Goal: Information Seeking & Learning: Learn about a topic

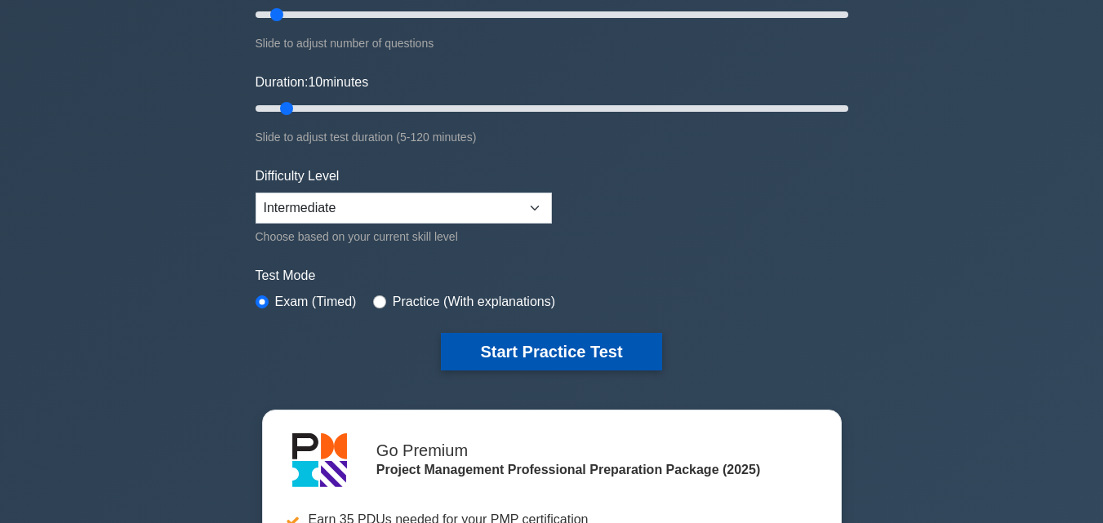
click at [472, 359] on button "Start Practice Test" at bounding box center [551, 352] width 220 height 38
click at [531, 362] on button "Start Practice Test" at bounding box center [551, 352] width 220 height 38
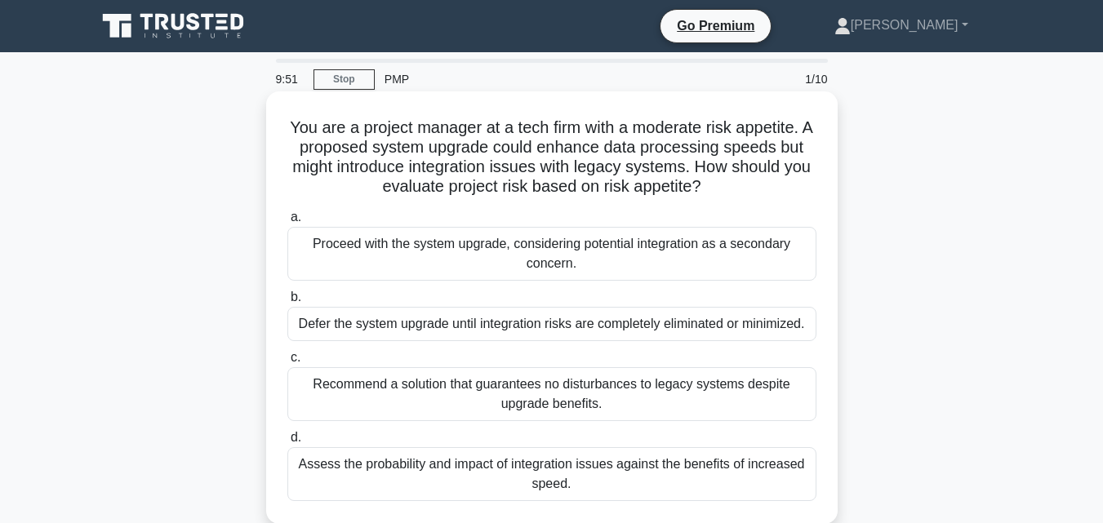
drag, startPoint x: 292, startPoint y: 125, endPoint x: 593, endPoint y: 480, distance: 465.1
click at [592, 483] on div "You are a project manager at a tech firm with a moderate risk appetite. A propo…" at bounding box center [552, 308] width 558 height 420
copy div "You are a project manager at a tech firm with a moderate risk appetite. A propo…"
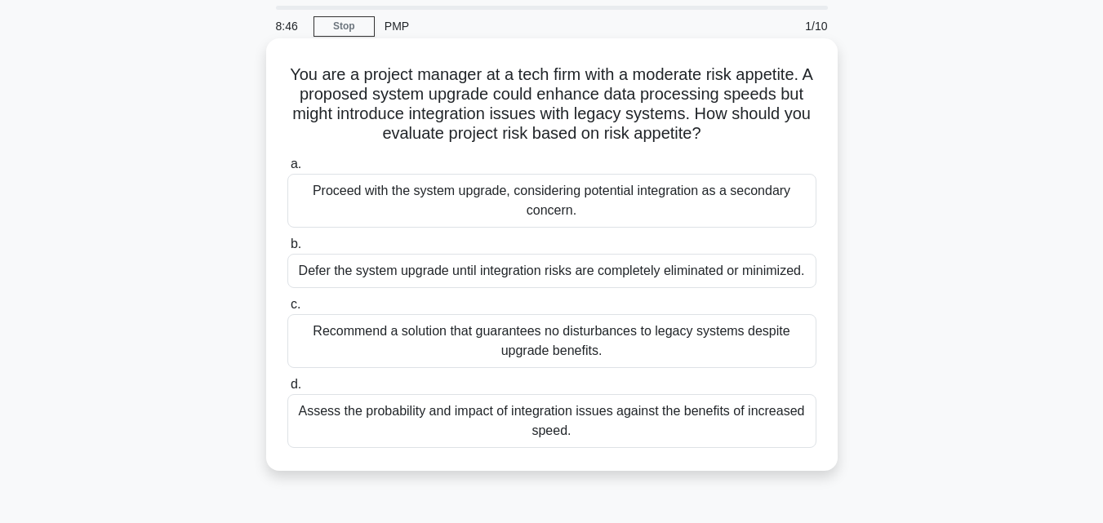
scroll to position [82, 0]
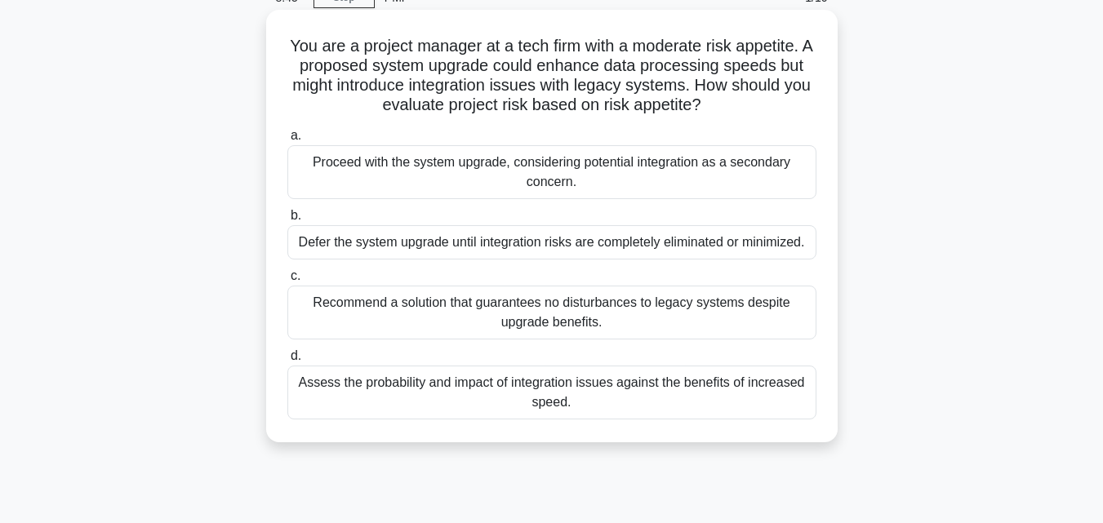
click at [366, 384] on div "Assess the probability and impact of integration issues against the benefits of…" at bounding box center [551, 393] width 529 height 54
click at [287, 362] on input "d. Assess the probability and impact of integration issues against the benefits…" at bounding box center [287, 356] width 0 height 11
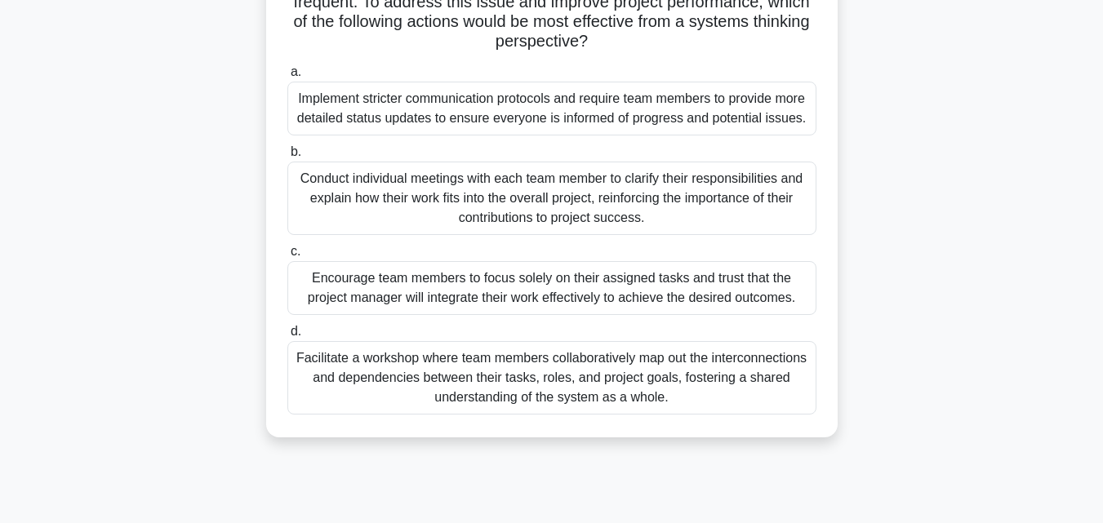
scroll to position [358, 0]
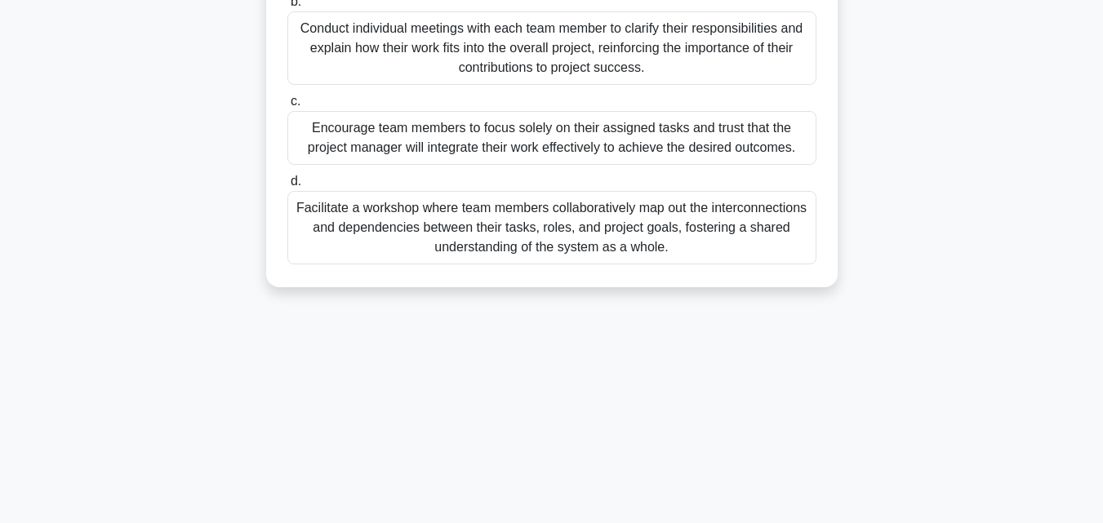
drag, startPoint x: 289, startPoint y: 126, endPoint x: 868, endPoint y: 504, distance: 692.3
click at [874, 522] on html "Go Premium Blair" at bounding box center [551, 83] width 1103 height 882
copy div "As a project manager for a complex software development project, you notice tha…"
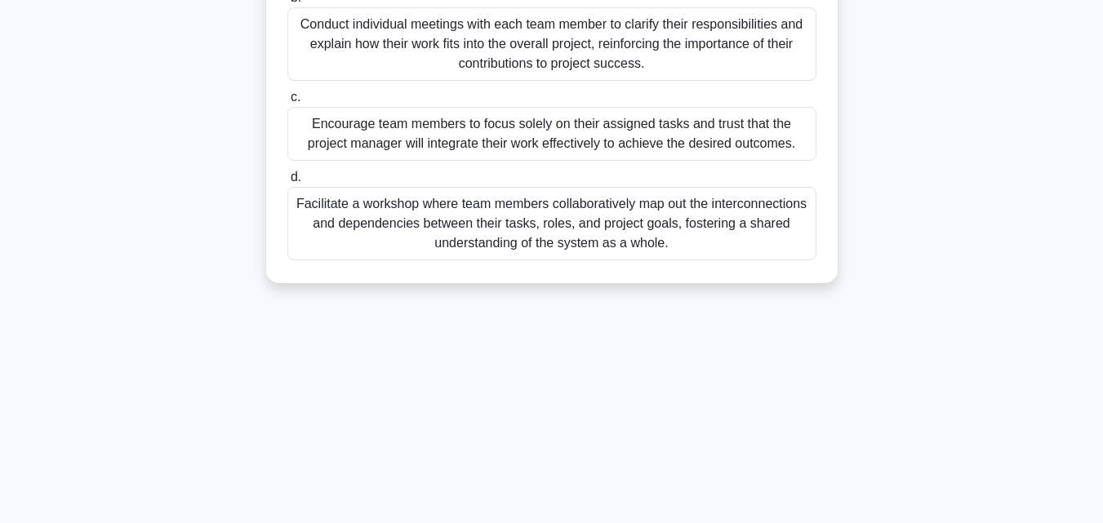
click at [335, 251] on div "Facilitate a workshop where team members collaboratively map out the interconne…" at bounding box center [551, 223] width 529 height 73
click at [287, 183] on input "d. Facilitate a workshop where team members collaboratively map out the interco…" at bounding box center [287, 177] width 0 height 11
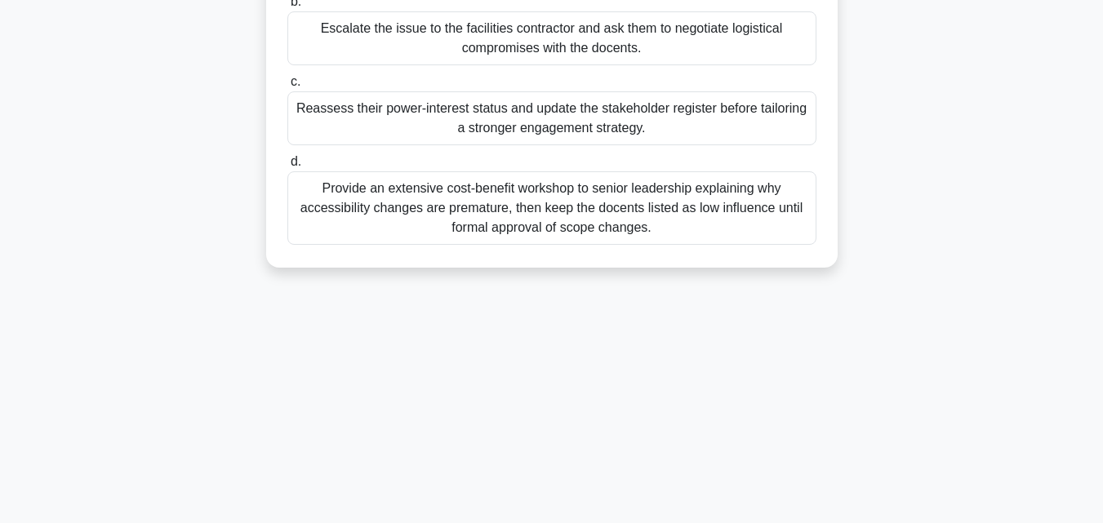
drag, startPoint x: 552, startPoint y: 213, endPoint x: 853, endPoint y: 549, distance: 450.8
click at [853, 522] on html "Go Premium Blair" at bounding box center [551, 83] width 1103 height 882
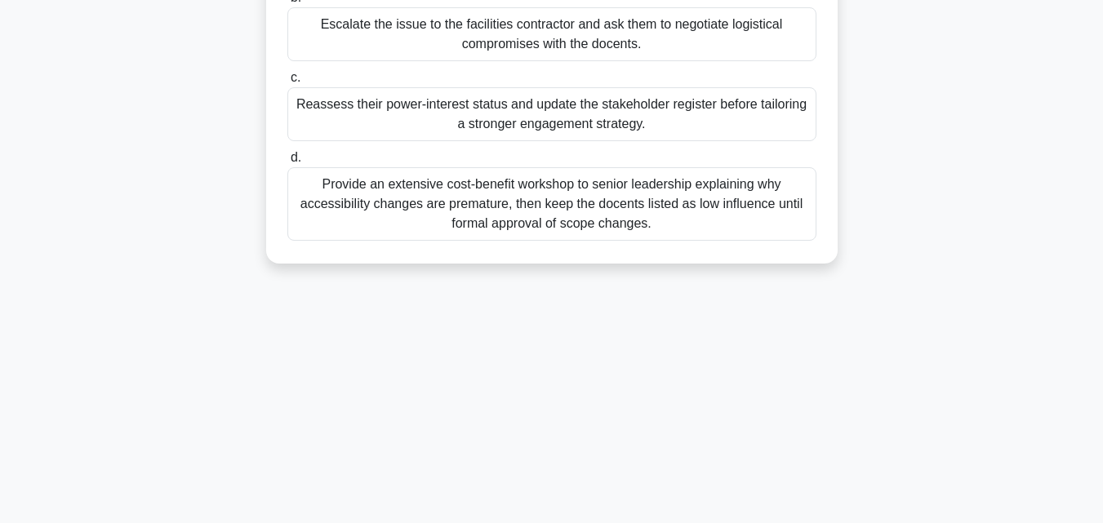
copy div "The regional museum renovation is entering design freeze when the volunteer doc…"
click at [361, 121] on div "Reassess their power-interest status and update the stakeholder register before…" at bounding box center [551, 114] width 529 height 54
click at [287, 83] on input "c. Reassess their power-interest status and update the stakeholder register bef…" at bounding box center [287, 78] width 0 height 11
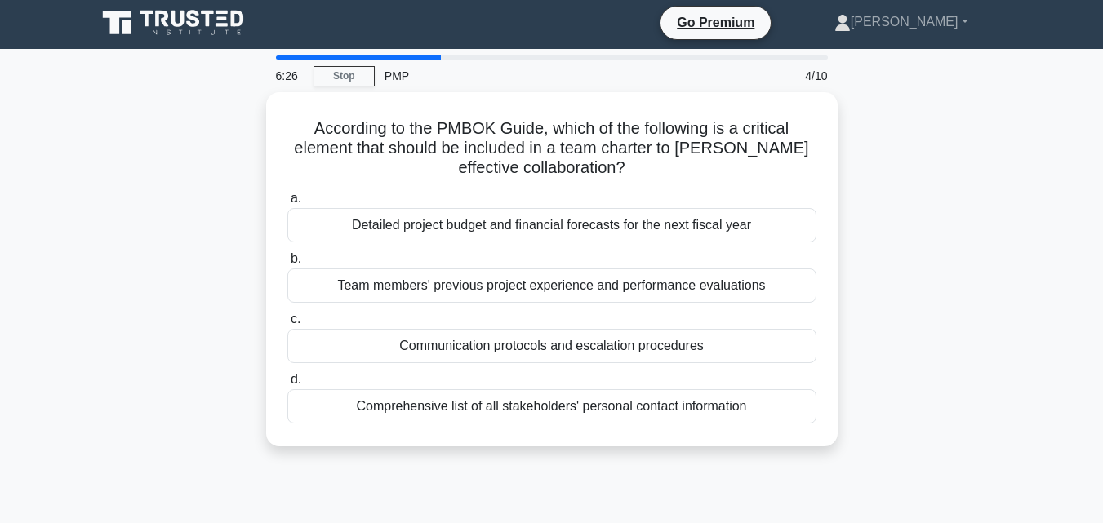
scroll to position [0, 0]
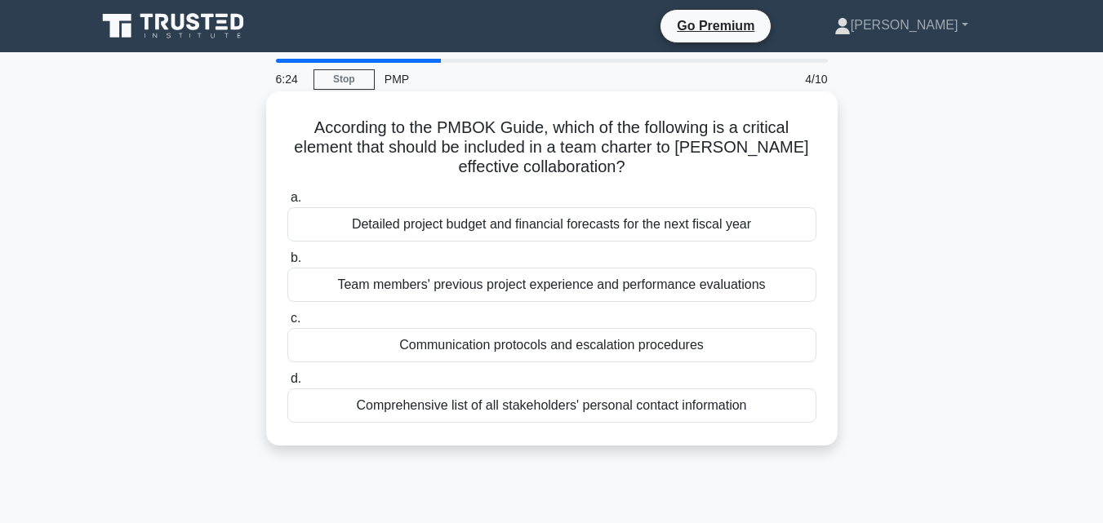
drag, startPoint x: 309, startPoint y: 127, endPoint x: 834, endPoint y: 434, distance: 608.4
click at [834, 434] on div "According to the PMBOK Guide, which of the following is a critical element that…" at bounding box center [551, 268] width 571 height 354
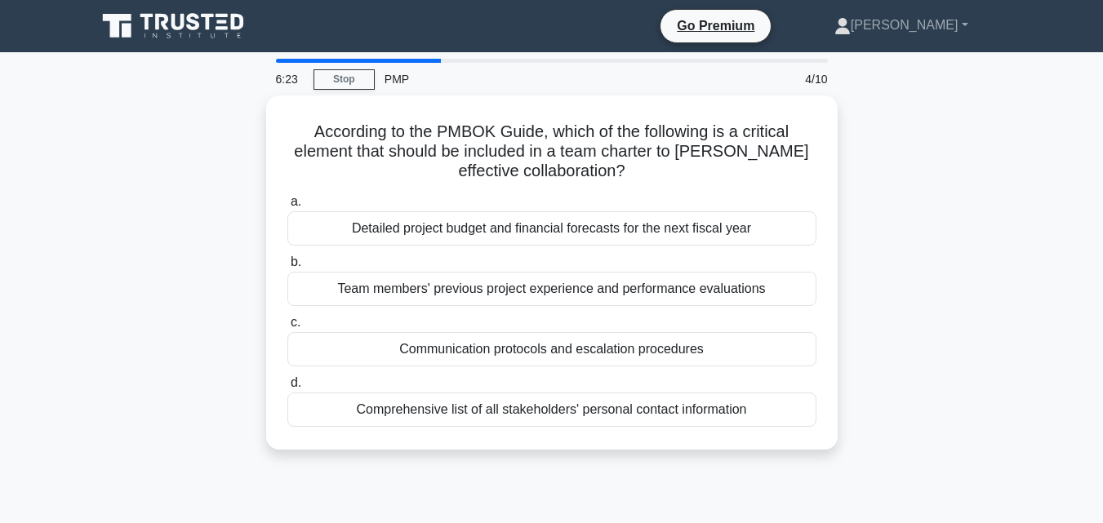
copy div "According to the PMBOK Guide, which of the following is a critical element that…"
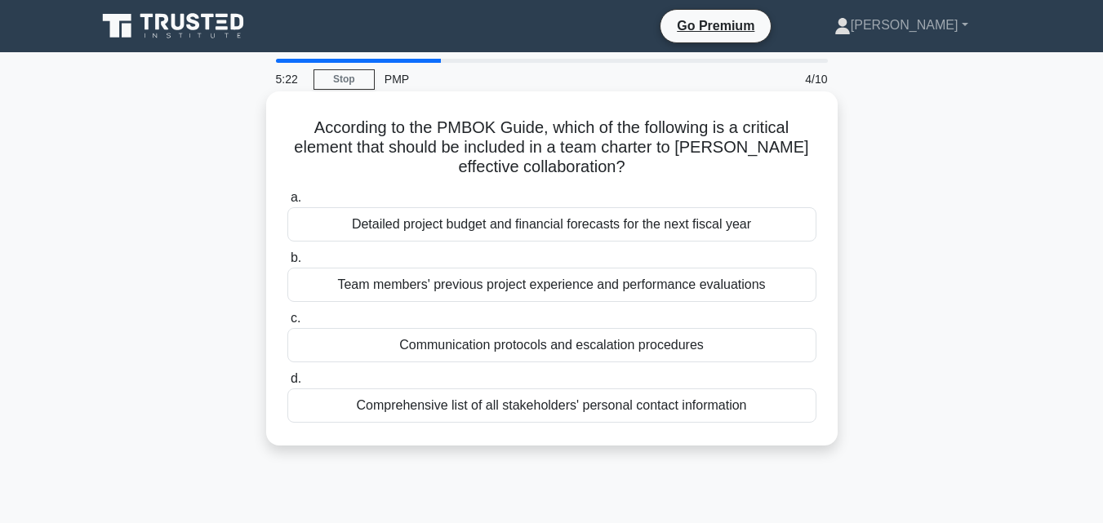
click at [312, 285] on div "Team members' previous project experience and performance evaluations" at bounding box center [551, 285] width 529 height 34
click at [287, 264] on input "b. Team members' previous project experience and performance evaluations" at bounding box center [287, 258] width 0 height 11
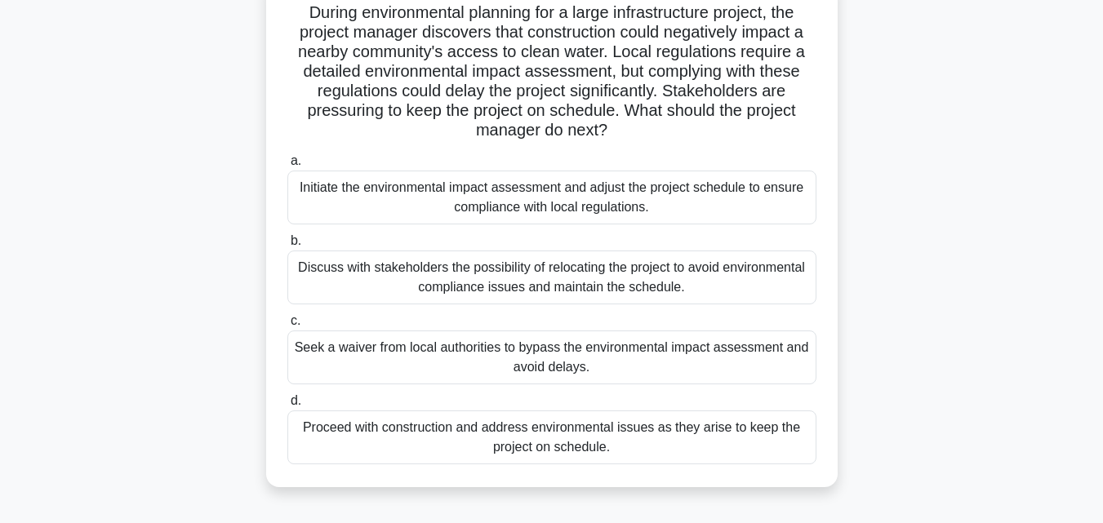
scroll to position [358, 0]
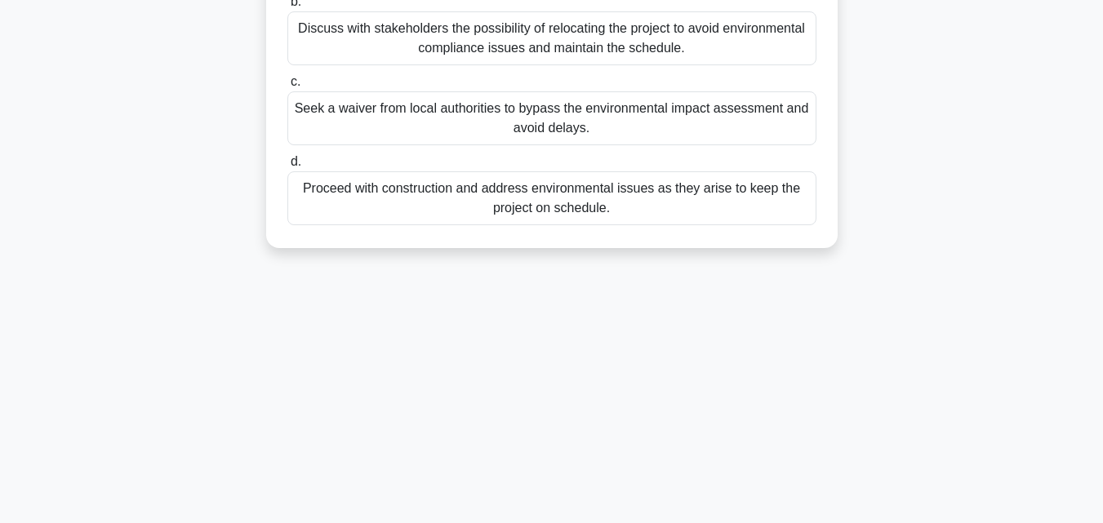
drag, startPoint x: 300, startPoint y: 130, endPoint x: 735, endPoint y: 513, distance: 580.0
click at [735, 513] on div "5:19 Stop PMP 5/10 During environmental planning for a large infrastructure pro…" at bounding box center [552, 108] width 931 height 816
copy div "During environmental planning for a large infrastructure project, the project m…"
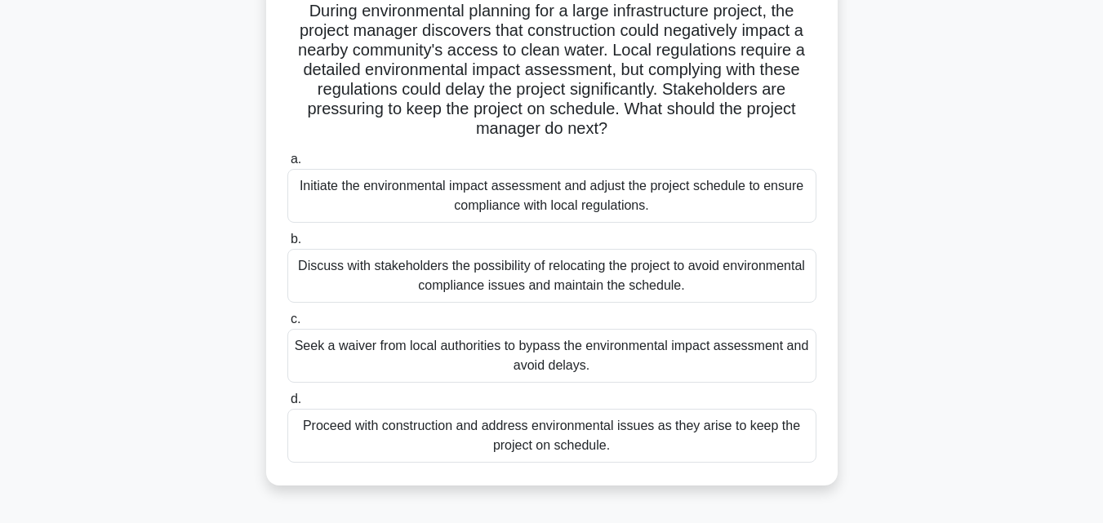
scroll to position [113, 0]
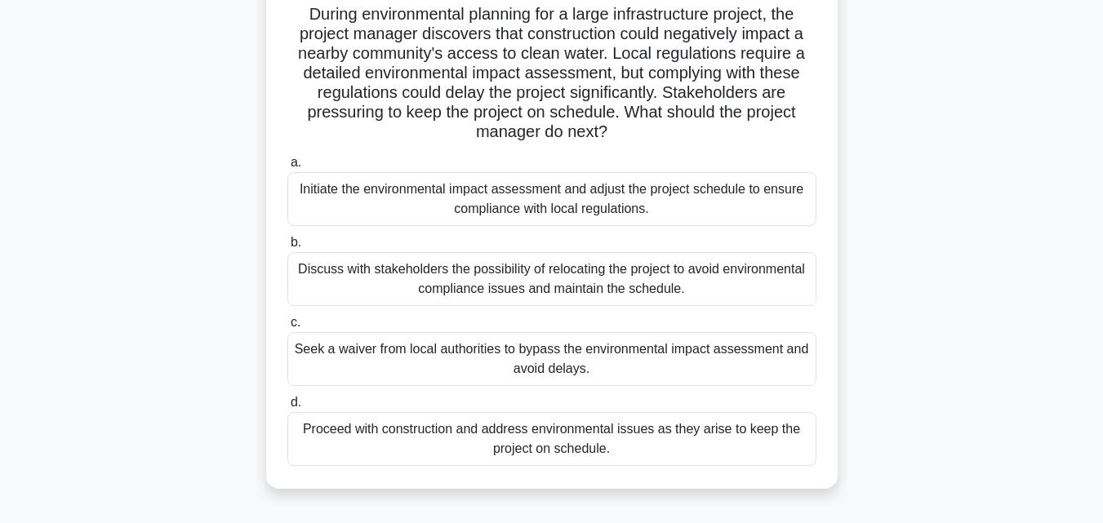
click at [313, 205] on div "Initiate the environmental impact assessment and adjust the project schedule to…" at bounding box center [551, 199] width 529 height 54
click at [287, 168] on input "a. Initiate the environmental impact assessment and adjust the project schedule…" at bounding box center [287, 163] width 0 height 11
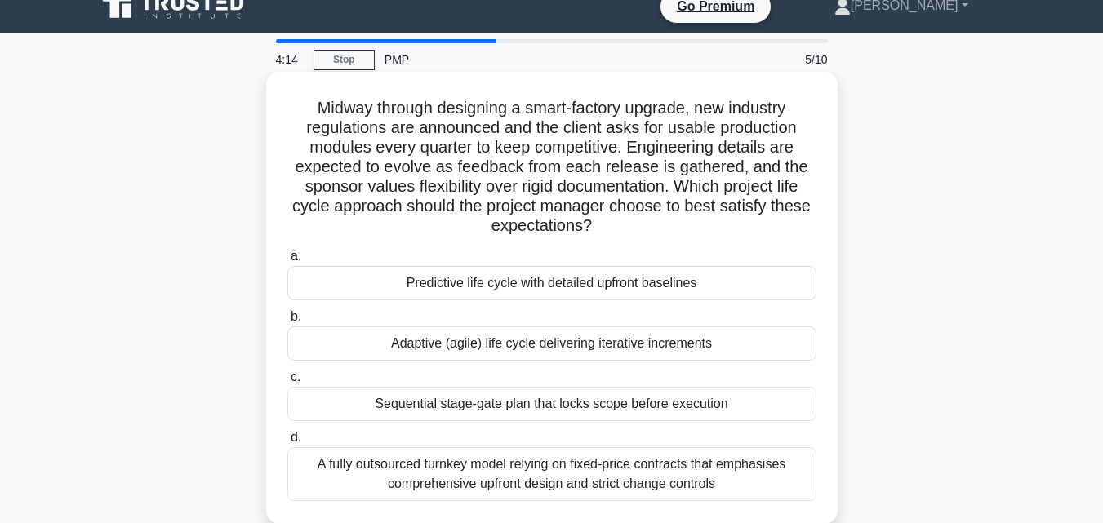
scroll to position [0, 0]
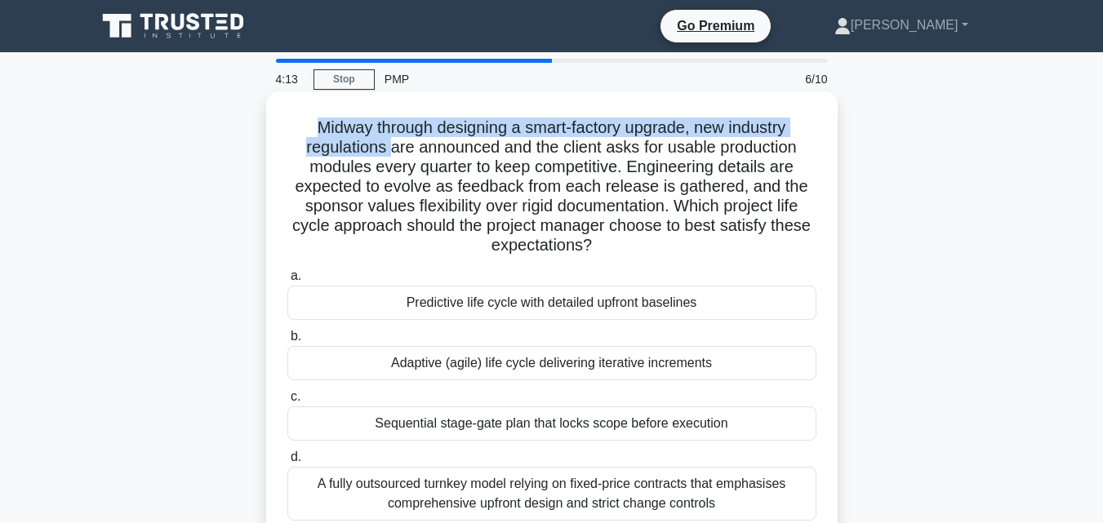
drag, startPoint x: 305, startPoint y: 128, endPoint x: 419, endPoint y: 171, distance: 121.4
click at [415, 168] on h5 "Midway through designing a smart-factory upgrade, new industry regulations are …" at bounding box center [552, 187] width 532 height 139
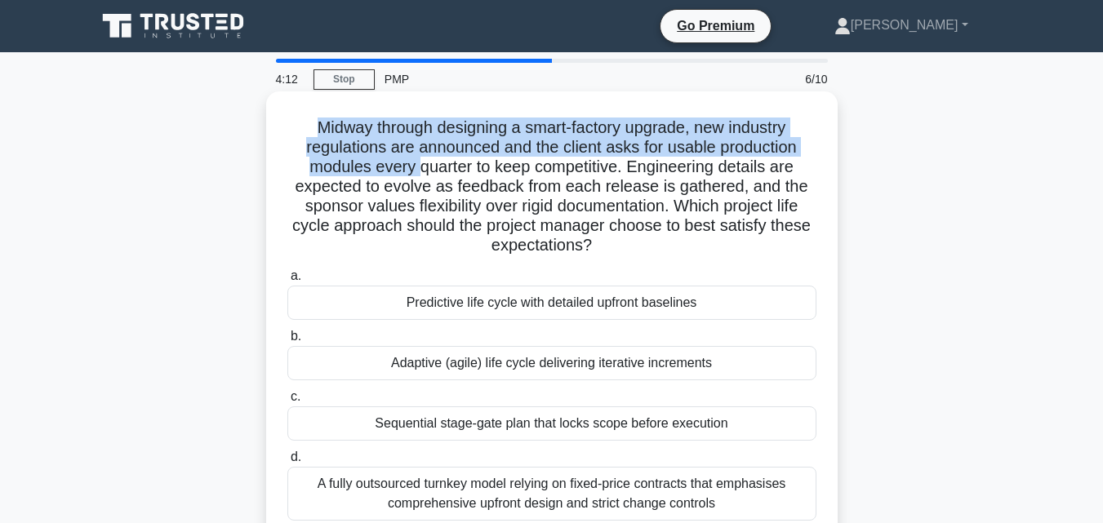
drag, startPoint x: 509, startPoint y: 262, endPoint x: 662, endPoint y: 463, distance: 252.7
click at [637, 442] on div "Midway through designing a smart-factory upgrade, new industry regulations are …" at bounding box center [552, 317] width 558 height 439
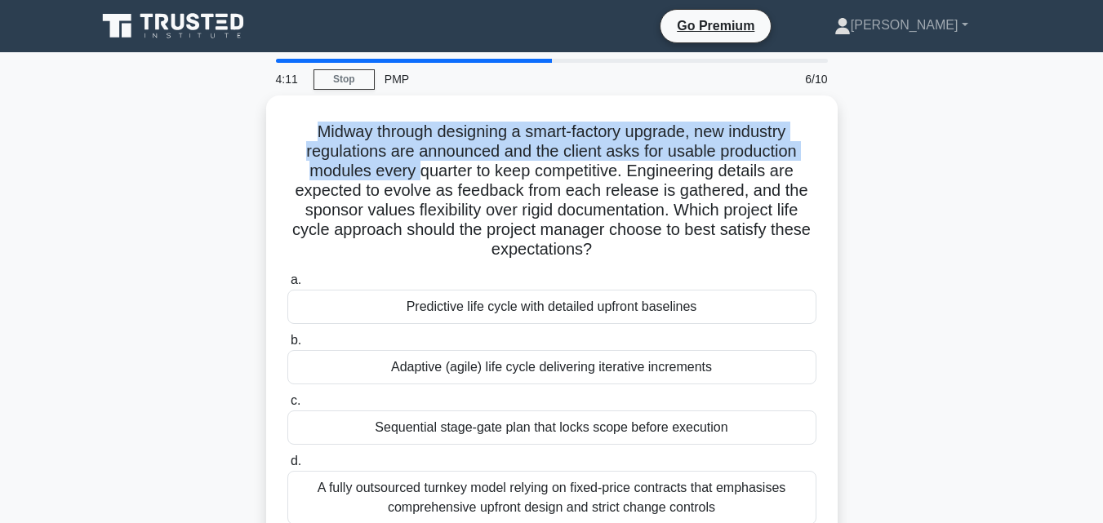
drag, startPoint x: 769, startPoint y: 504, endPoint x: 874, endPoint y: 473, distance: 109.5
click at [874, 473] on div "Midway through designing a smart-factory upgrade, new industry regulations are …" at bounding box center [552, 331] width 931 height 472
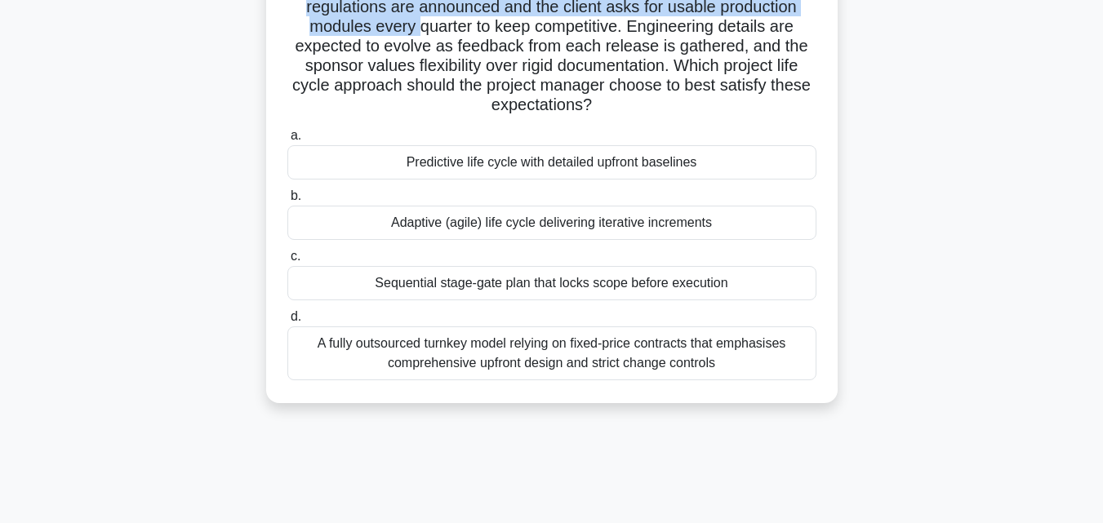
scroll to position [358, 0]
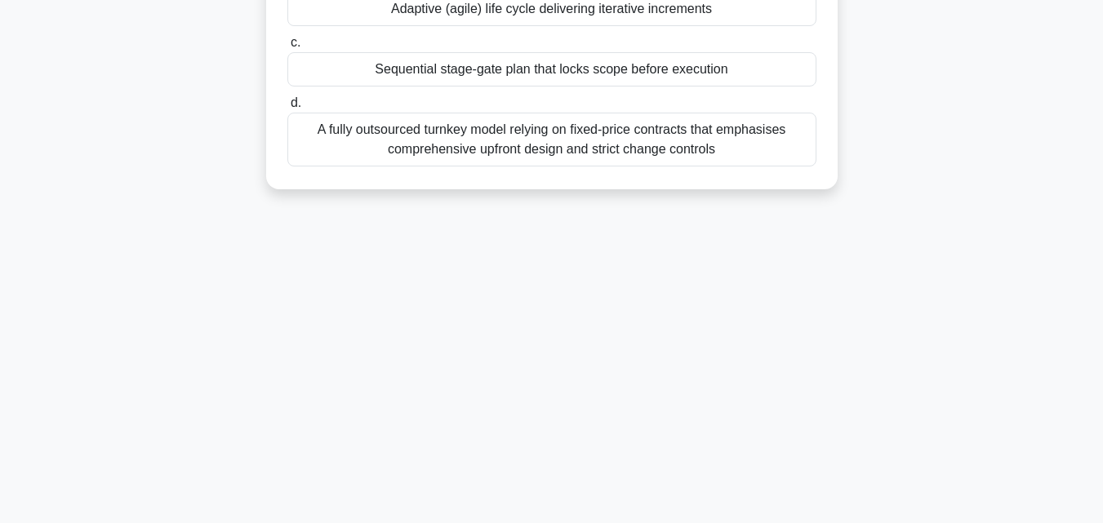
drag, startPoint x: 335, startPoint y: 138, endPoint x: 757, endPoint y: 442, distance: 521.0
click at [757, 442] on div "4:07 Stop PMP 6/10 Midway through designing a smart-factory upgrade, new indust…" at bounding box center [552, 108] width 931 height 816
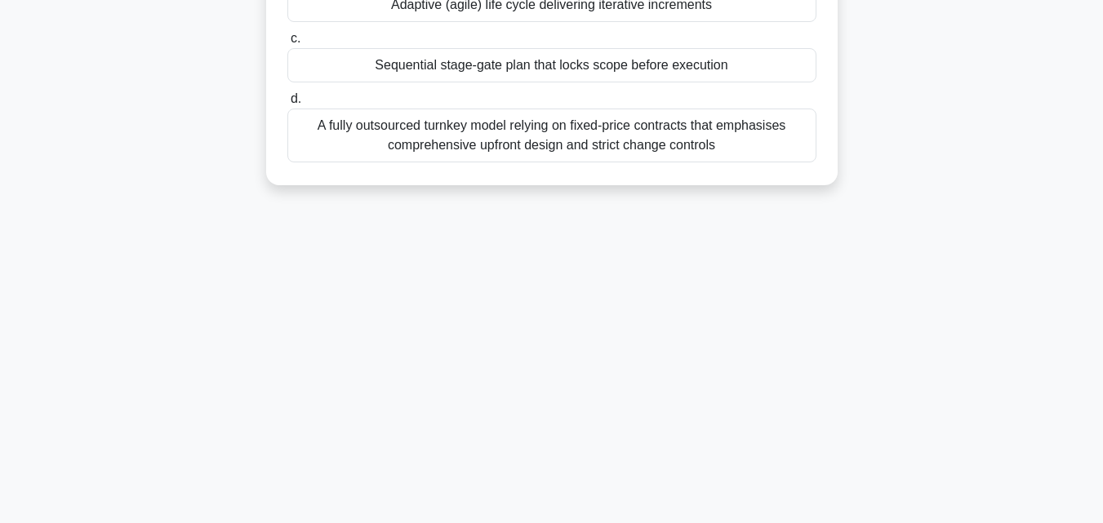
copy div "way through designing a smart-factory upgrade, new industry regulations are ann…"
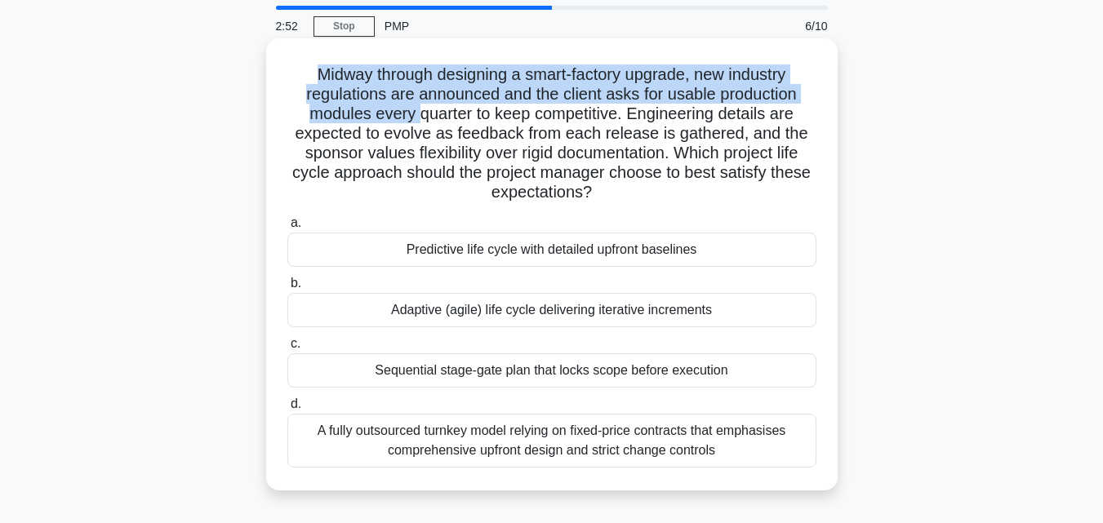
scroll to position [82, 0]
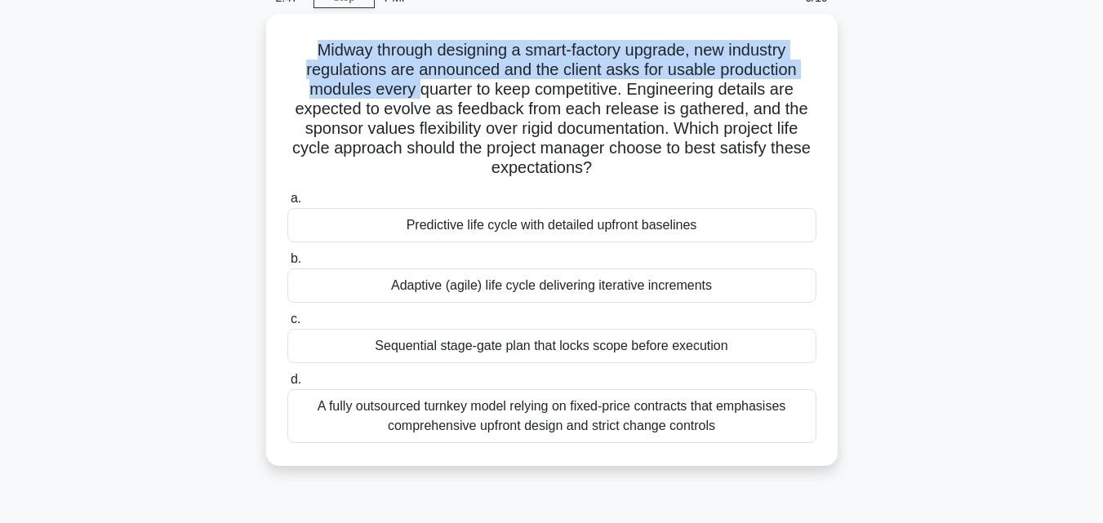
click at [322, 428] on div "A fully outsourced turnkey model relying on fixed-price contracts that emphasis…" at bounding box center [551, 416] width 529 height 54
click at [287, 385] on input "d. A fully outsourced turnkey model relying on fixed-price contracts that empha…" at bounding box center [287, 380] width 0 height 11
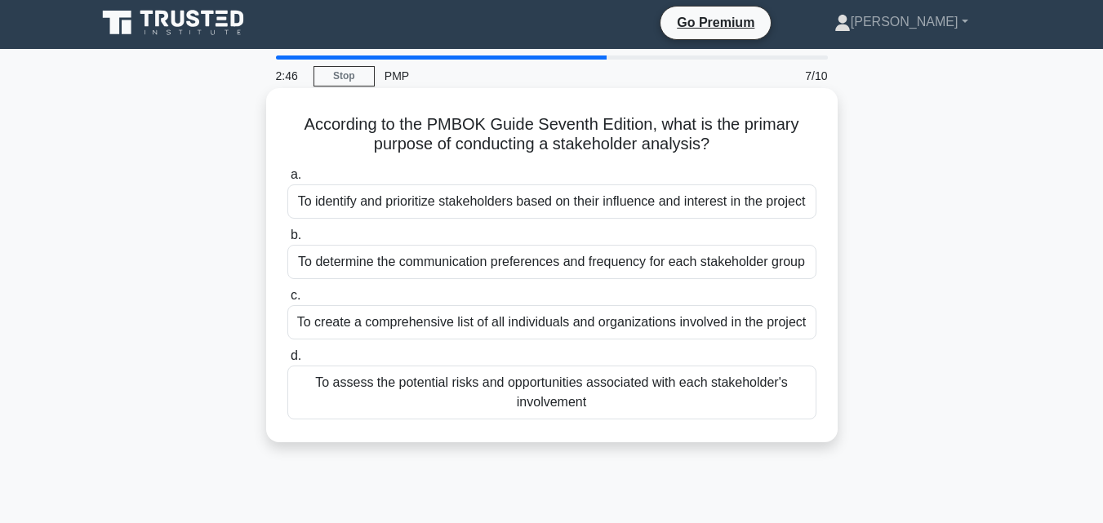
scroll to position [0, 0]
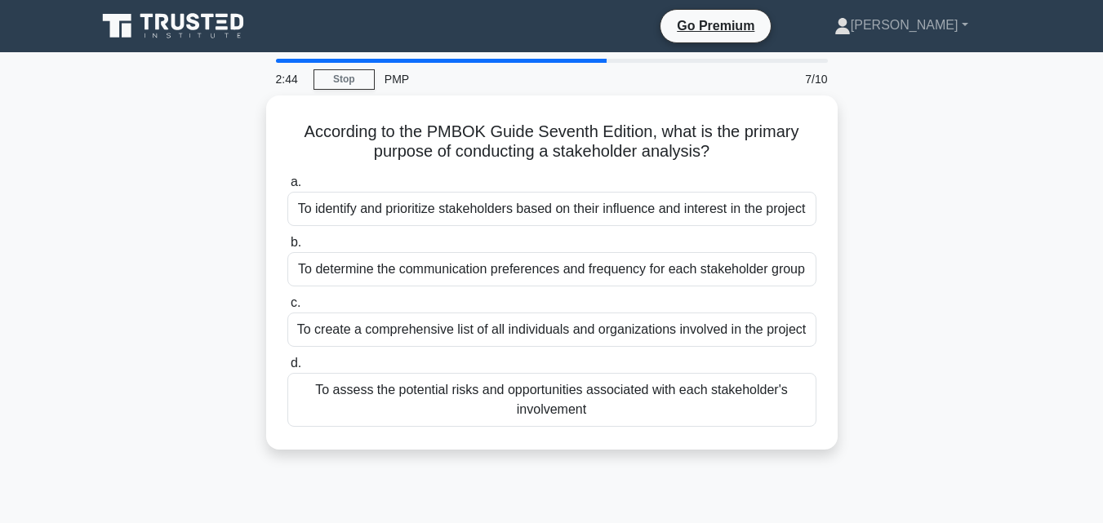
drag, startPoint x: 300, startPoint y: 125, endPoint x: 726, endPoint y: 473, distance: 550.6
click at [726, 473] on div "2:44 Stop PMP 7/10 According to the PMBOK Guide Seventh Edition, what is the pr…" at bounding box center [552, 467] width 931 height 816
copy div "According to the PMBOK Guide Seventh Edition, what is the primary purpose of co…"
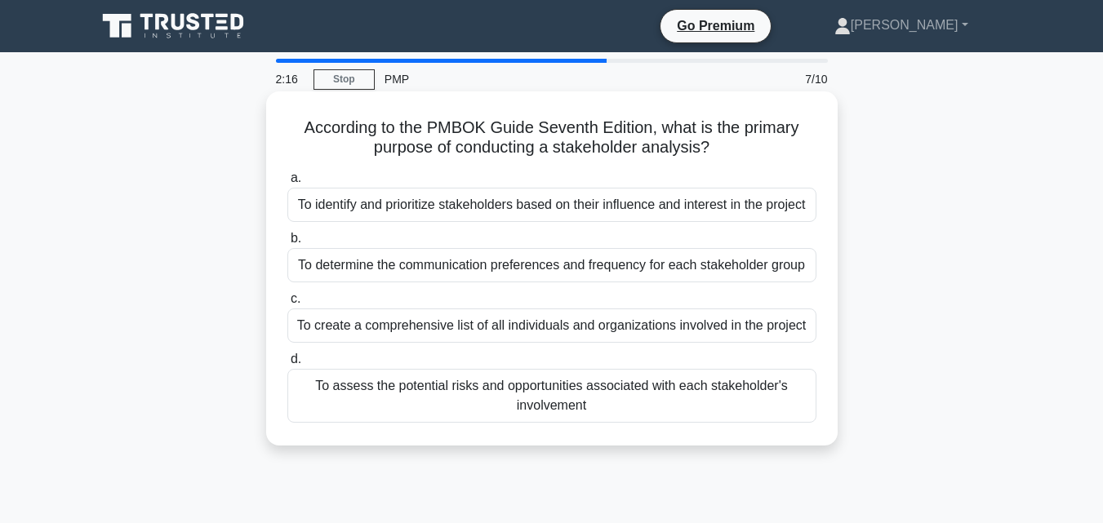
click at [306, 211] on div "To identify and prioritize stakeholders based on their influence and interest i…" at bounding box center [551, 205] width 529 height 34
click at [287, 184] on input "a. To identify and prioritize stakeholders based on their influence and interes…" at bounding box center [287, 178] width 0 height 11
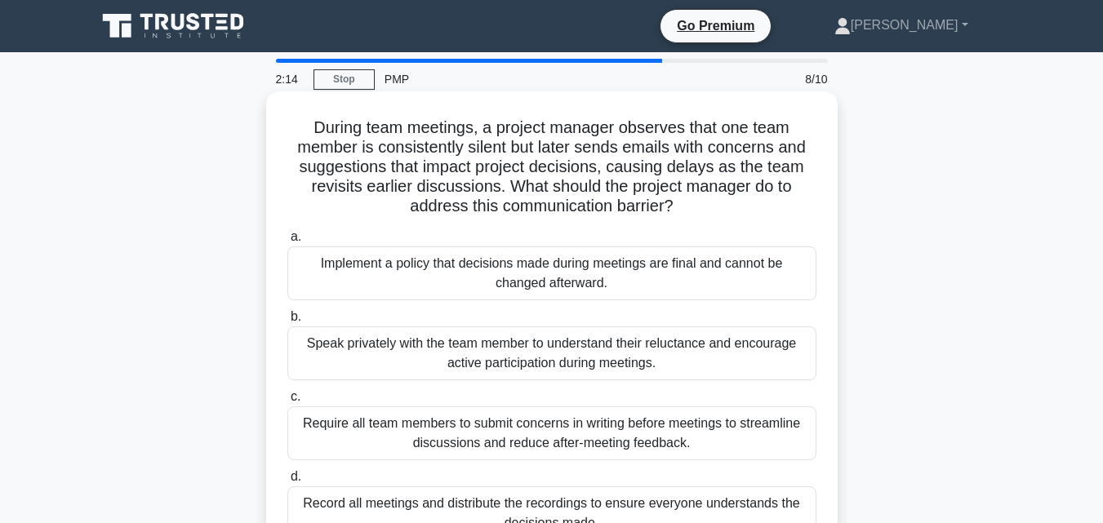
click at [309, 128] on h5 "During team meetings, a project manager observes that one team member is consis…" at bounding box center [552, 168] width 532 height 100
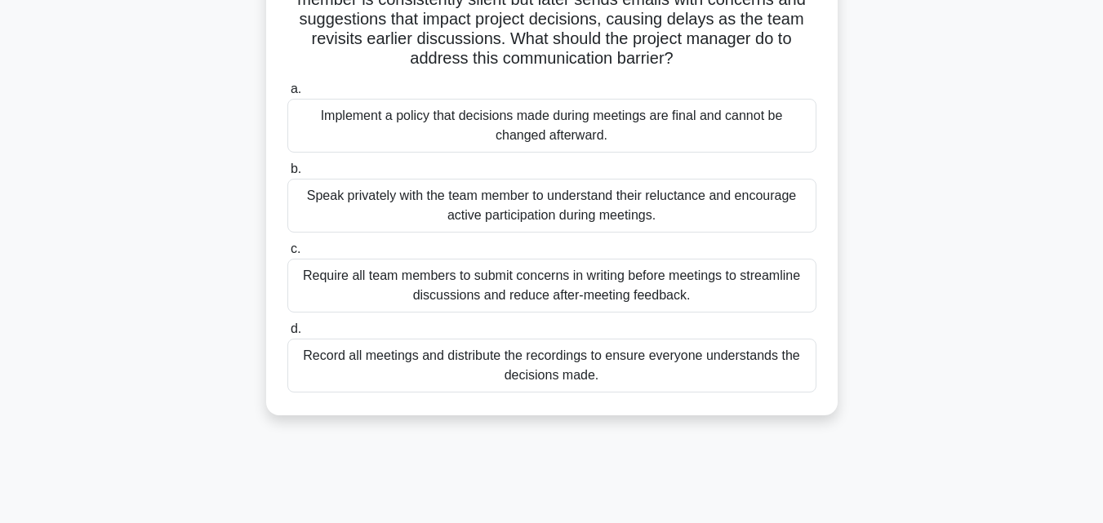
scroll to position [209, 0]
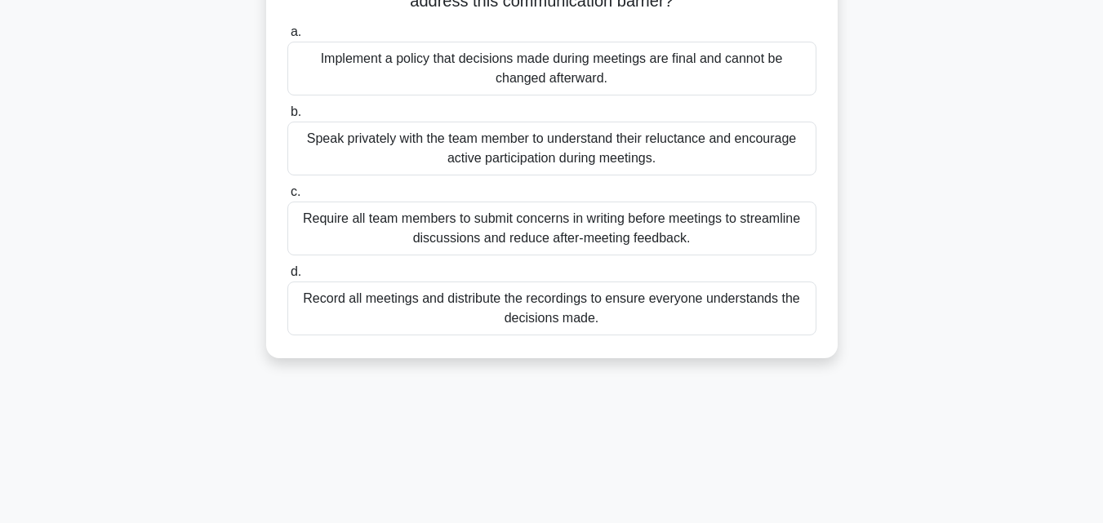
drag, startPoint x: 480, startPoint y: 215, endPoint x: 843, endPoint y: 517, distance: 472.4
click at [843, 517] on div "2:13 Stop PMP 8/10 During team meetings, a project manager observes that one te…" at bounding box center [552, 258] width 931 height 816
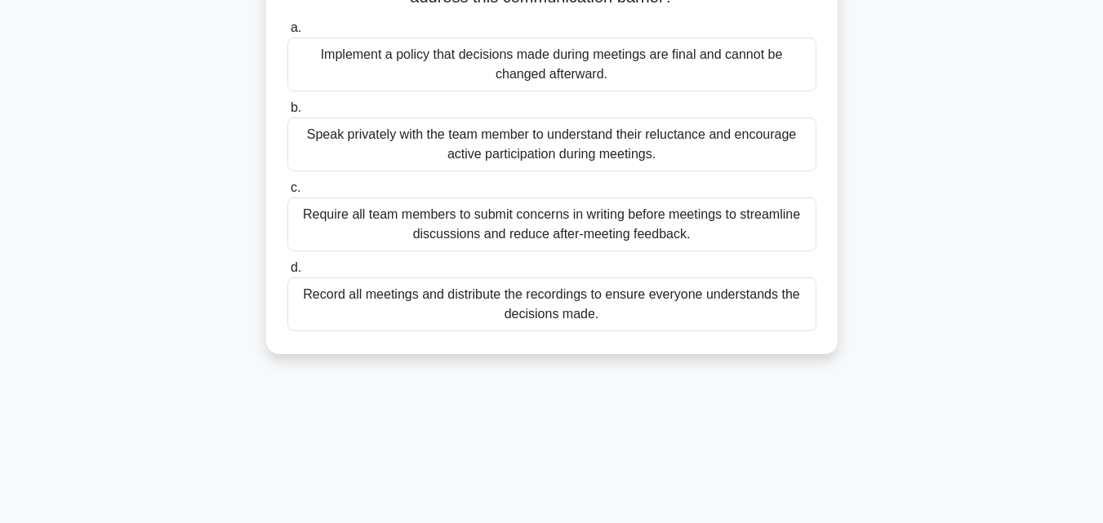
copy div "r is consistently silent but later sends emails with concerns and suggestions t…"
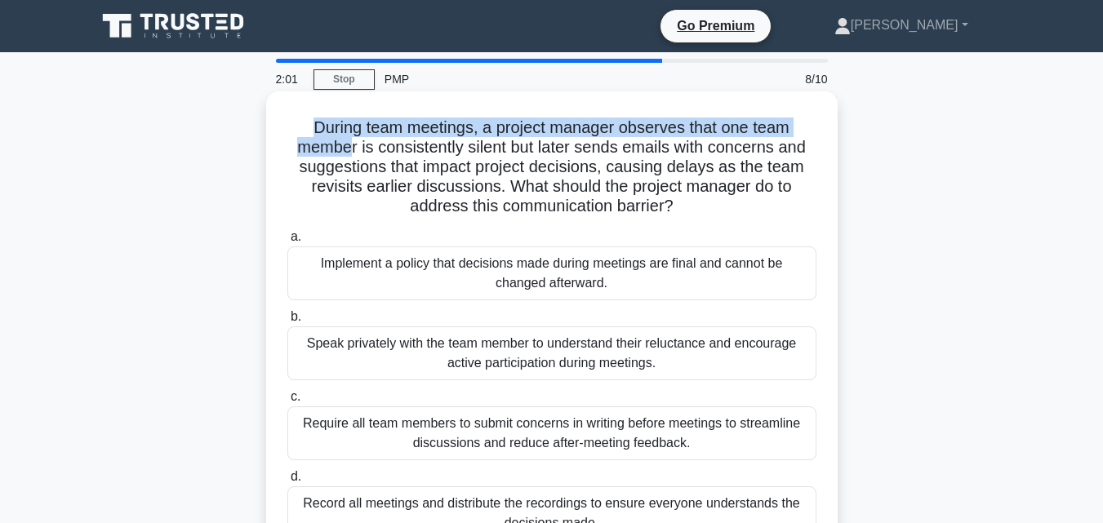
drag, startPoint x: 308, startPoint y: 126, endPoint x: 347, endPoint y: 146, distance: 44.2
click at [347, 146] on h5 "During team meetings, a project manager observes that one team member is consis…" at bounding box center [552, 168] width 532 height 100
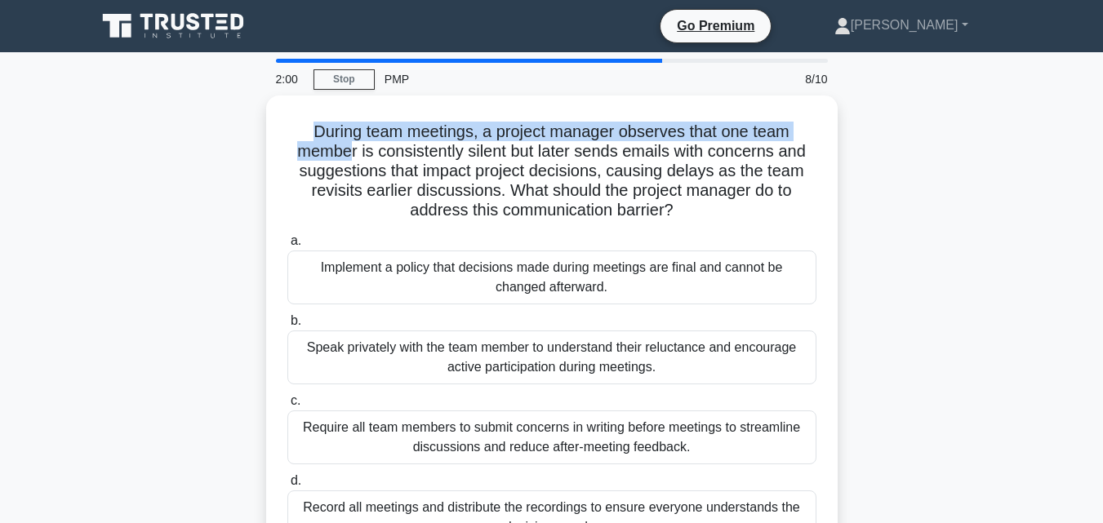
copy h5 "During team meetings, a project manager observes that one team membe"
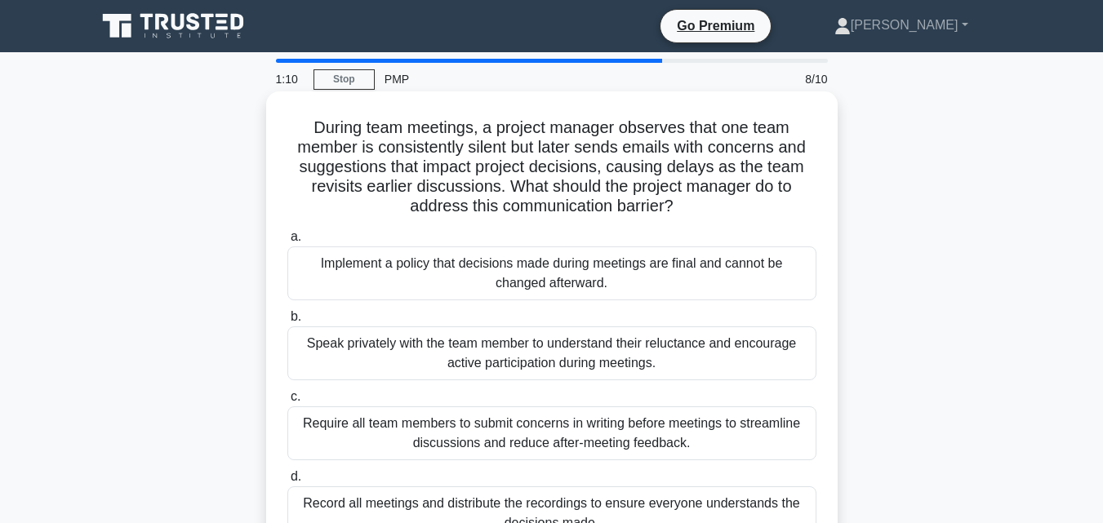
click at [302, 334] on div "Speak privately with the team member to understand their reluctance and encoura…" at bounding box center [551, 353] width 529 height 54
click at [287, 322] on input "b. Speak privately with the team member to understand their reluctance and enco…" at bounding box center [287, 317] width 0 height 11
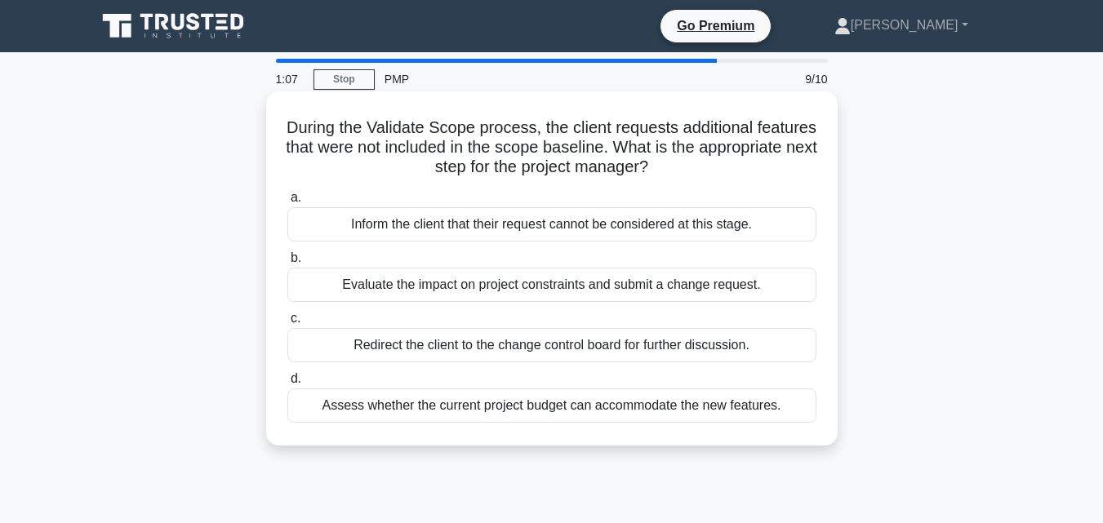
drag, startPoint x: 316, startPoint y: 125, endPoint x: 796, endPoint y: 442, distance: 575.5
click at [796, 442] on div "During the Validate Scope process, the client requests additional features that…" at bounding box center [551, 268] width 571 height 354
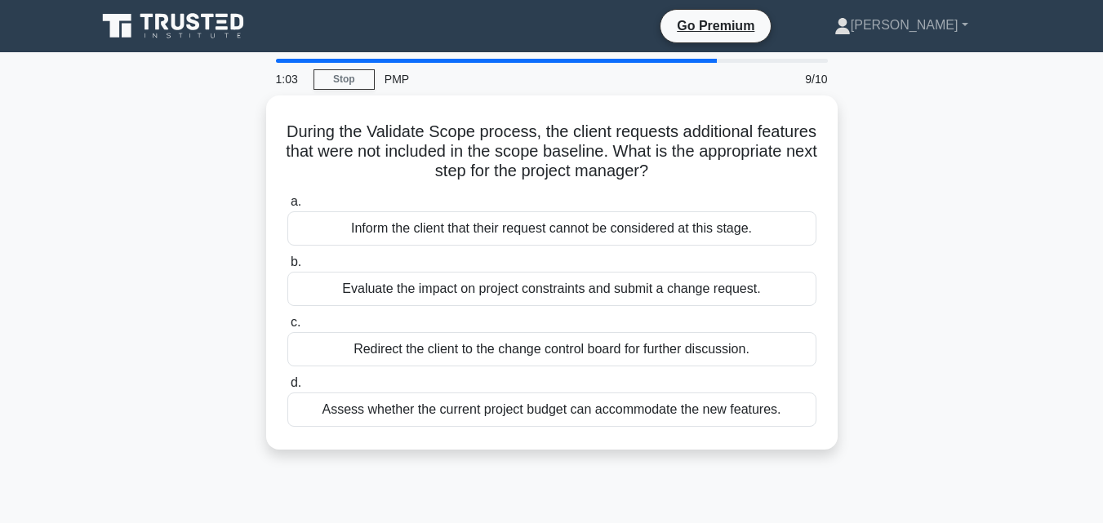
drag, startPoint x: 318, startPoint y: 122, endPoint x: 907, endPoint y: 487, distance: 693.1
click at [907, 487] on div "1:03 Stop PMP 9/10 During the Validate Scope process, the client requests addit…" at bounding box center [552, 467] width 931 height 816
copy div "During the Validate Scope process, the client requests additional features that…"
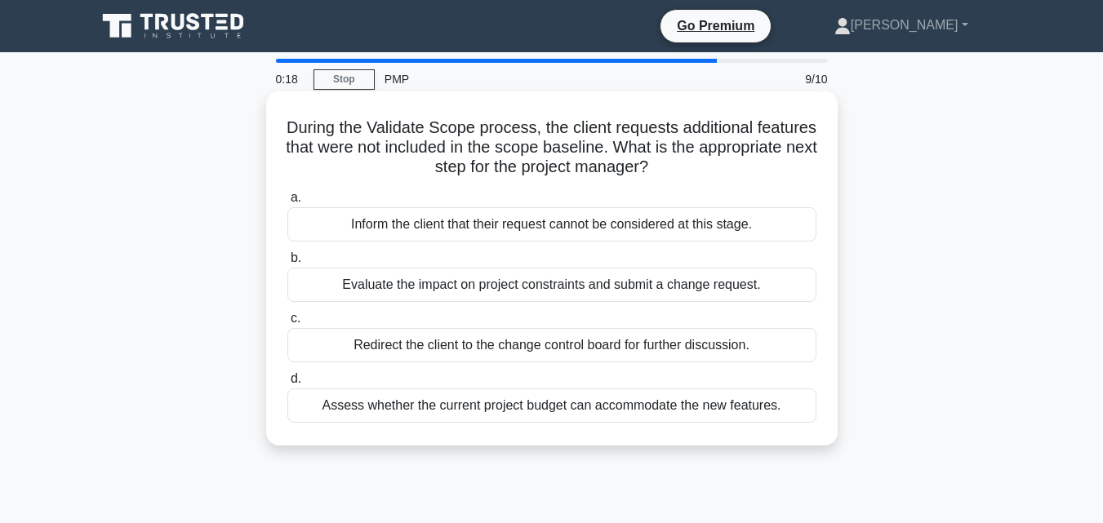
click at [320, 287] on div "Evaluate the impact on project constraints and submit a change request." at bounding box center [551, 285] width 529 height 34
click at [287, 264] on input "b. Evaluate the impact on project constraints and submit a change request." at bounding box center [287, 258] width 0 height 11
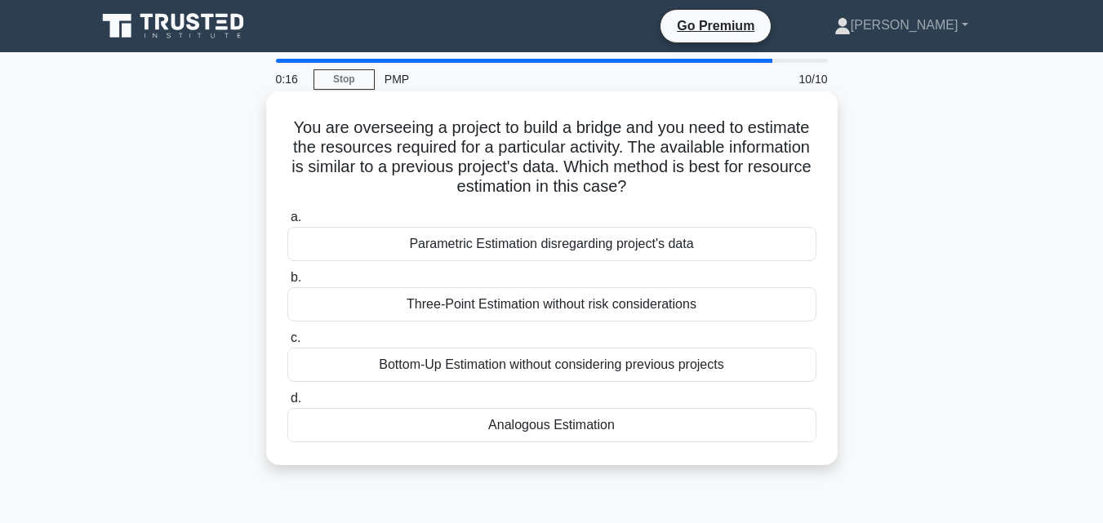
drag, startPoint x: 364, startPoint y: 153, endPoint x: 546, endPoint y: 261, distance: 211.9
click at [684, 381] on div "You are overseeing a project to build a bridge and you need to estimate the res…" at bounding box center [552, 278] width 558 height 361
click at [289, 123] on h5 "You are overseeing a project to build a bridge and you need to estimate the res…" at bounding box center [552, 158] width 532 height 80
drag, startPoint x: 289, startPoint y: 123, endPoint x: 654, endPoint y: 438, distance: 481.5
click at [656, 442] on div "You are overseeing a project to build a bridge and you need to estimate the res…" at bounding box center [552, 278] width 558 height 361
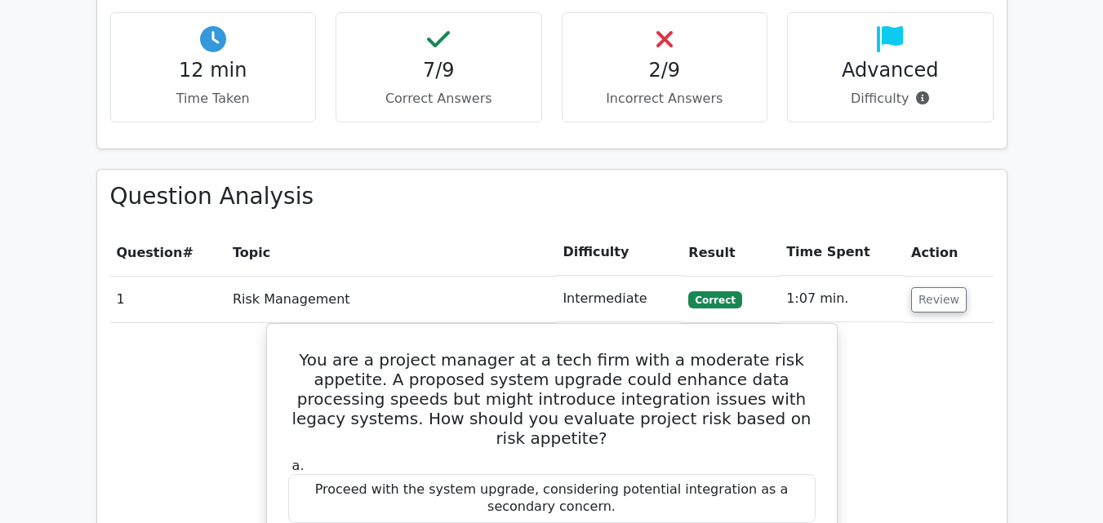
scroll to position [1224, 0]
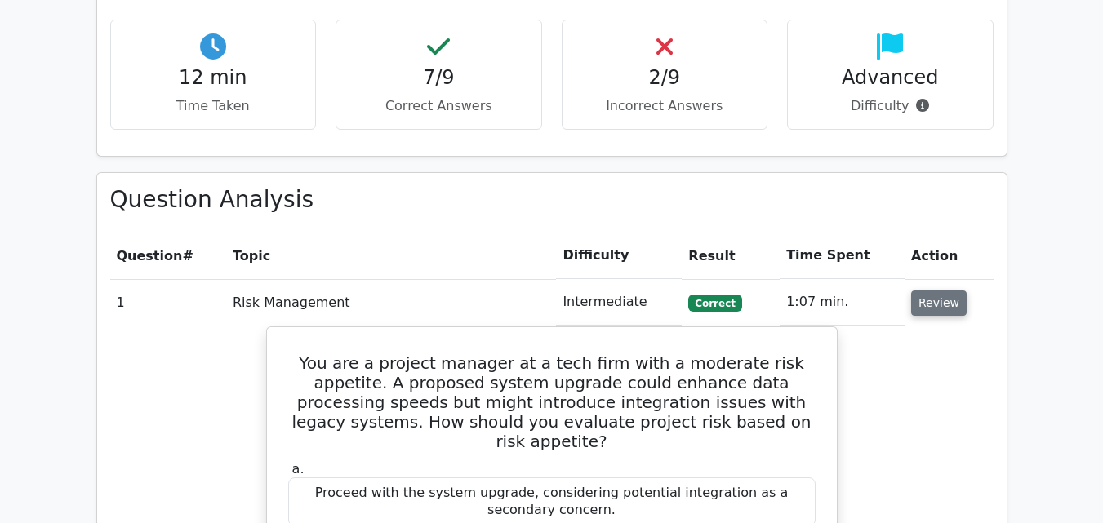
click at [922, 291] on button "Review" at bounding box center [939, 303] width 56 height 25
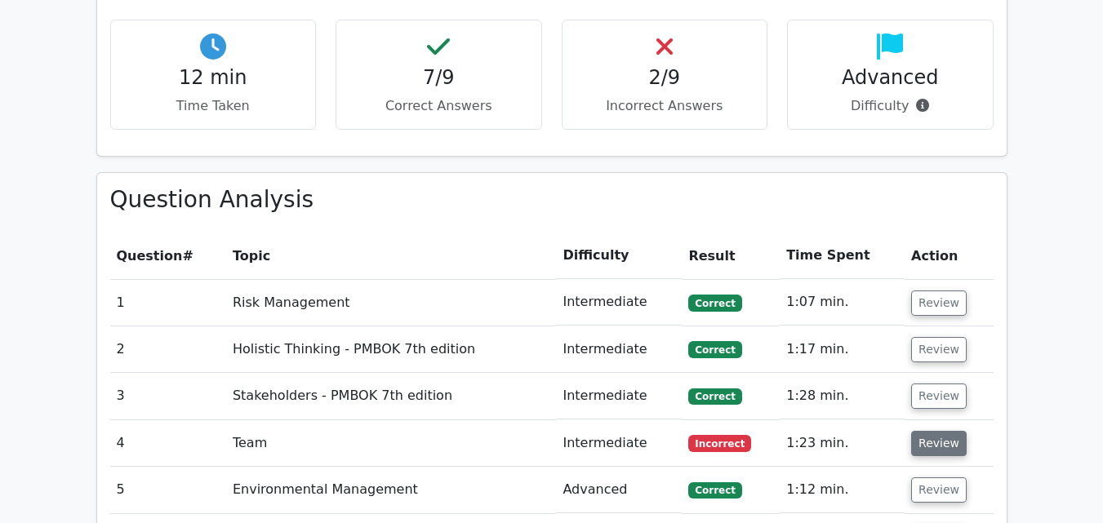
click at [924, 431] on button "Review" at bounding box center [939, 443] width 56 height 25
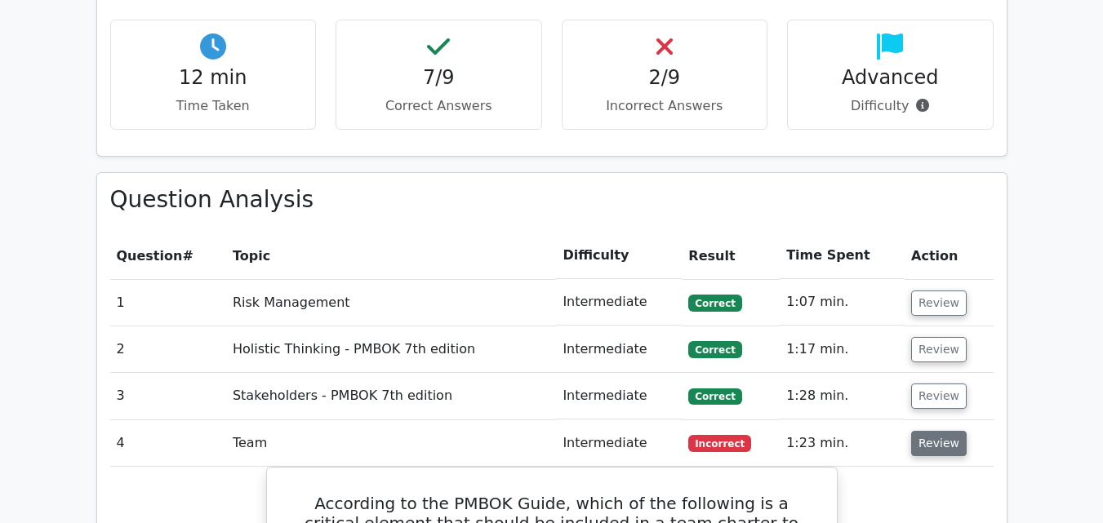
click at [922, 431] on button "Review" at bounding box center [939, 443] width 56 height 25
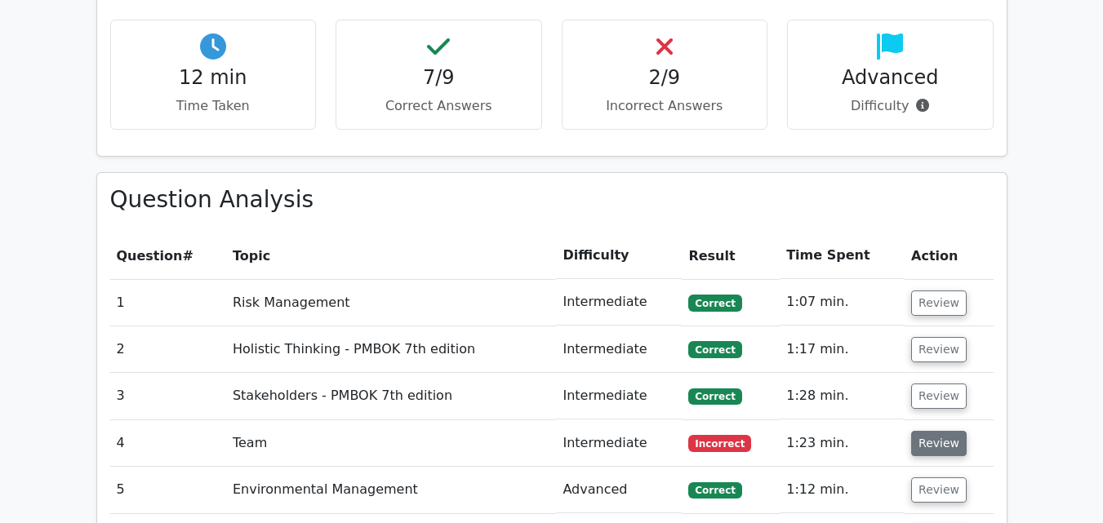
click at [922, 431] on button "Review" at bounding box center [939, 443] width 56 height 25
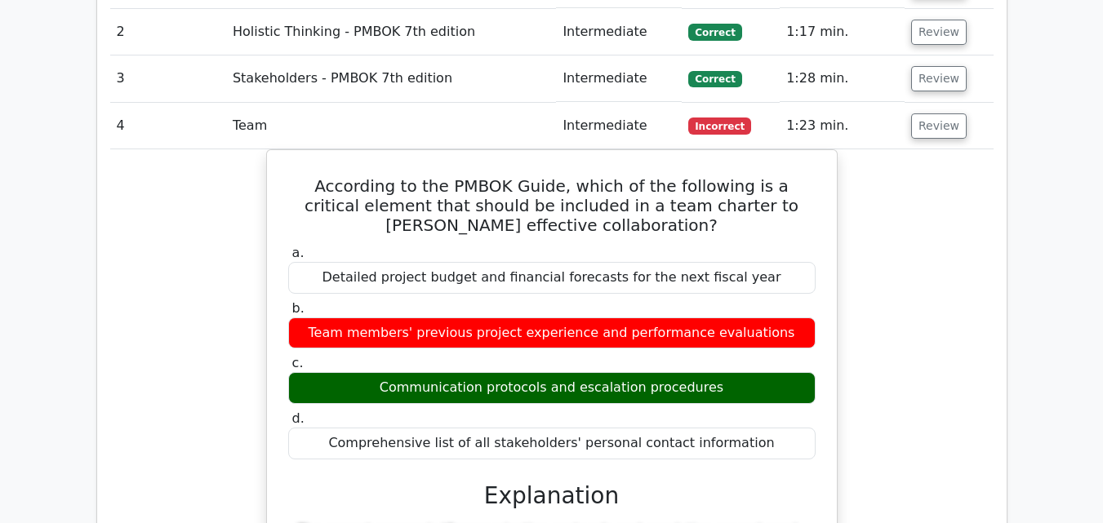
scroll to position [1551, 0]
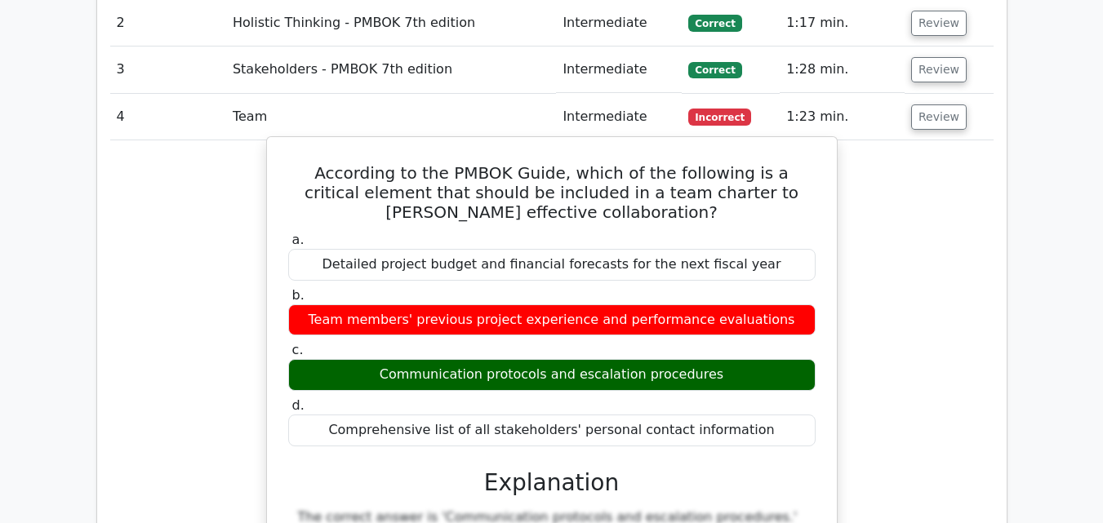
drag, startPoint x: 307, startPoint y: 95, endPoint x: 757, endPoint y: 353, distance: 519.2
copy div "According to the PMBOK Guide, which of the following is a critical element that…"
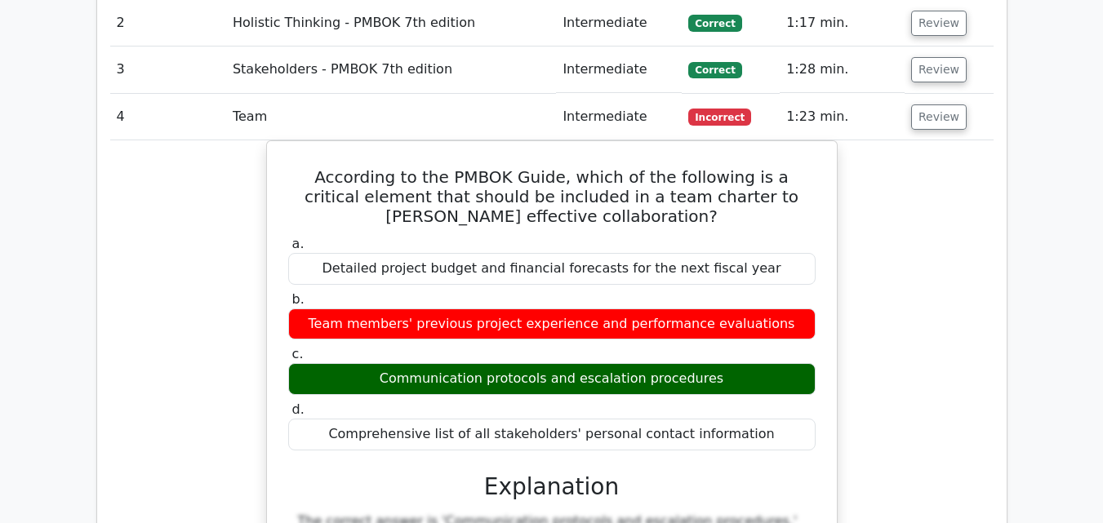
click at [921, 104] on button "Review" at bounding box center [939, 116] width 56 height 25
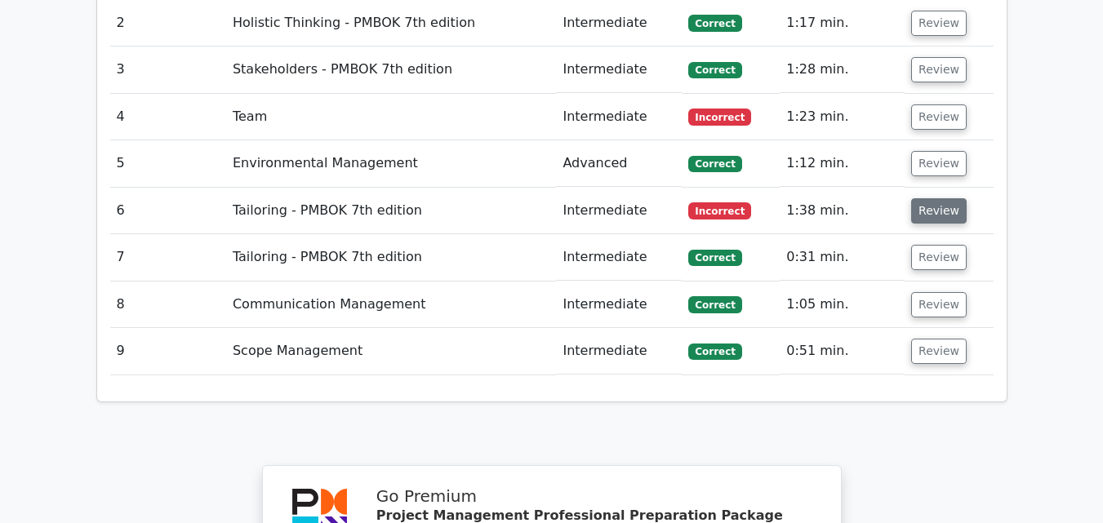
click at [922, 198] on button "Review" at bounding box center [939, 210] width 56 height 25
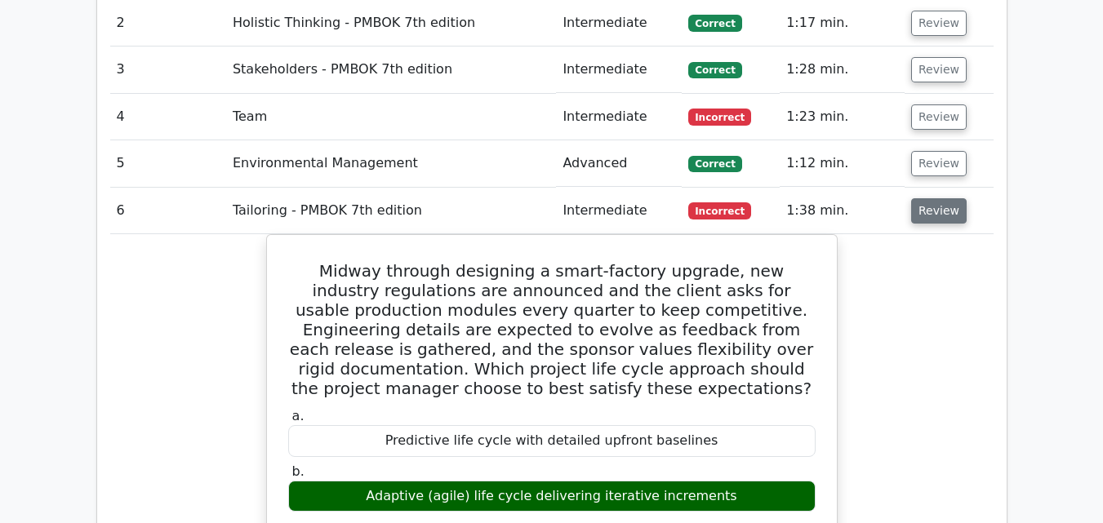
click at [922, 198] on button "Review" at bounding box center [939, 210] width 56 height 25
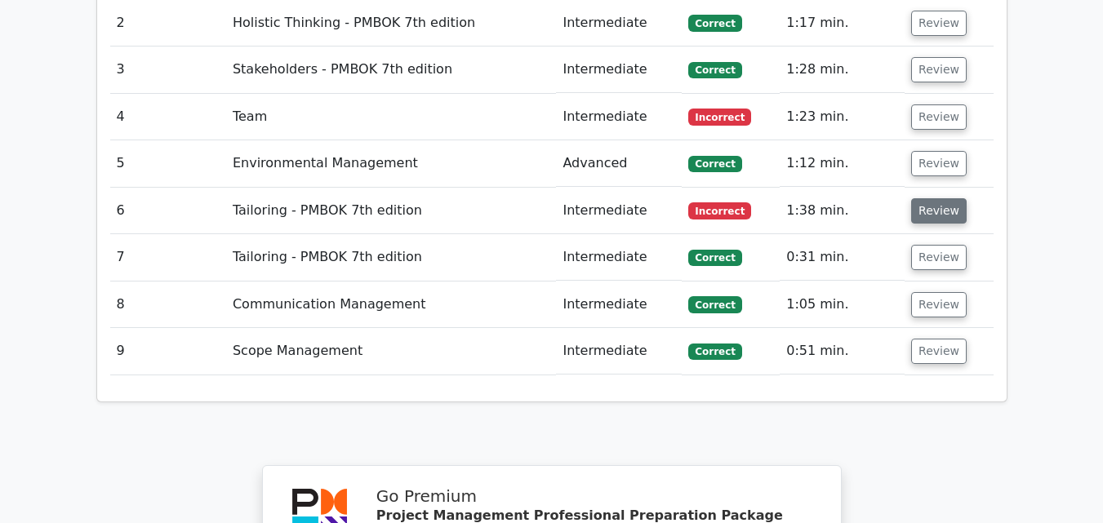
click at [920, 198] on button "Review" at bounding box center [939, 210] width 56 height 25
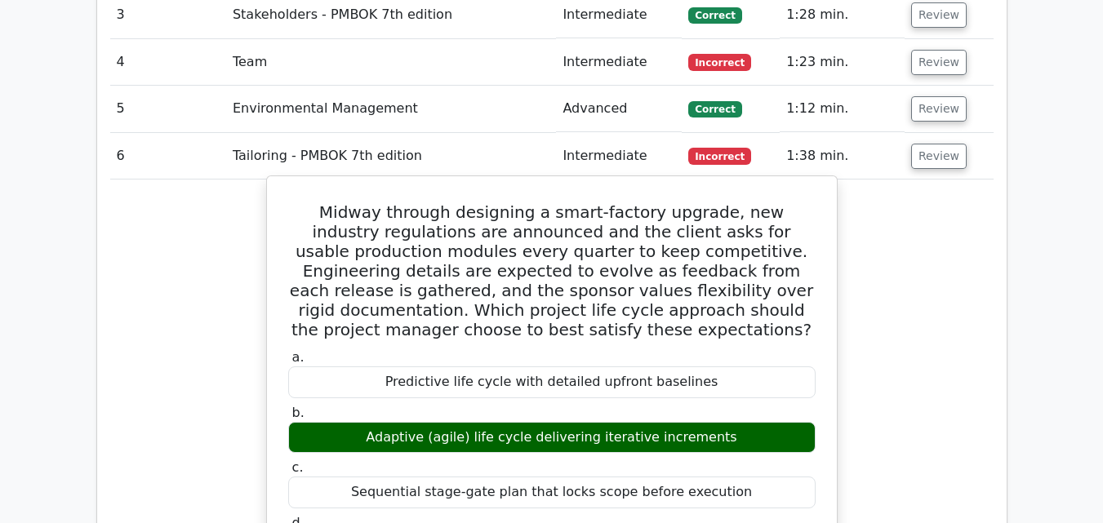
scroll to position [1632, 0]
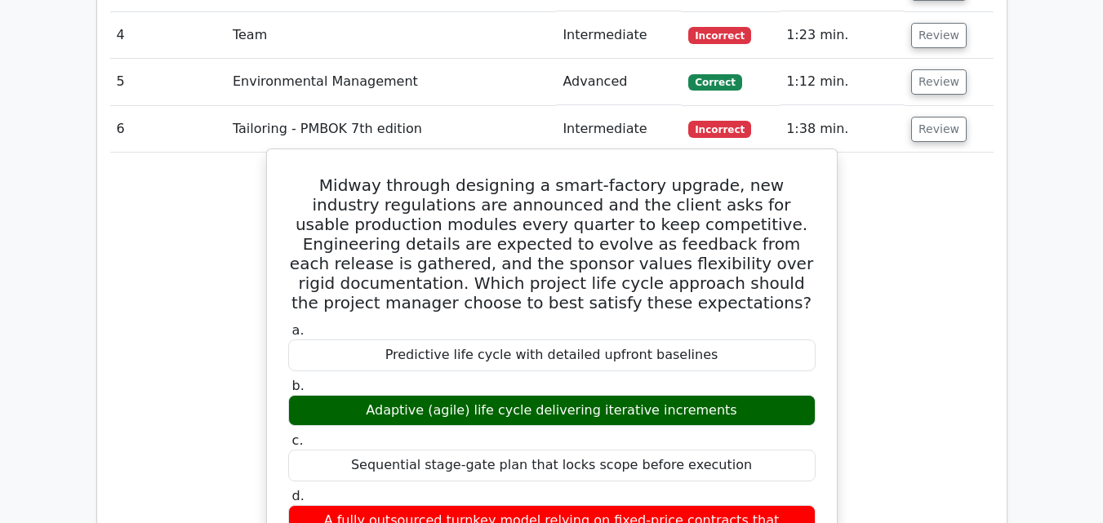
drag, startPoint x: 309, startPoint y: 108, endPoint x: 797, endPoint y: 472, distance: 609.6
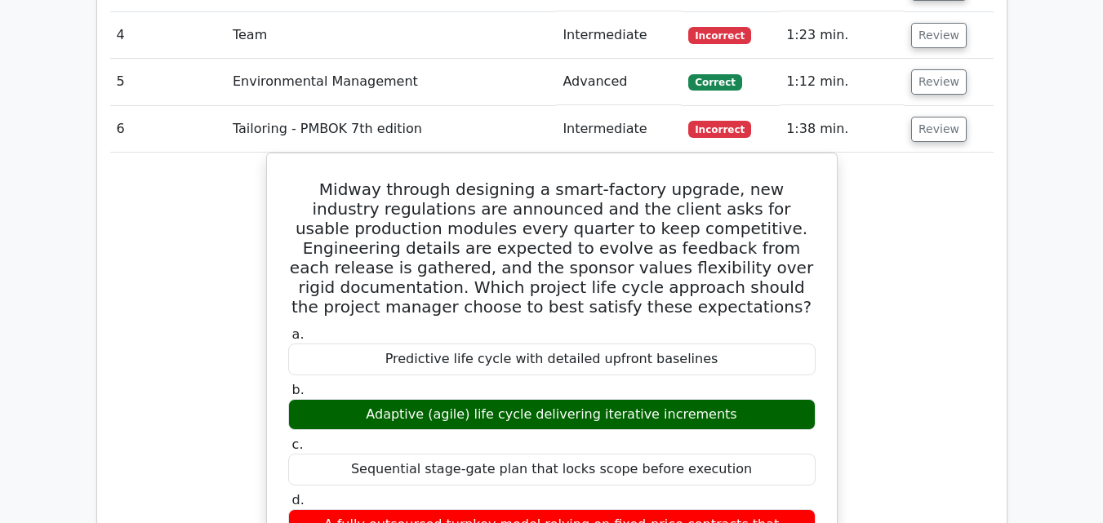
copy div "Midway through designing a smart-factory upgrade, new industry regulations are …"
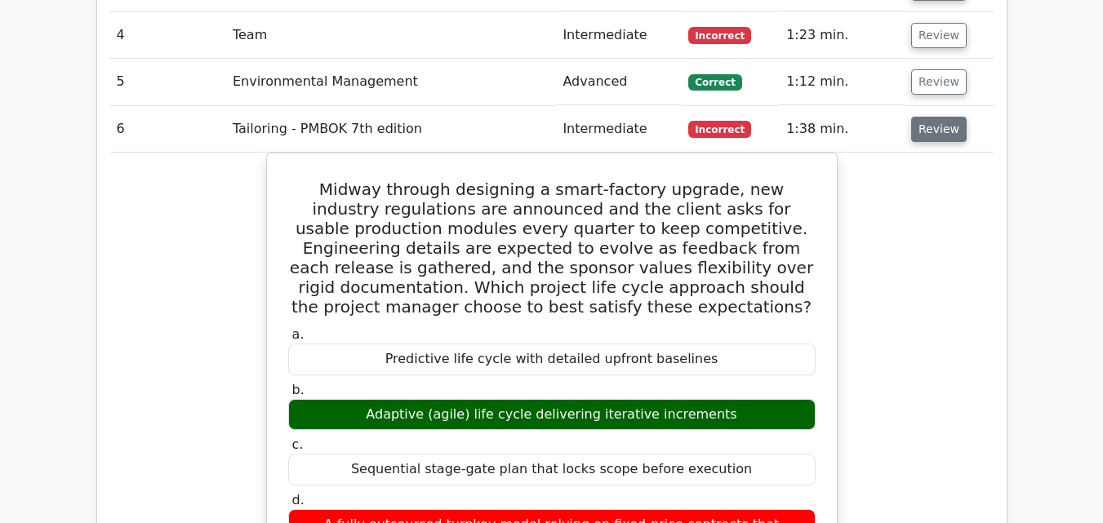
click at [913, 117] on button "Review" at bounding box center [939, 129] width 56 height 25
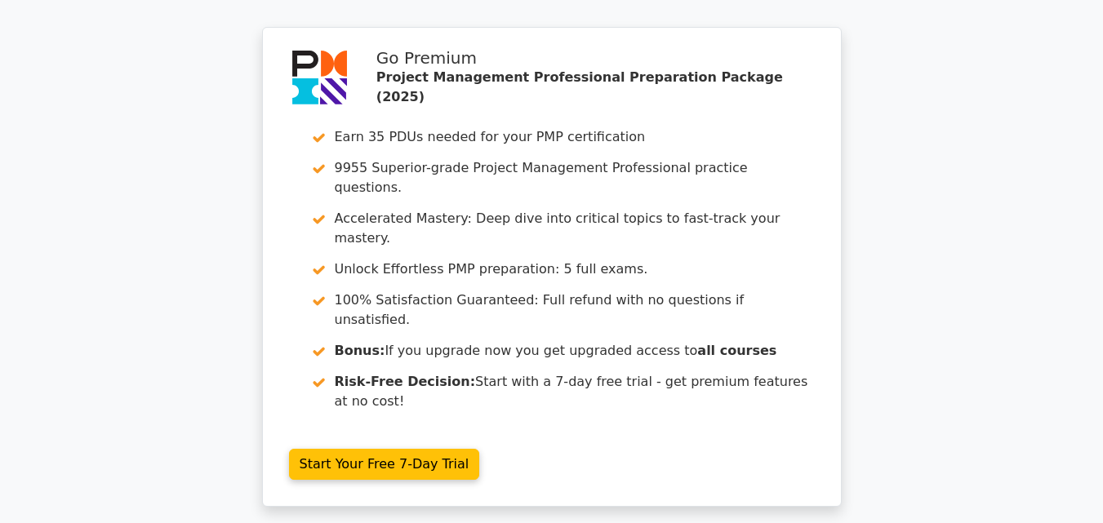
scroll to position [2138, 0]
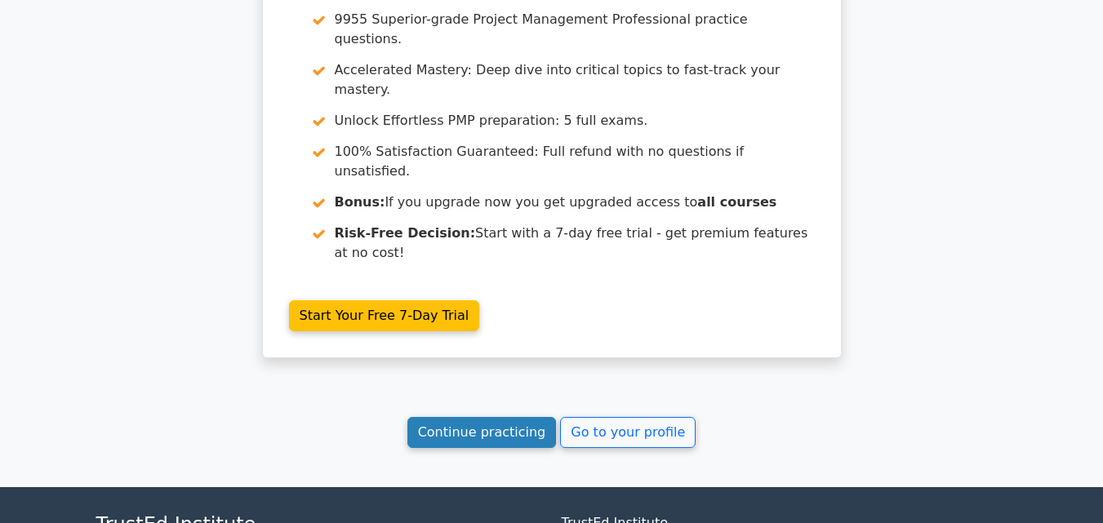
click at [454, 417] on link "Continue practicing" at bounding box center [481, 432] width 149 height 31
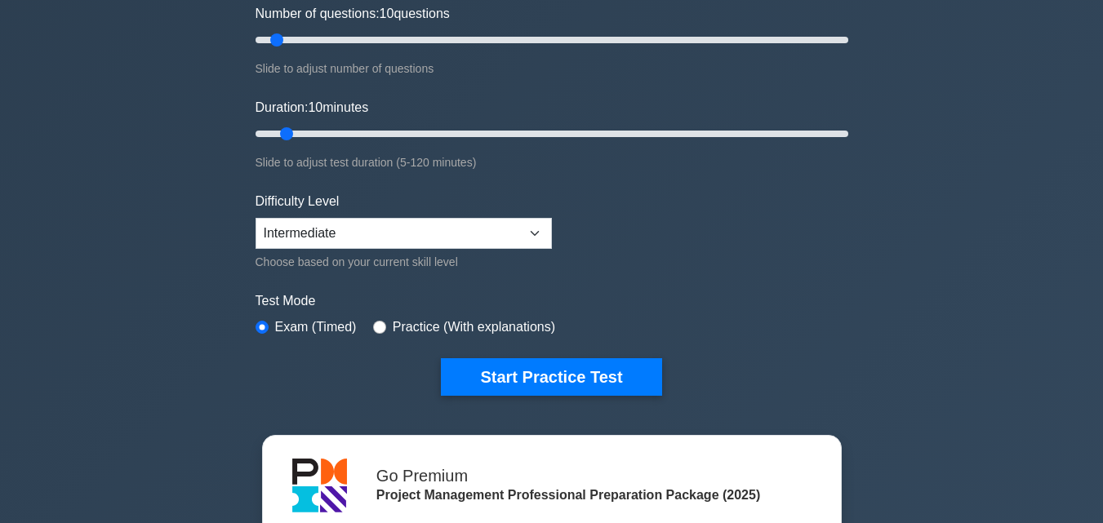
scroll to position [245, 0]
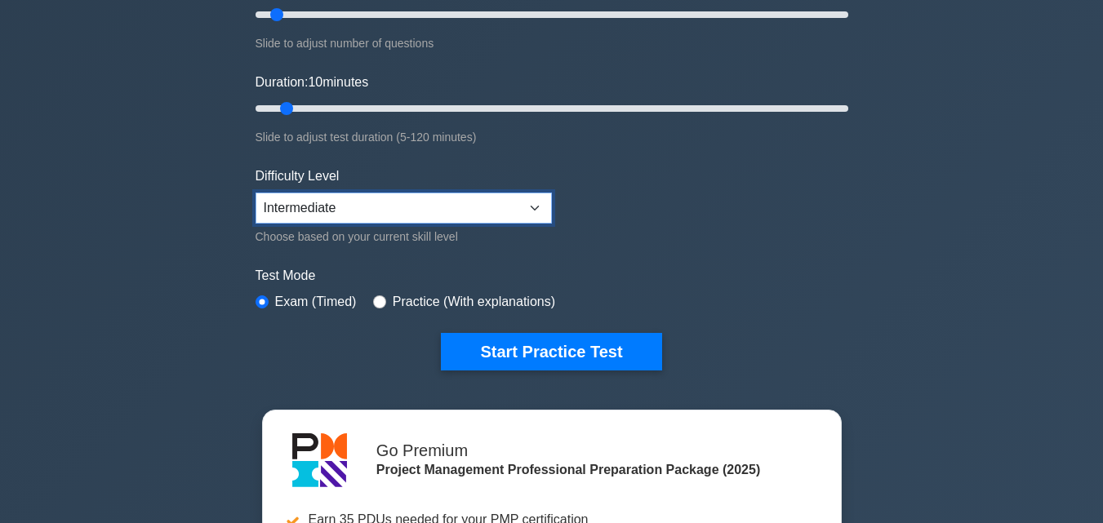
click at [544, 198] on select "Beginner Intermediate Expert" at bounding box center [403, 208] width 296 height 31
click at [537, 204] on select "Beginner Intermediate Expert" at bounding box center [403, 208] width 296 height 31
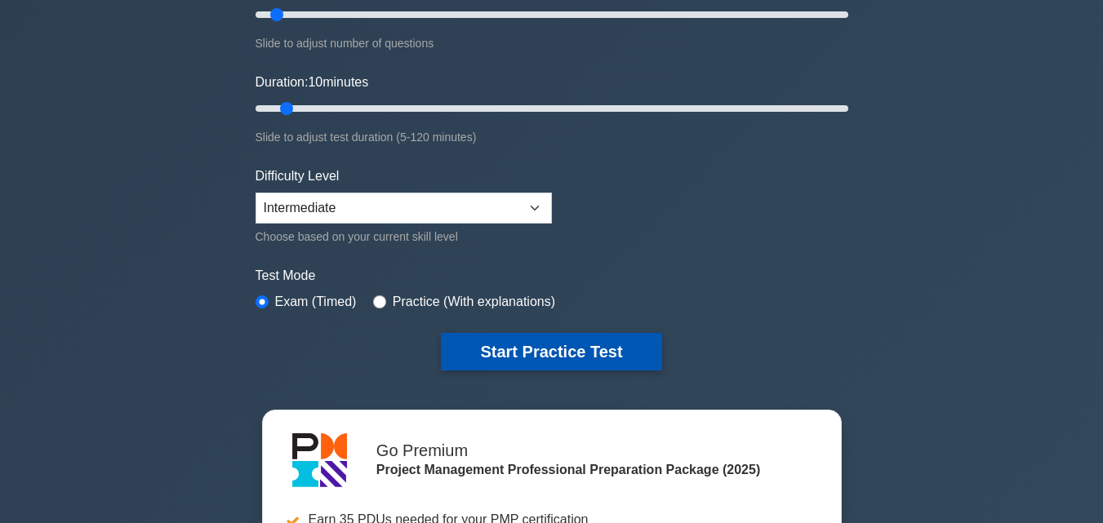
click at [582, 358] on button "Start Practice Test" at bounding box center [551, 352] width 220 height 38
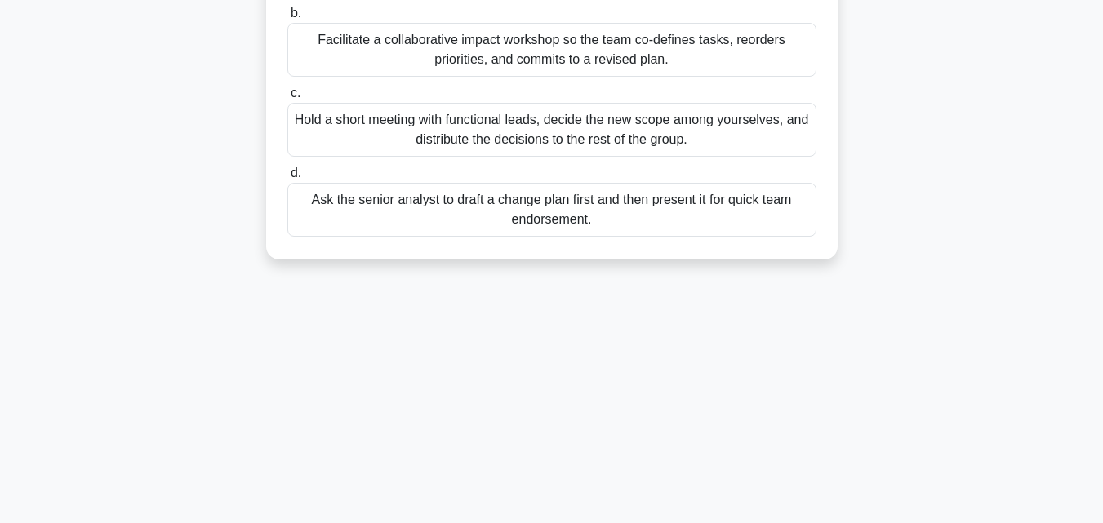
scroll to position [358, 0]
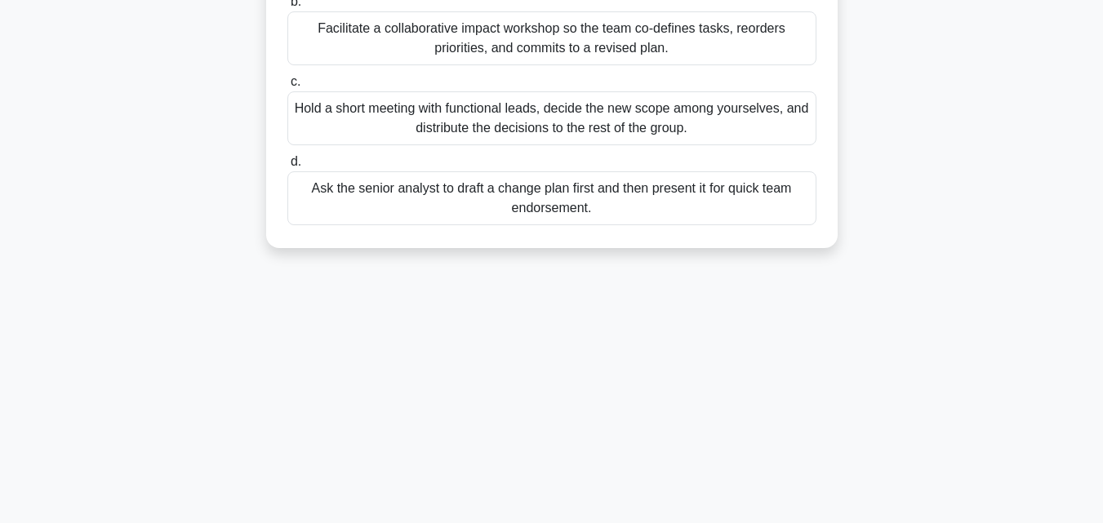
drag, startPoint x: 305, startPoint y: 129, endPoint x: 747, endPoint y: 494, distance: 572.8
click at [744, 508] on div "9:53 Stop PMP 1/10 The legal department announces mid-project regulations requi…" at bounding box center [552, 108] width 931 height 816
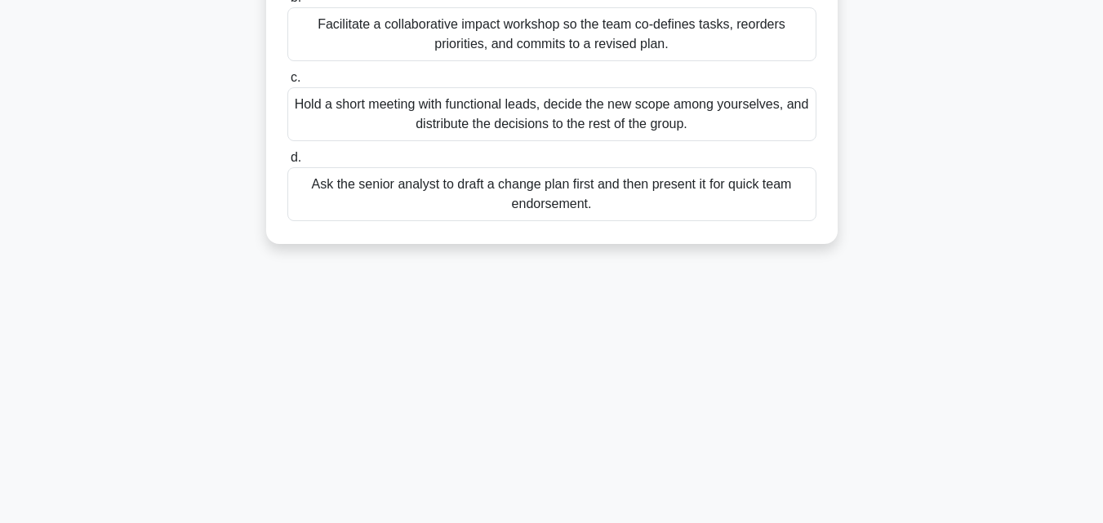
copy div "The legal department announces mid-project regulations requiring significant do…"
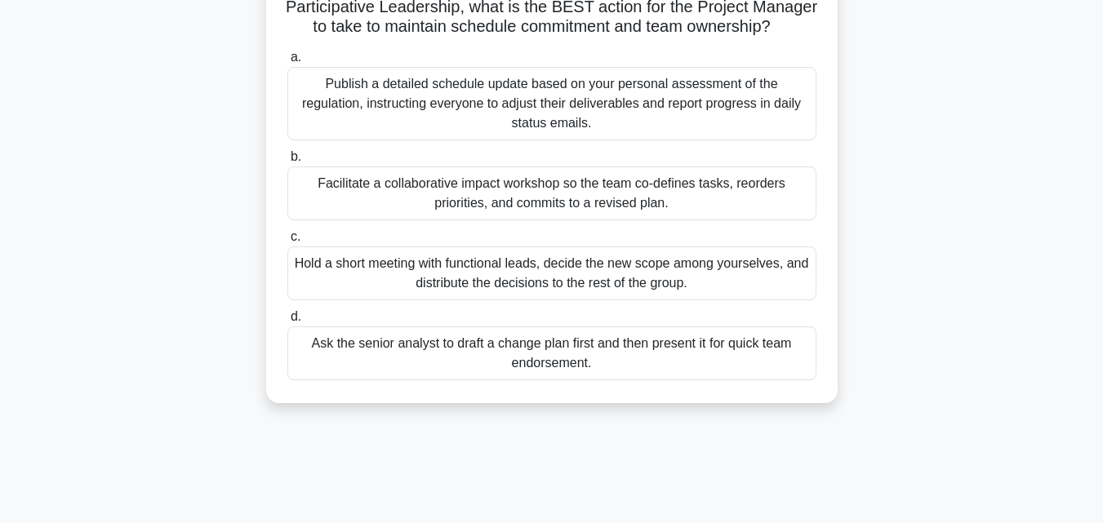
scroll to position [195, 0]
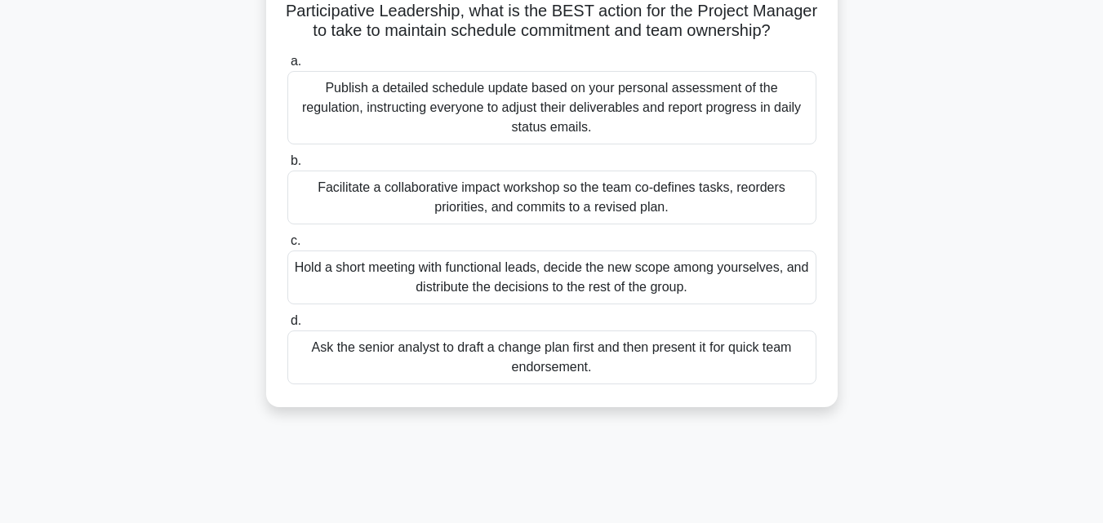
click at [362, 220] on div "Facilitate a collaborative impact workshop so the team co-defines tasks, reorde…" at bounding box center [551, 198] width 529 height 54
click at [287, 167] on input "b. Facilitate a collaborative impact workshop so the team co-defines tasks, reo…" at bounding box center [287, 161] width 0 height 11
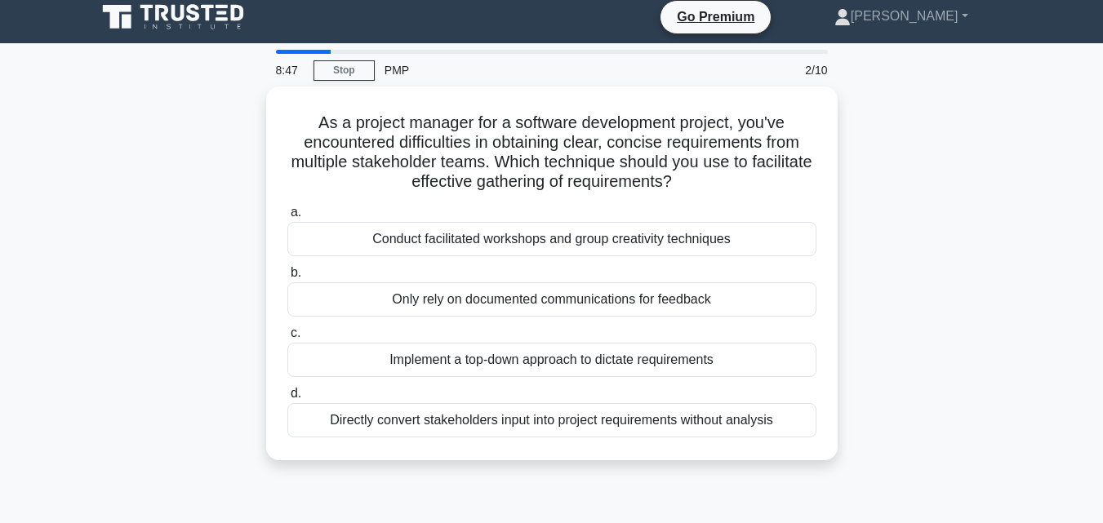
scroll to position [0, 0]
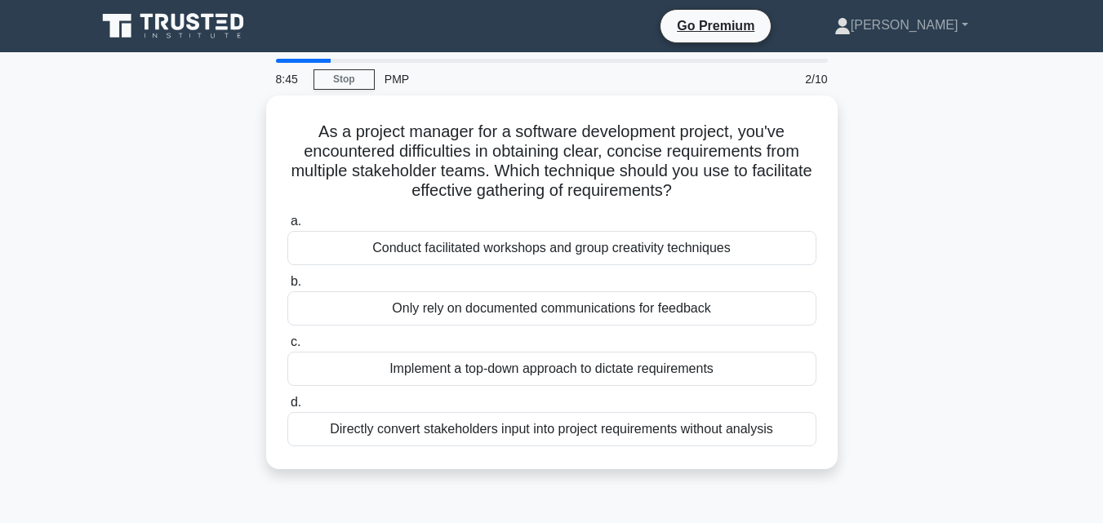
drag, startPoint x: 313, startPoint y: 123, endPoint x: 866, endPoint y: 428, distance: 631.6
click at [866, 428] on div "As a project manager for a software development project, you've encountered dif…" at bounding box center [552, 291] width 931 height 393
copy div "As a project manager for a software development project, you've encountered dif…"
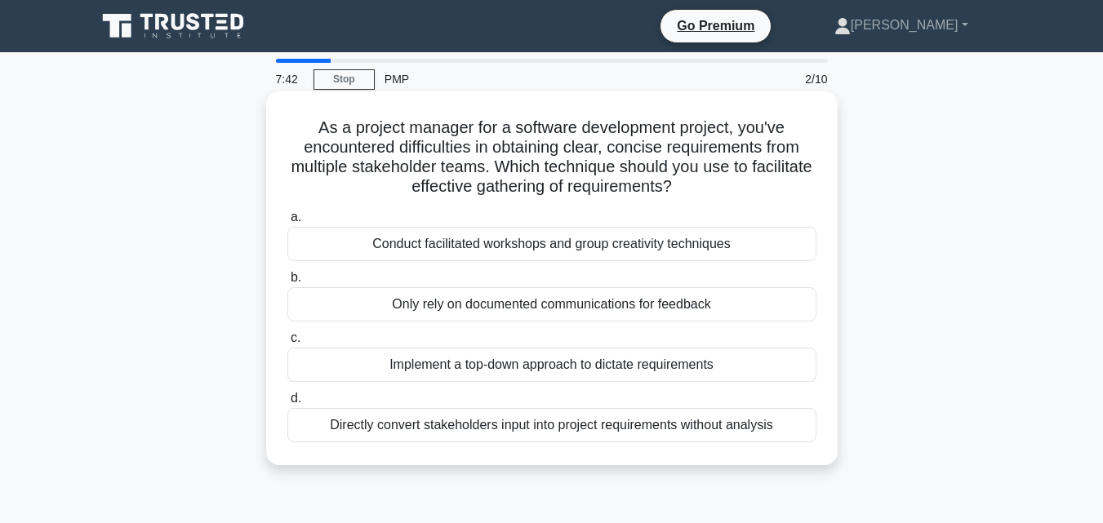
click at [349, 360] on div "Implement a top-down approach to dictate requirements" at bounding box center [551, 365] width 529 height 34
click at [287, 344] on input "c. Implement a top-down approach to dictate requirements" at bounding box center [287, 338] width 0 height 11
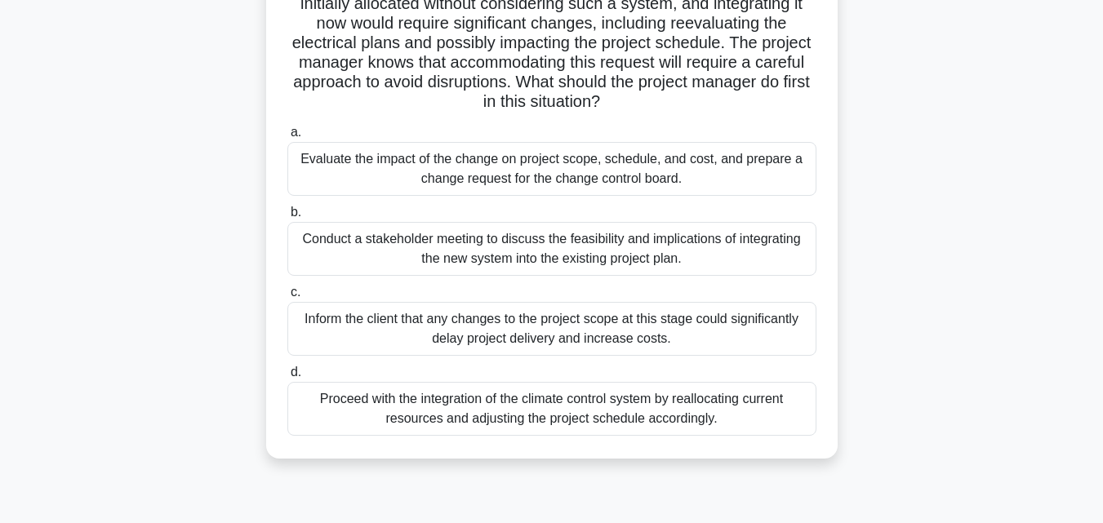
scroll to position [358, 0]
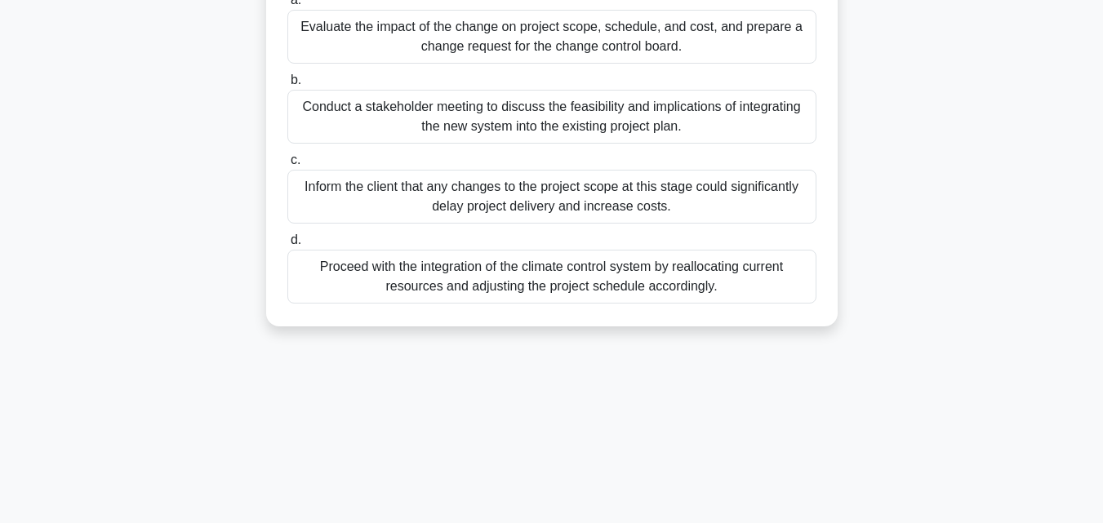
drag, startPoint x: 312, startPoint y: 126, endPoint x: 704, endPoint y: 526, distance: 559.9
click at [704, 522] on html "Go Premium Blair" at bounding box center [551, 83] width 1103 height 882
copy div "Halfway through constructing a commercial building, the project manager finds t…"
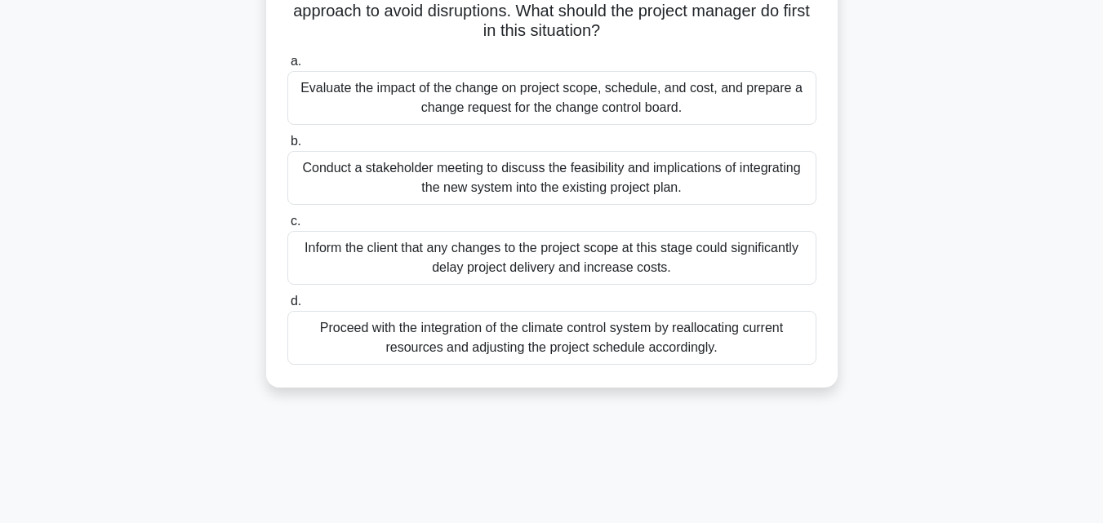
scroll to position [195, 0]
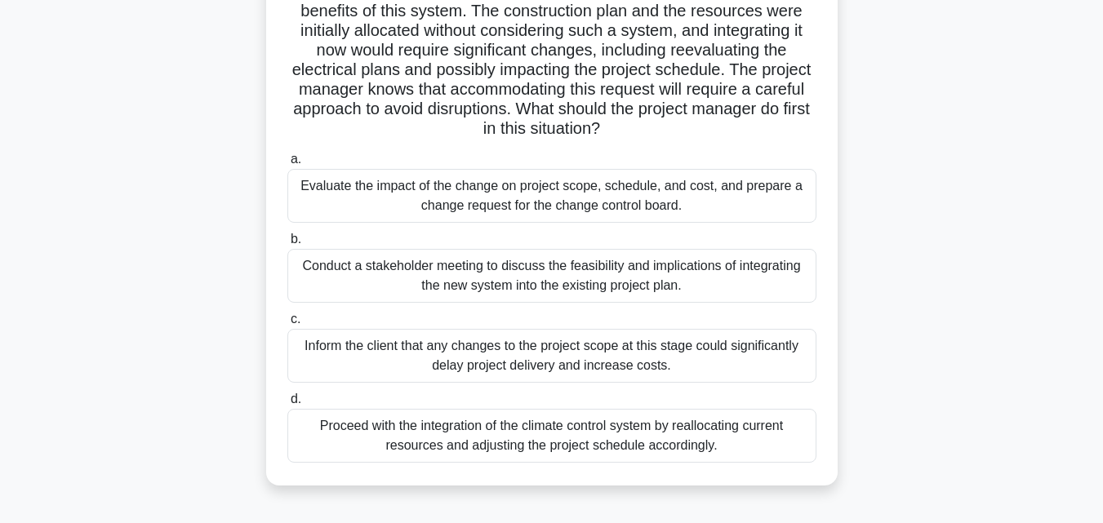
click at [308, 191] on div "Evaluate the impact of the change on project scope, schedule, and cost, and pre…" at bounding box center [551, 196] width 529 height 54
click at [287, 165] on input "a. Evaluate the impact of the change on project scope, schedule, and cost, and …" at bounding box center [287, 159] width 0 height 11
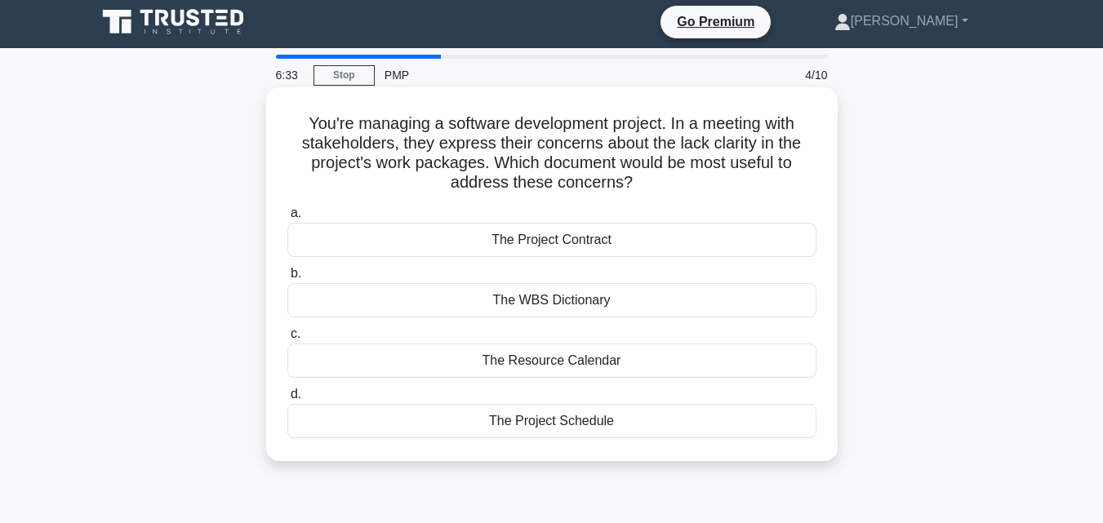
scroll to position [0, 0]
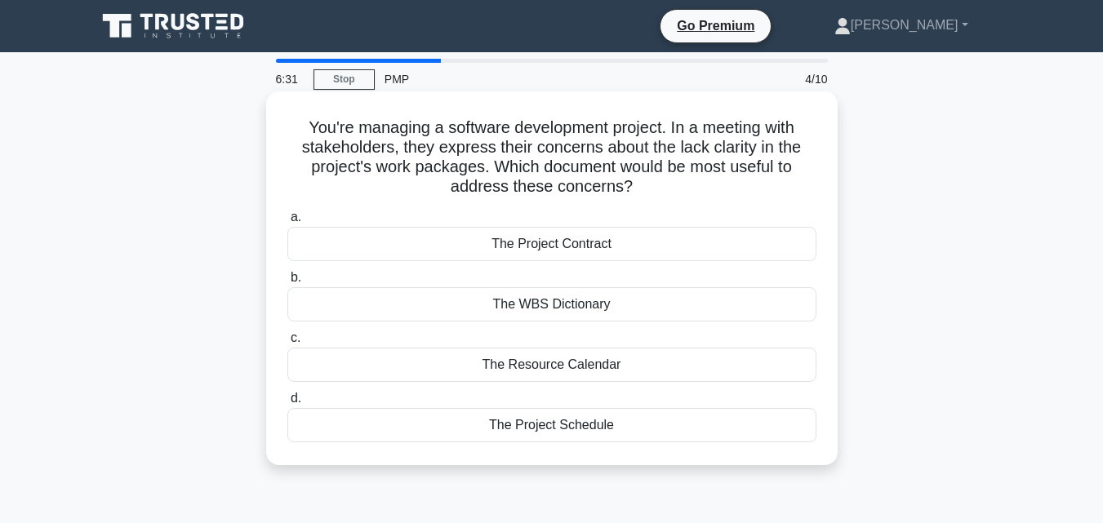
drag, startPoint x: 300, startPoint y: 128, endPoint x: 655, endPoint y: 420, distance: 458.7
click at [655, 420] on div "You're managing a software development project. In a meeting with stakeholders,…" at bounding box center [552, 278] width 558 height 361
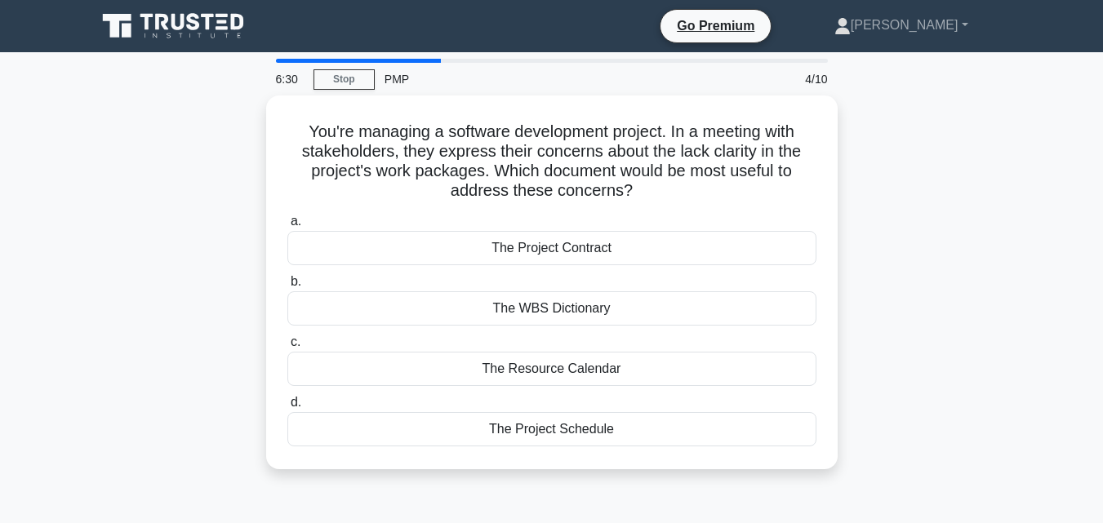
copy div "You're managing a software development project. In a meeting with stakeholders,…"
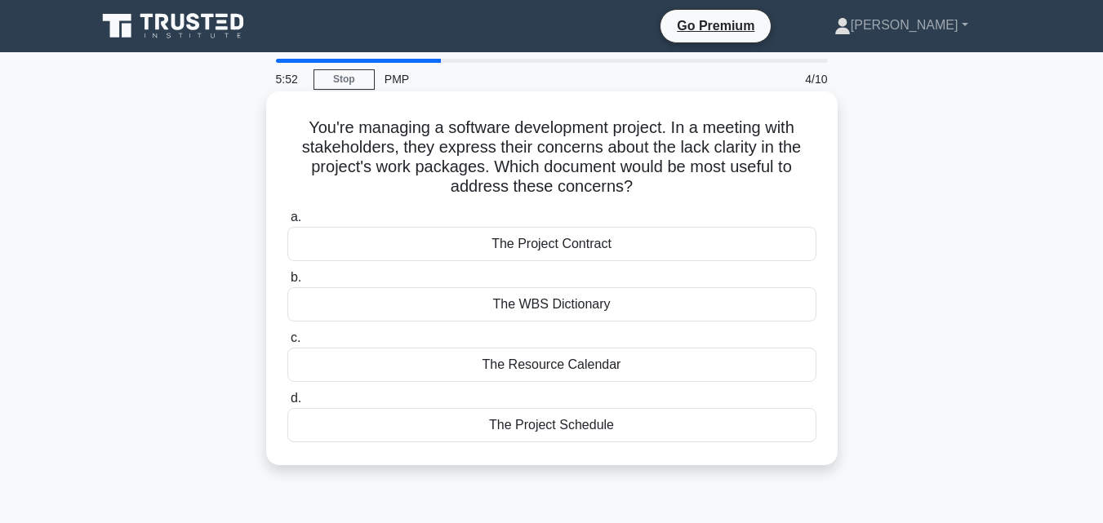
click at [402, 425] on div "The Project Schedule" at bounding box center [551, 425] width 529 height 34
click at [287, 404] on input "d. The Project Schedule" at bounding box center [287, 398] width 0 height 11
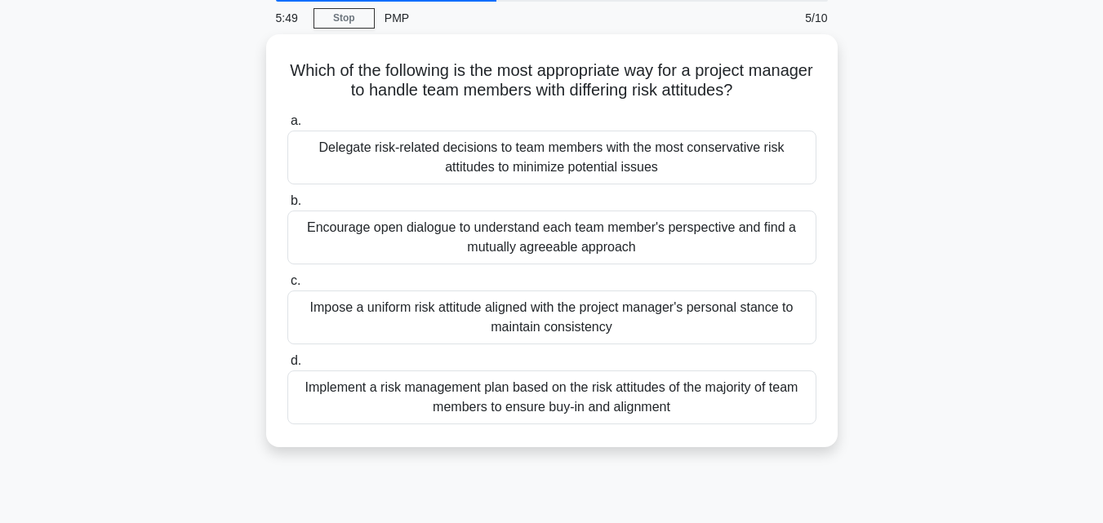
scroll to position [191, 0]
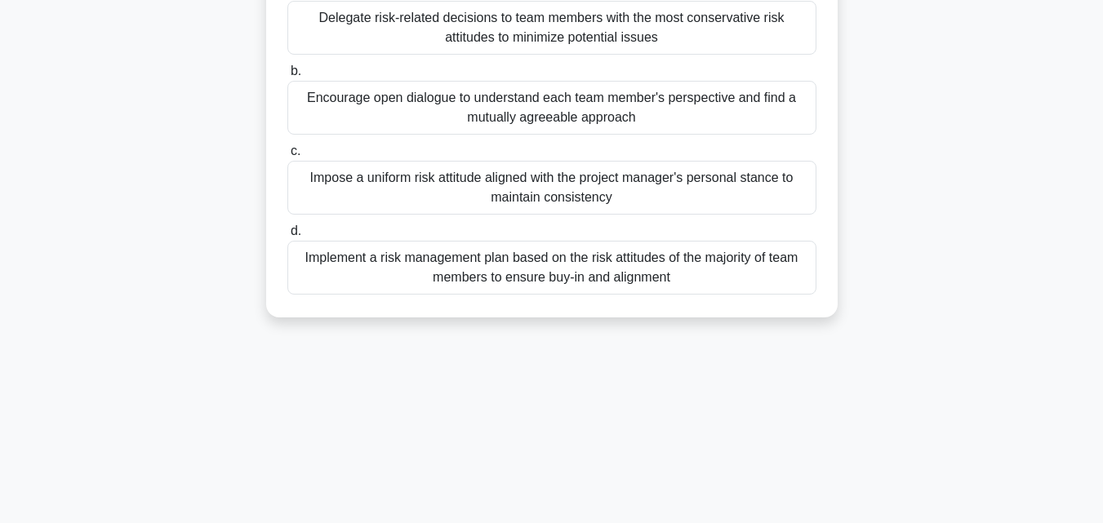
drag, startPoint x: 315, startPoint y: 124, endPoint x: 726, endPoint y: 464, distance: 532.8
click at [726, 464] on div "5:49 Stop PMP 5/10 Which of the following is the most appropriate way for a pro…" at bounding box center [552, 276] width 931 height 816
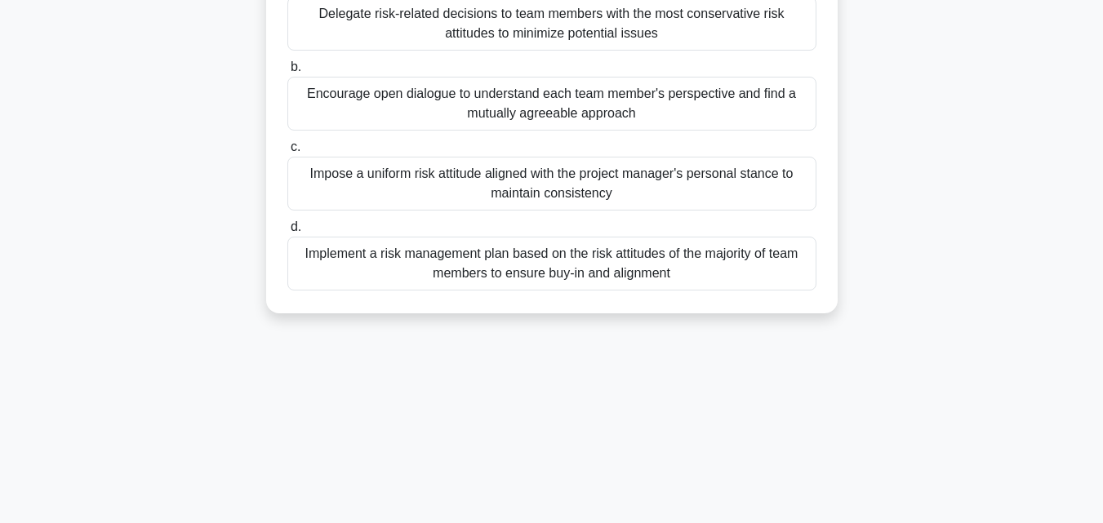
copy div "Which of the following is the most appropriate way for a project manager to han…"
click at [326, 100] on div "Encourage open dialogue to understand each team member's perspective and find a…" at bounding box center [551, 104] width 529 height 54
click at [287, 73] on input "b. Encourage open dialogue to understand each team member's perspective and fin…" at bounding box center [287, 67] width 0 height 11
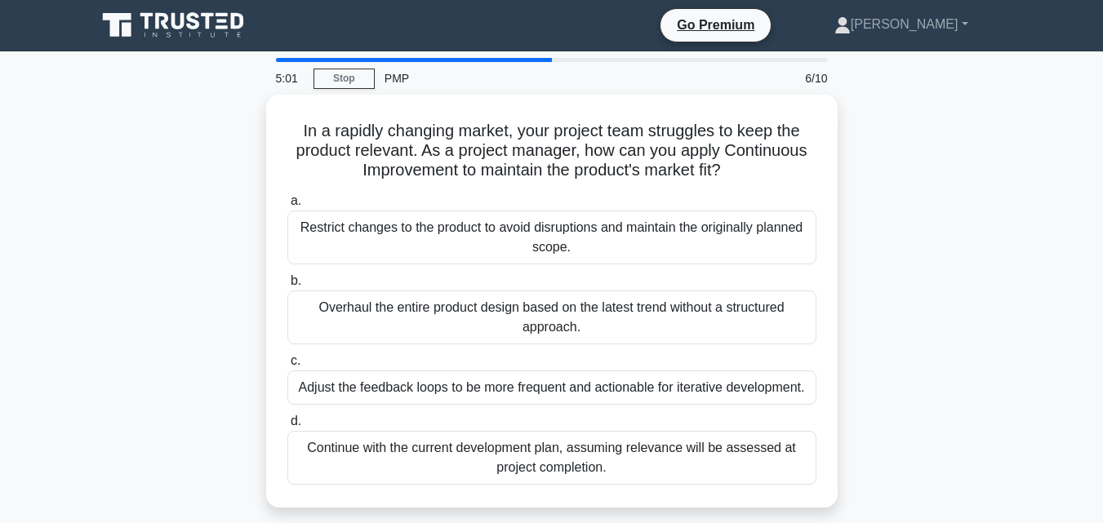
scroll to position [0, 0]
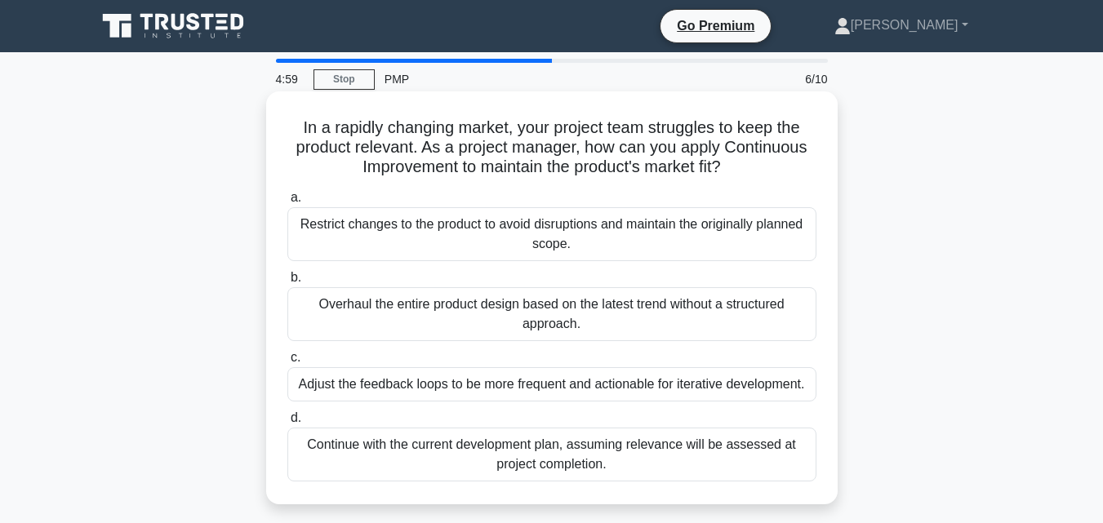
drag, startPoint x: 294, startPoint y: 124, endPoint x: 680, endPoint y: 466, distance: 515.8
click at [680, 466] on div "In a rapidly changing market, your project team struggles to keep the product r…" at bounding box center [552, 298] width 558 height 400
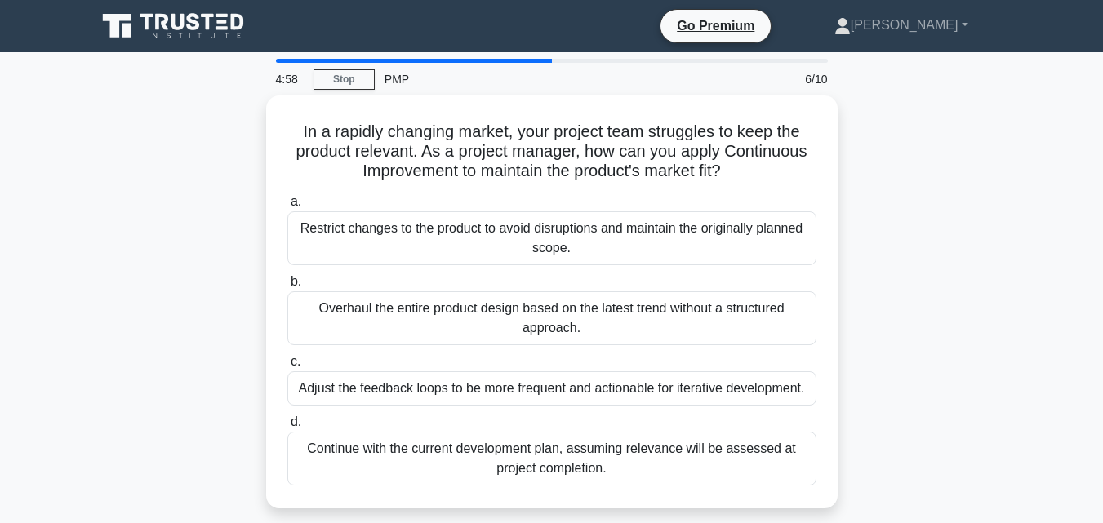
copy div "In a rapidly changing market, your project team struggles to keep the product r…"
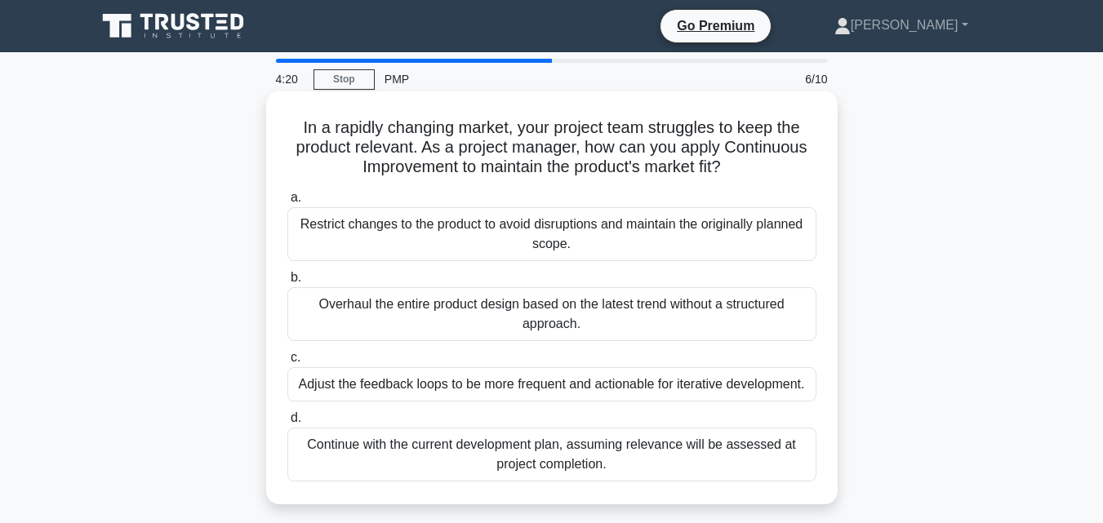
click at [314, 392] on div "Adjust the feedback loops to be more frequent and actionable for iterative deve…" at bounding box center [551, 384] width 529 height 34
click at [287, 363] on input "c. Adjust the feedback loops to be more frequent and actionable for iterative d…" at bounding box center [287, 358] width 0 height 11
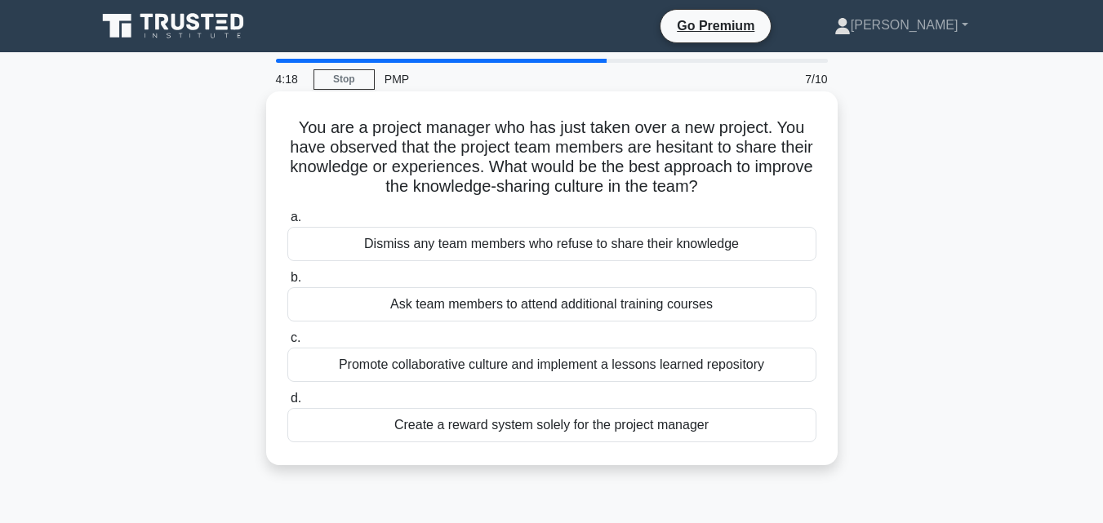
drag, startPoint x: 297, startPoint y: 129, endPoint x: 558, endPoint y: 290, distance: 306.7
click at [555, 285] on div "You are a project manager who has just taken over a new project. You have obser…" at bounding box center [552, 278] width 558 height 361
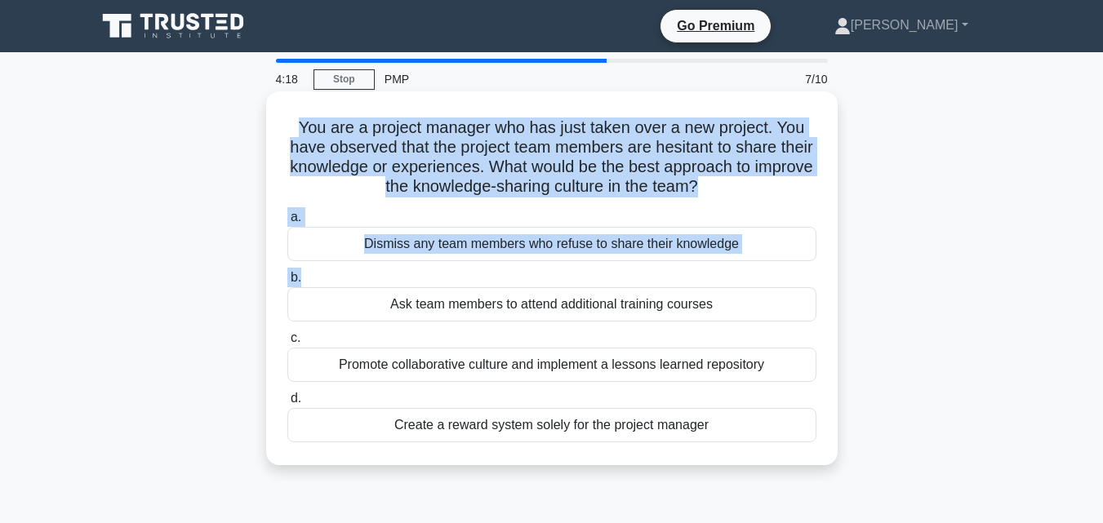
click at [605, 371] on label "c. Promote collaborative culture and implement a lessons learned repository" at bounding box center [551, 355] width 529 height 54
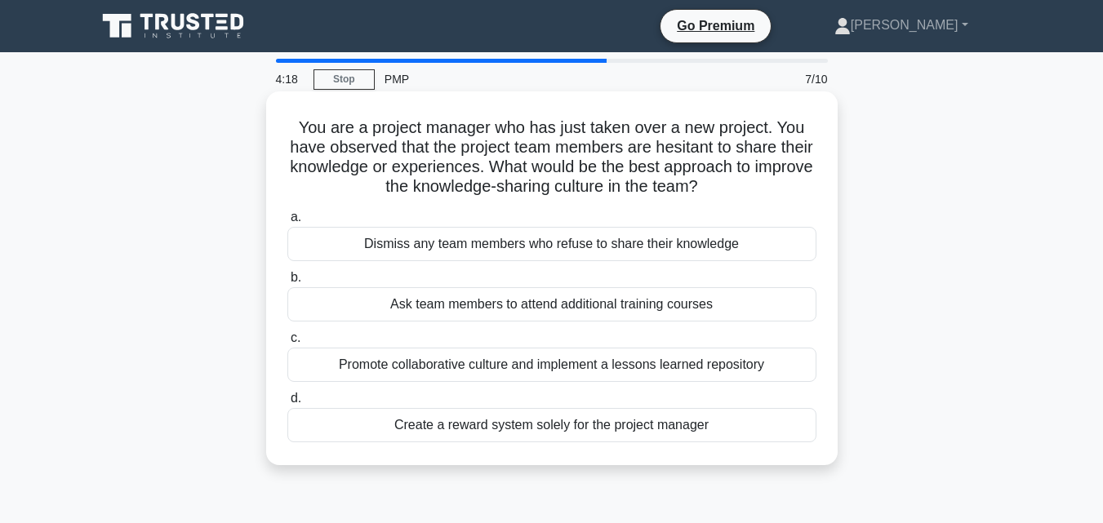
click at [632, 464] on div "You are a project manager who has just taken over a new project. You have obser…" at bounding box center [551, 278] width 571 height 374
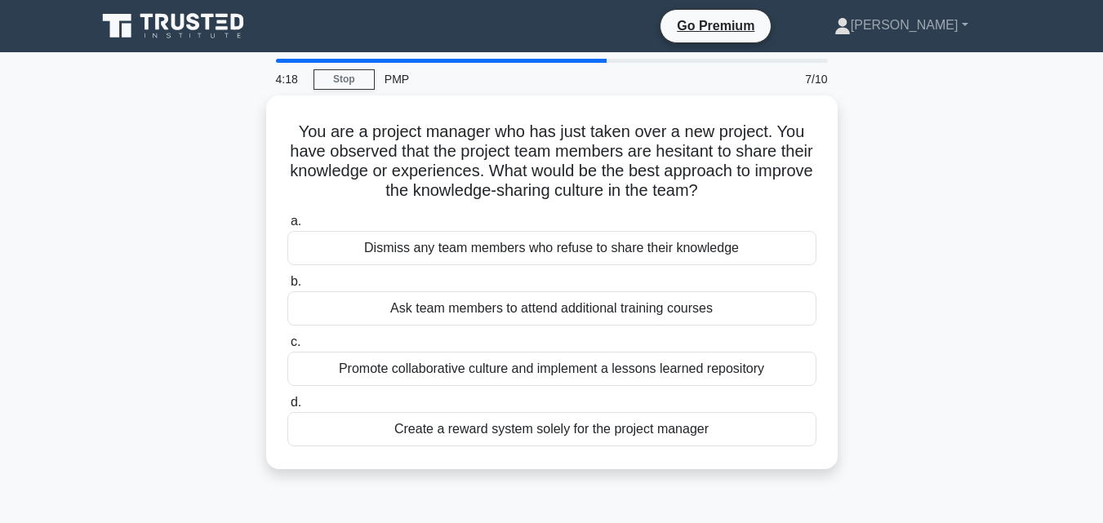
click at [633, 469] on div "You are a project manager who has just taken over a new project. You have obser…" at bounding box center [552, 291] width 931 height 393
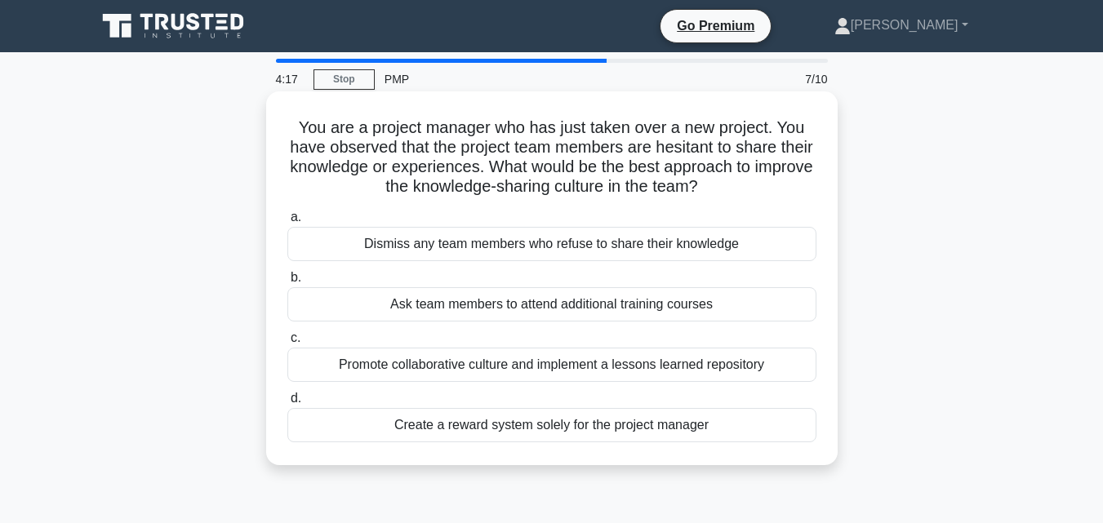
click at [722, 422] on div "You are a project manager who has just taken over a new project. You have obser…" at bounding box center [552, 278] width 558 height 361
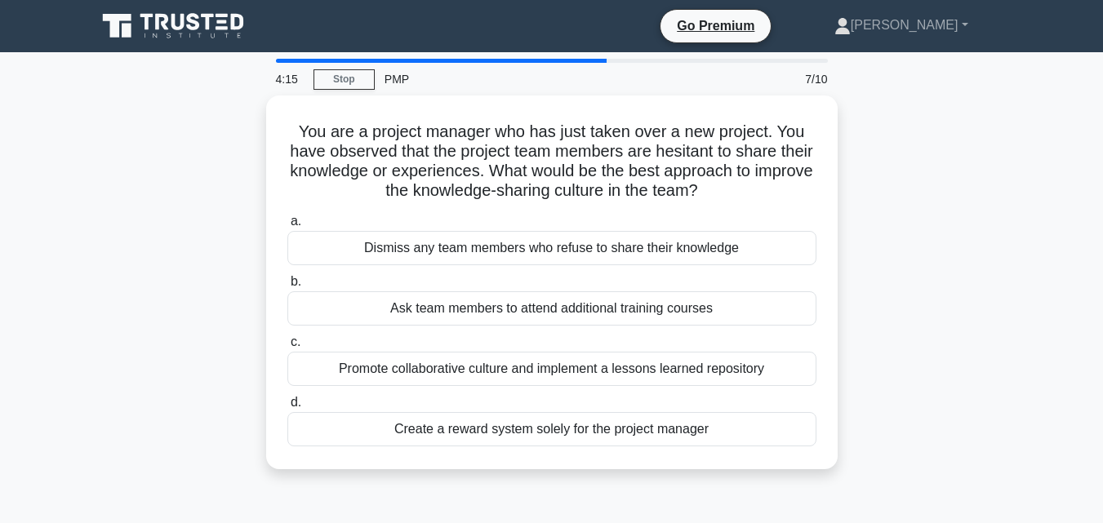
drag, startPoint x: 294, startPoint y: 124, endPoint x: 740, endPoint y: 473, distance: 566.4
click at [740, 473] on div "You are a project manager who has just taken over a new project. You have obser…" at bounding box center [552, 291] width 931 height 393
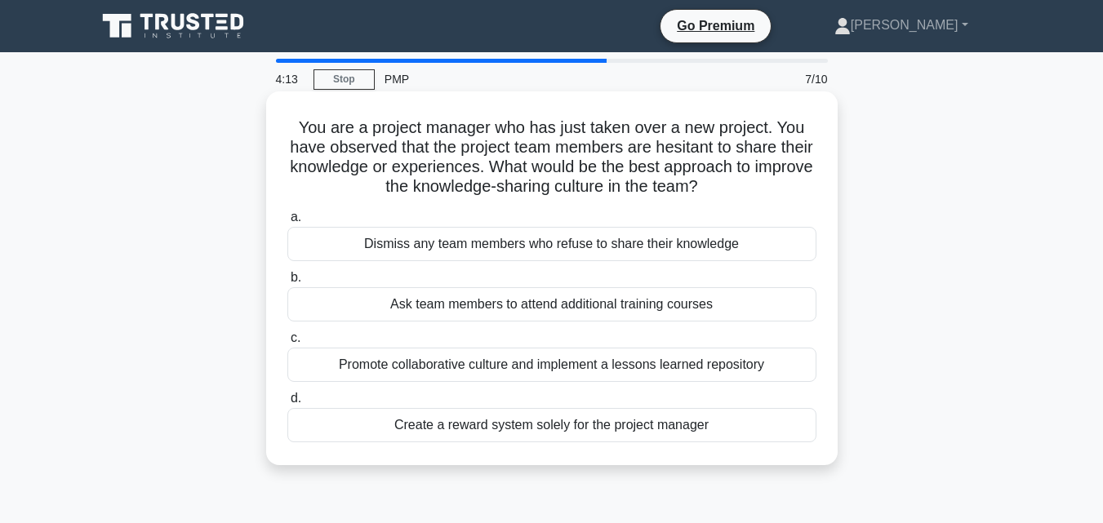
copy div "You are a project manager who has just taken over a new project. You have obser…"
click at [359, 361] on div "Promote collaborative culture and implement a lessons learned repository" at bounding box center [551, 365] width 529 height 34
click at [287, 344] on input "c. Promote collaborative culture and implement a lessons learned repository" at bounding box center [287, 338] width 0 height 11
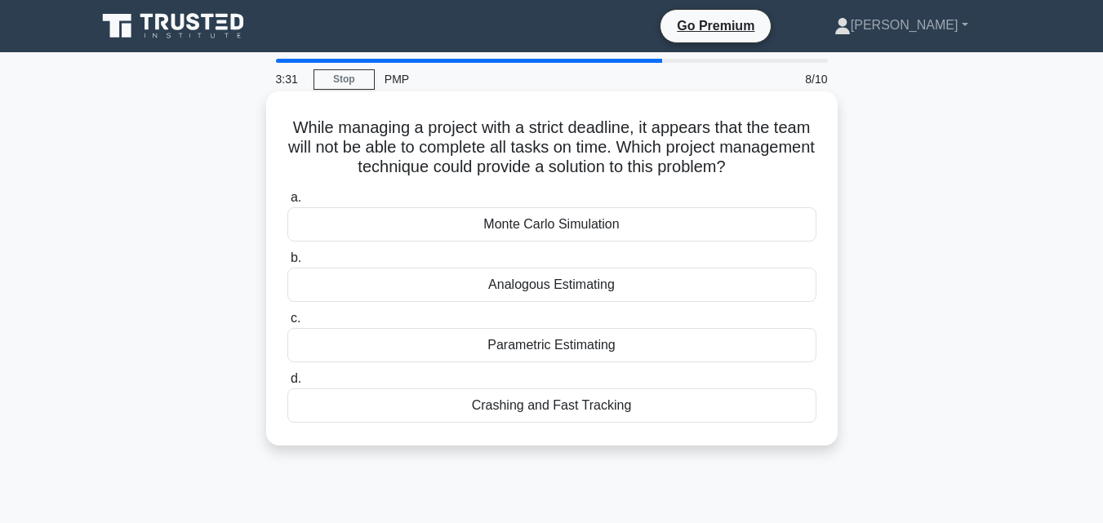
drag, startPoint x: 304, startPoint y: 123, endPoint x: 668, endPoint y: 426, distance: 474.2
click at [668, 426] on div "While managing a project with a strict deadline, it appears that the team will …" at bounding box center [552, 268] width 558 height 341
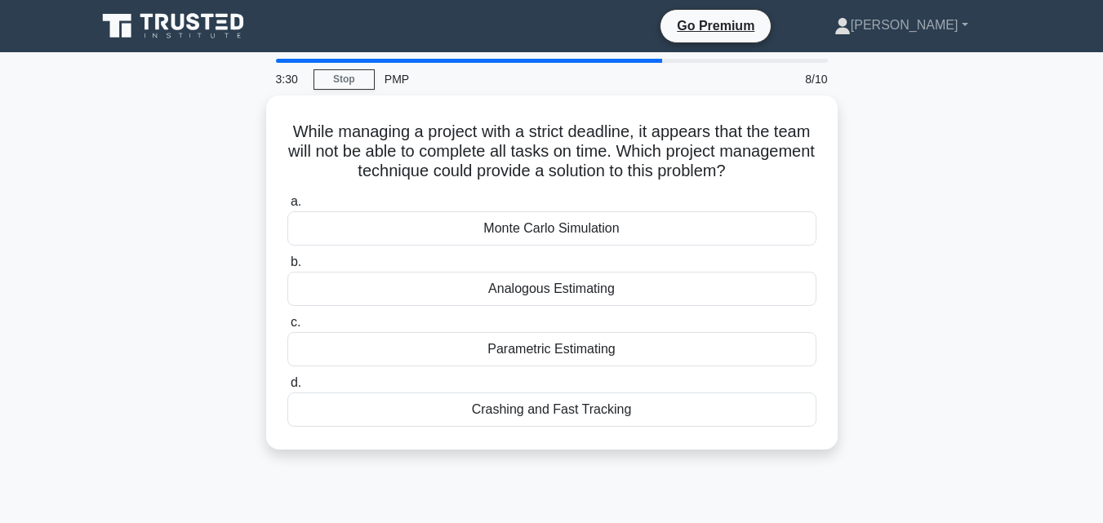
copy div "While managing a project with a strict deadline, it appears that the team will …"
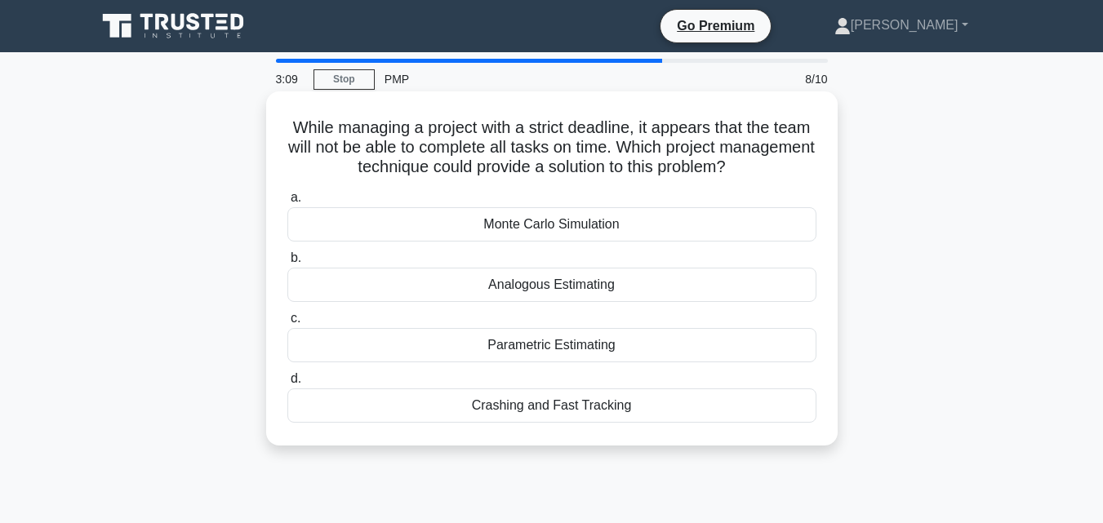
click at [342, 413] on div "Crashing and Fast Tracking" at bounding box center [551, 406] width 529 height 34
click at [287, 384] on input "d. Crashing and Fast Tracking" at bounding box center [287, 379] width 0 height 11
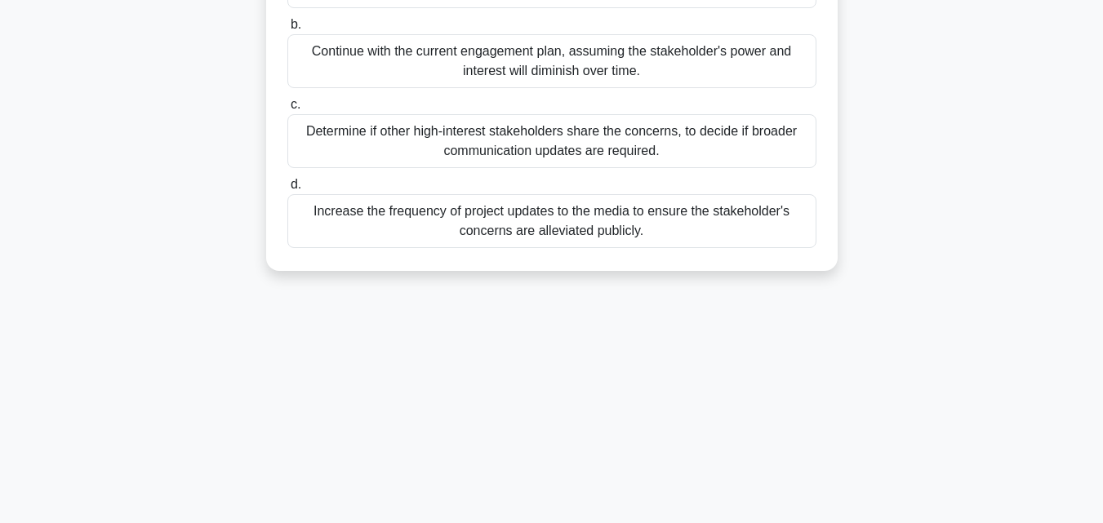
scroll to position [358, 0]
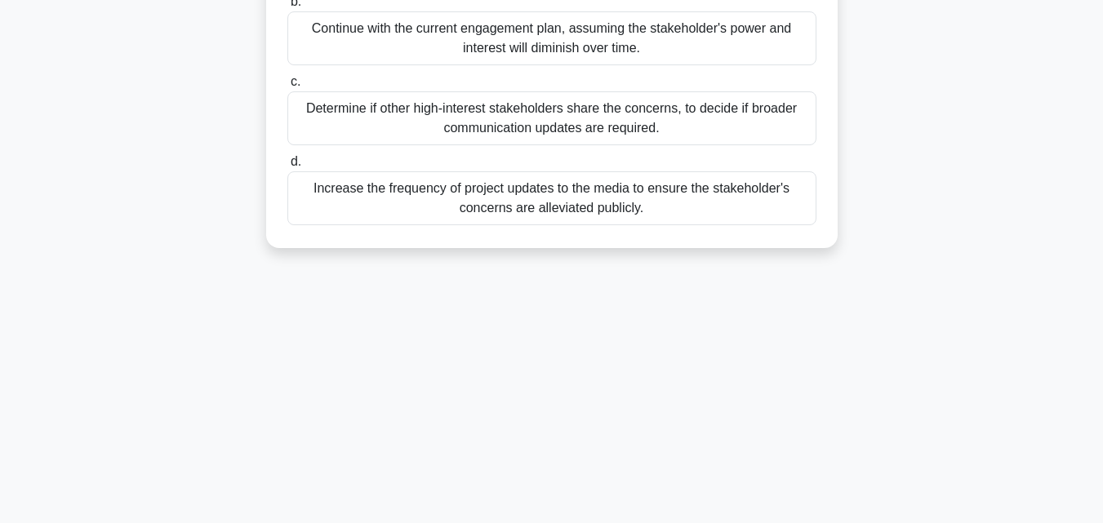
drag, startPoint x: 296, startPoint y: 122, endPoint x: 851, endPoint y: 526, distance: 685.4
click at [851, 522] on html "Go Premium [PERSON_NAME]" at bounding box center [551, 83] width 1103 height 882
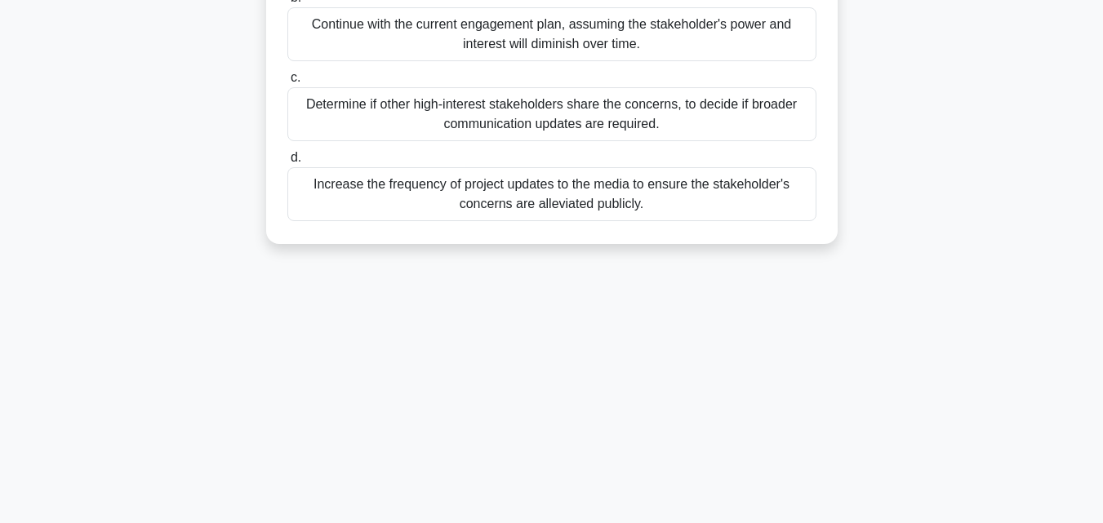
copy div "In a large infrastructure development project, a stakeholder who was identified…"
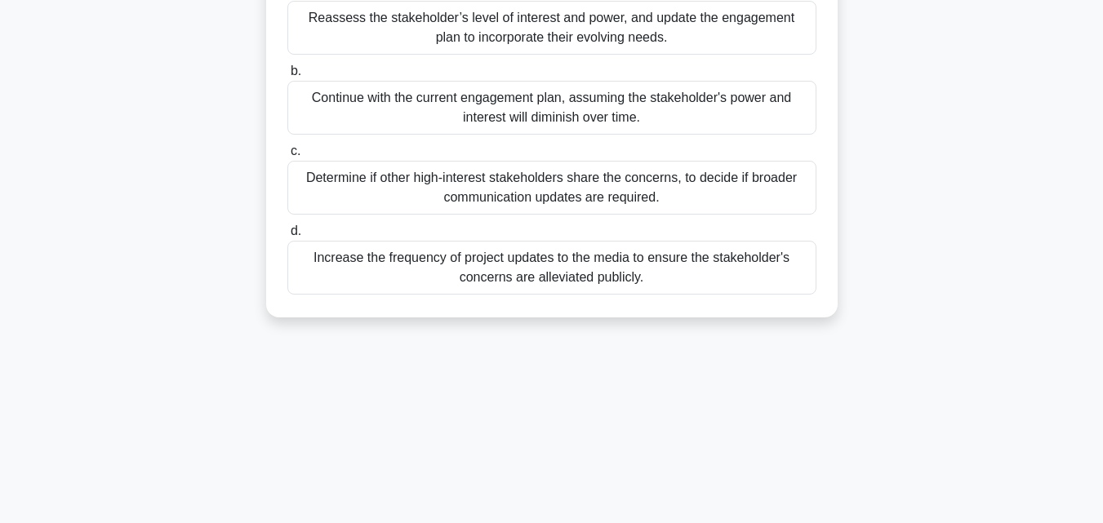
scroll to position [195, 0]
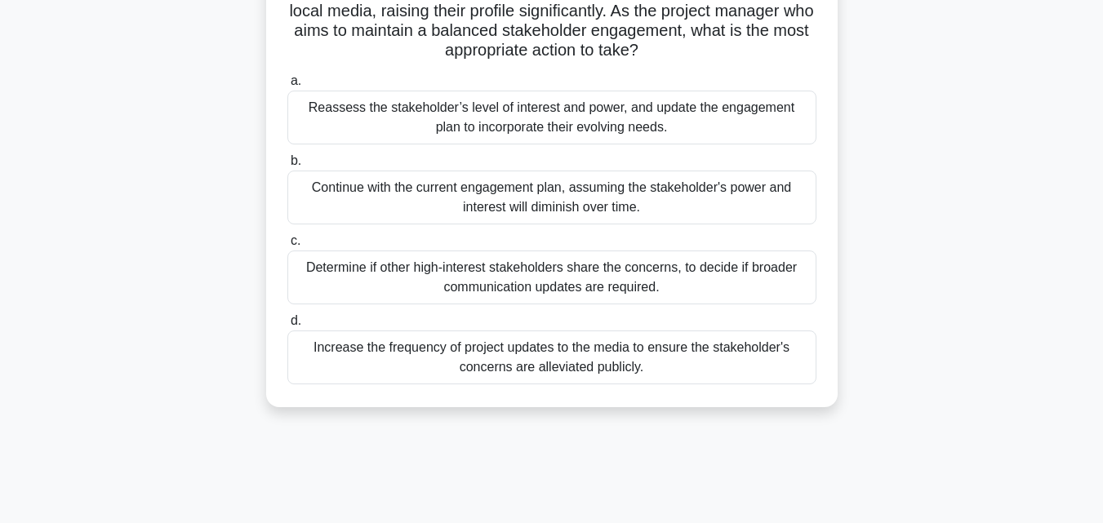
click at [349, 135] on div "Reassess the stakeholder’s level of interest and power, and update the engageme…" at bounding box center [551, 118] width 529 height 54
click at [287, 87] on input "a. Reassess the stakeholder’s level of interest and power, and update the engag…" at bounding box center [287, 81] width 0 height 11
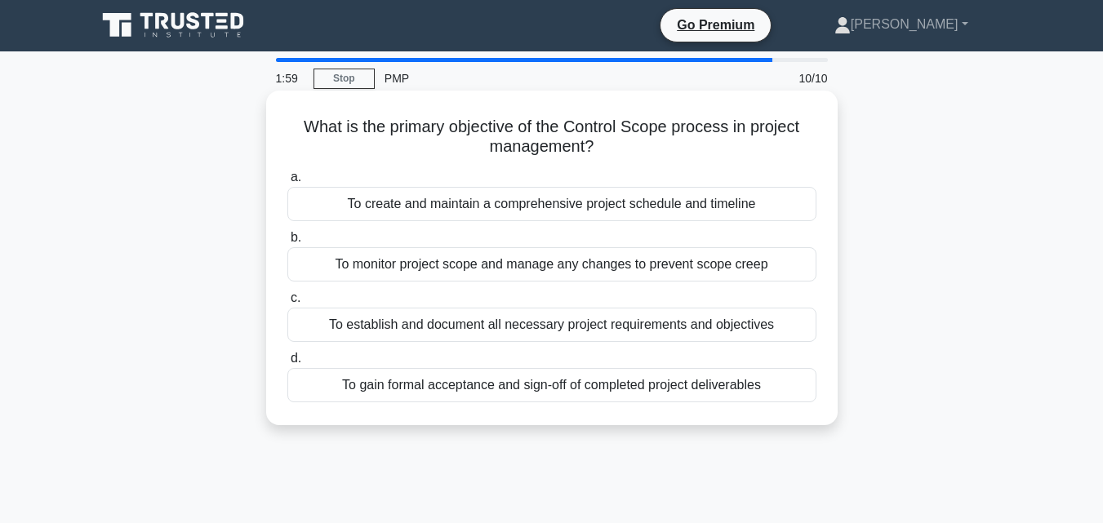
scroll to position [21, 0]
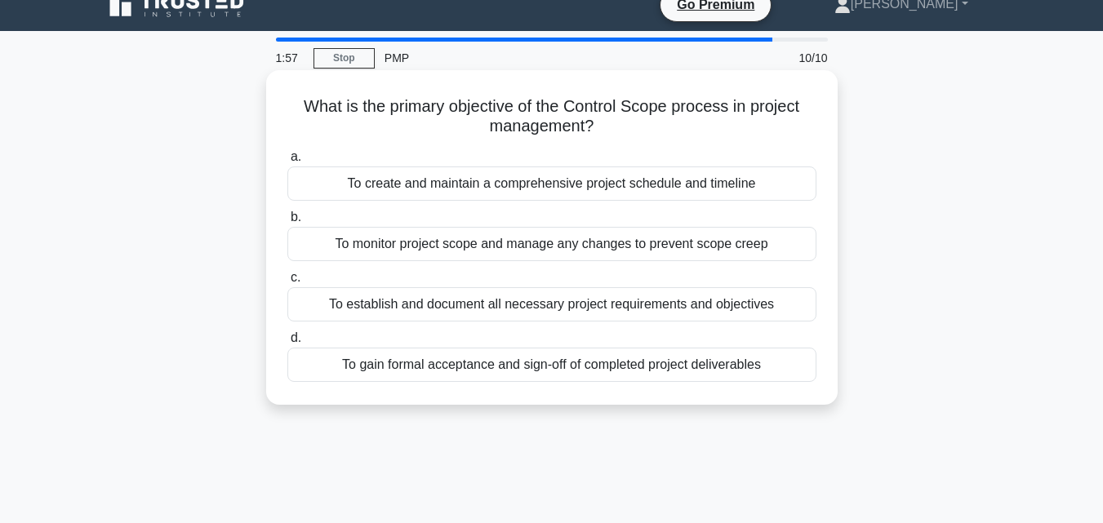
drag, startPoint x: 297, startPoint y: 103, endPoint x: 803, endPoint y: 363, distance: 569.1
click at [803, 363] on div "What is the primary objective of the Control Scope process in project managemen…" at bounding box center [552, 238] width 558 height 322
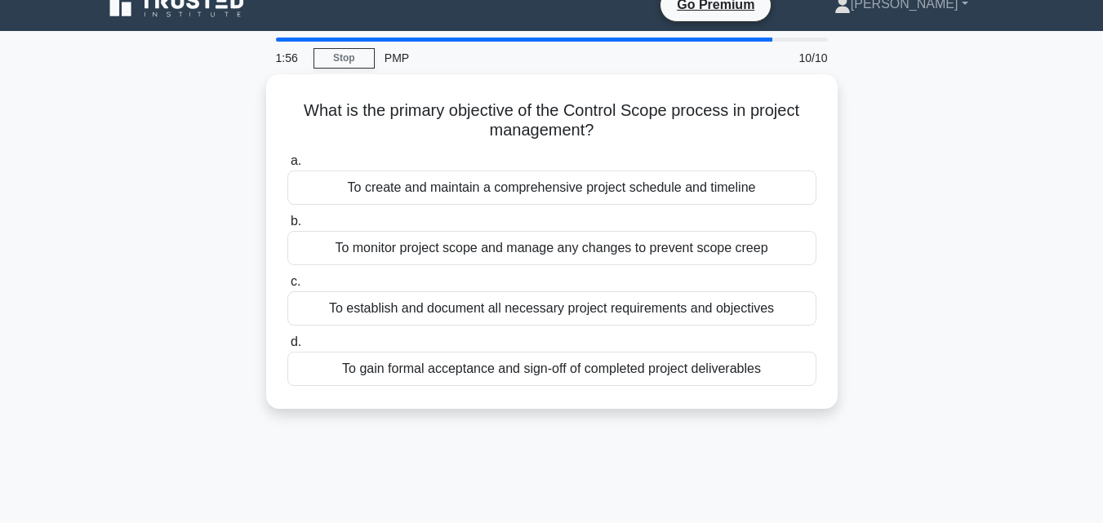
copy div "What is the primary objective of the Control Scope process in project managemen…"
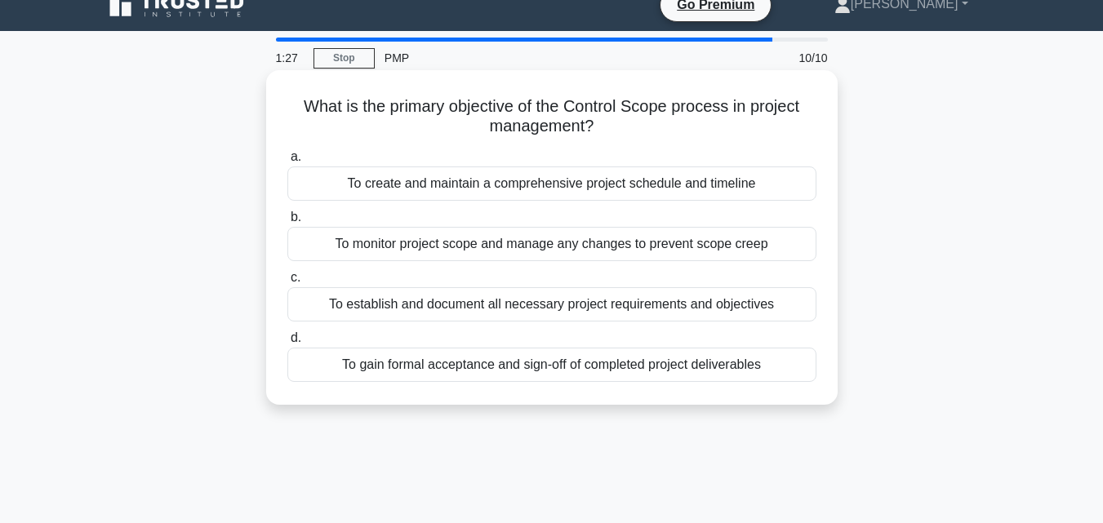
click at [339, 304] on div "To establish and document all necessary project requirements and objectives" at bounding box center [551, 304] width 529 height 34
click at [287, 283] on input "c. To establish and document all necessary project requirements and objectives" at bounding box center [287, 278] width 0 height 11
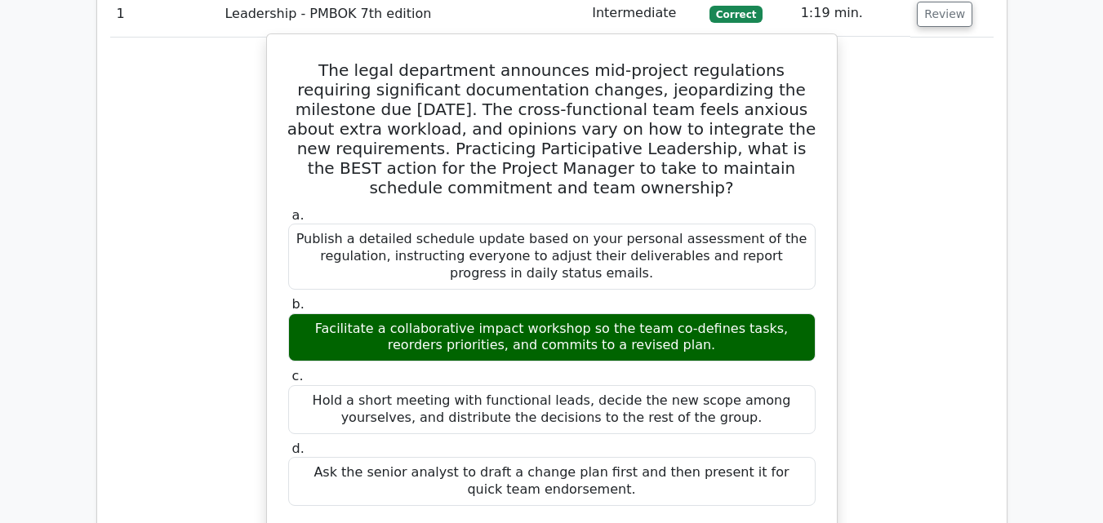
scroll to position [1224, 0]
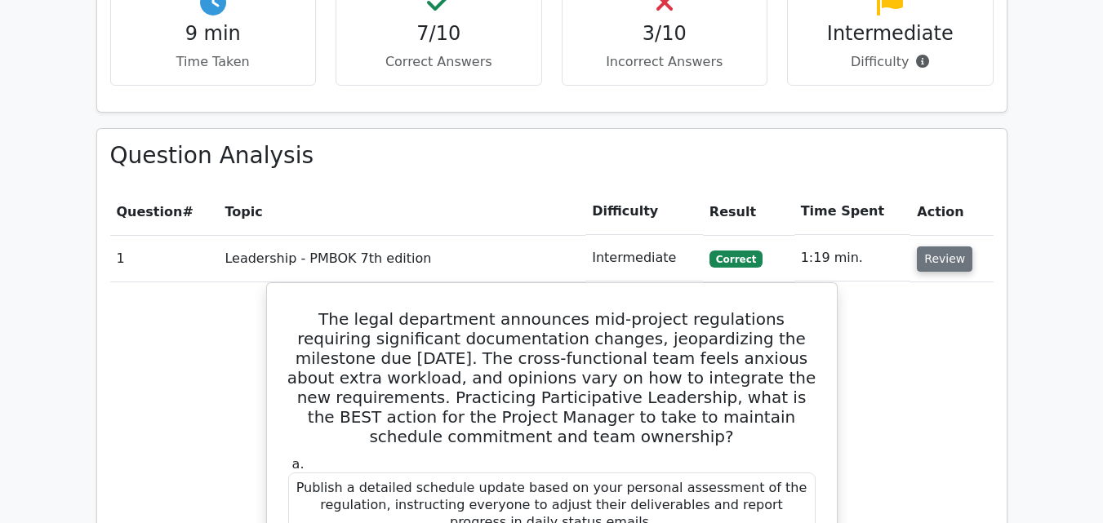
click at [951, 247] on button "Review" at bounding box center [945, 259] width 56 height 25
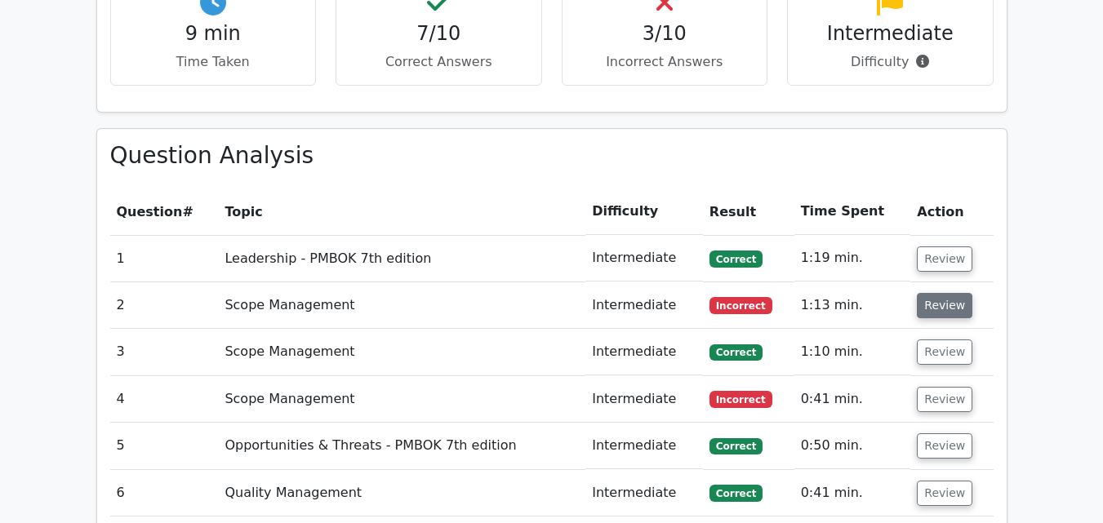
click at [931, 293] on button "Review" at bounding box center [945, 305] width 56 height 25
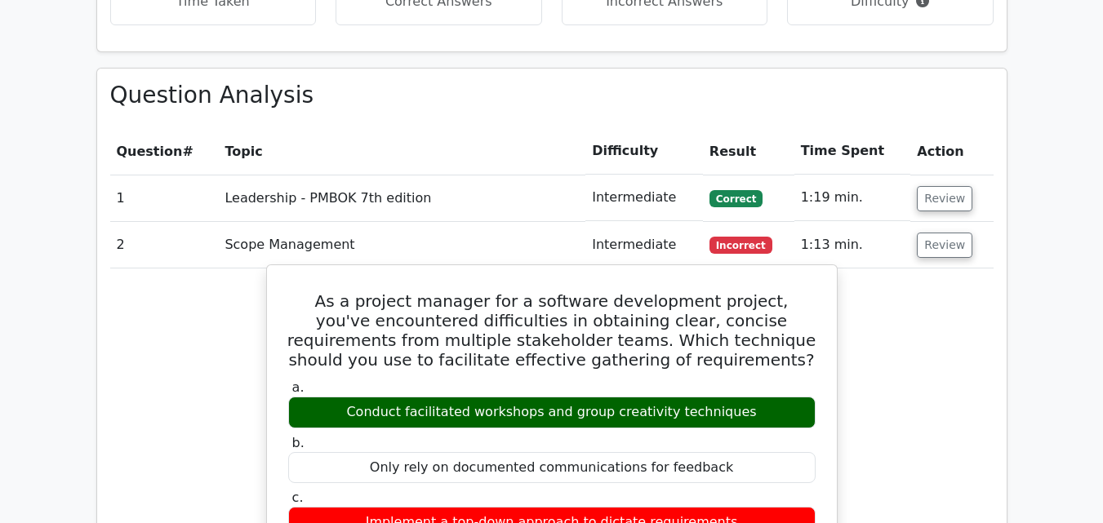
scroll to position [1388, 0]
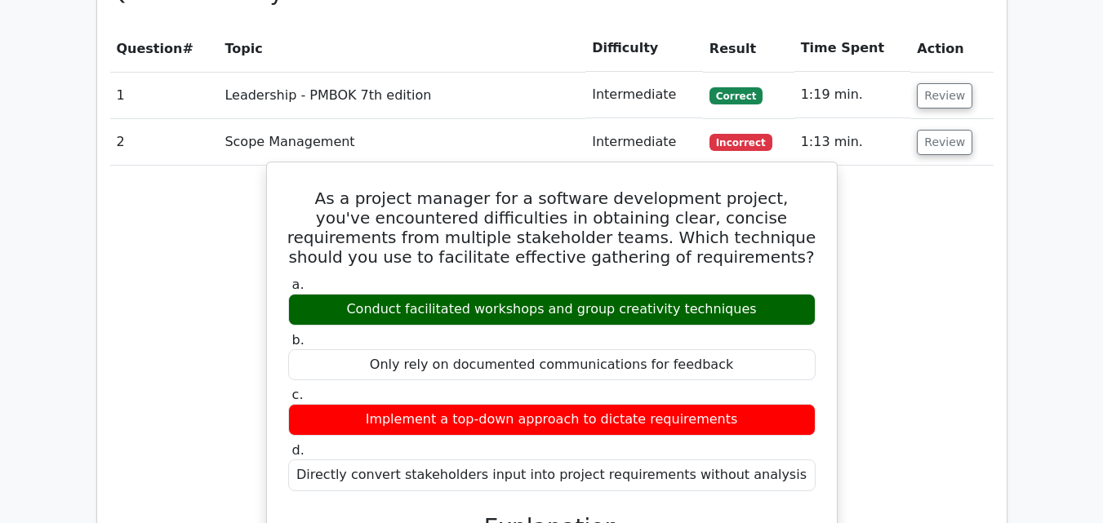
drag, startPoint x: 311, startPoint y: 118, endPoint x: 787, endPoint y: 405, distance: 555.5
click at [787, 405] on div "As a project manager for a software development project, you've encountered dif…" at bounding box center [551, 502] width 557 height 666
copy div "As a project manager for a software development project, you've encountered dif…"
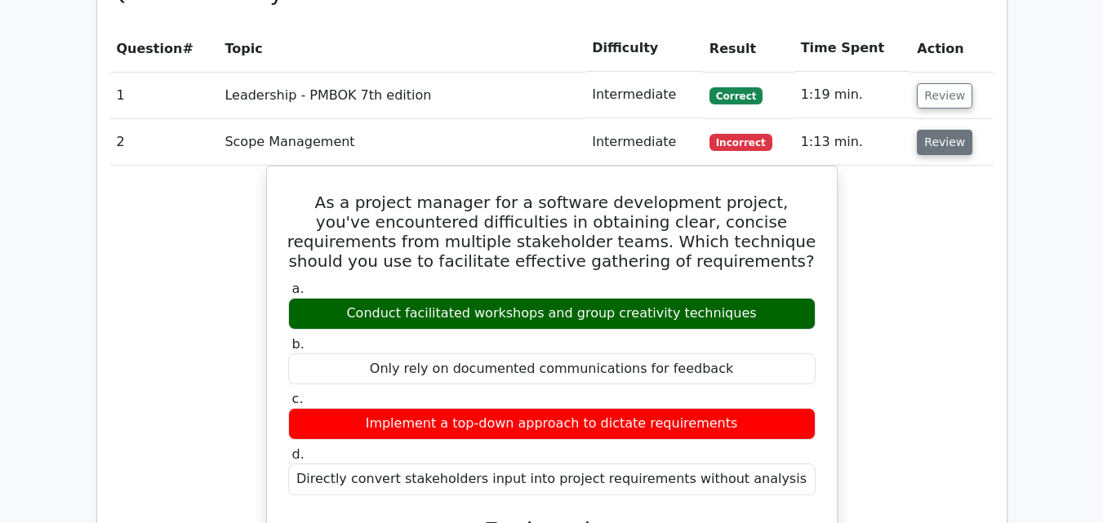
click at [953, 130] on button "Review" at bounding box center [945, 142] width 56 height 25
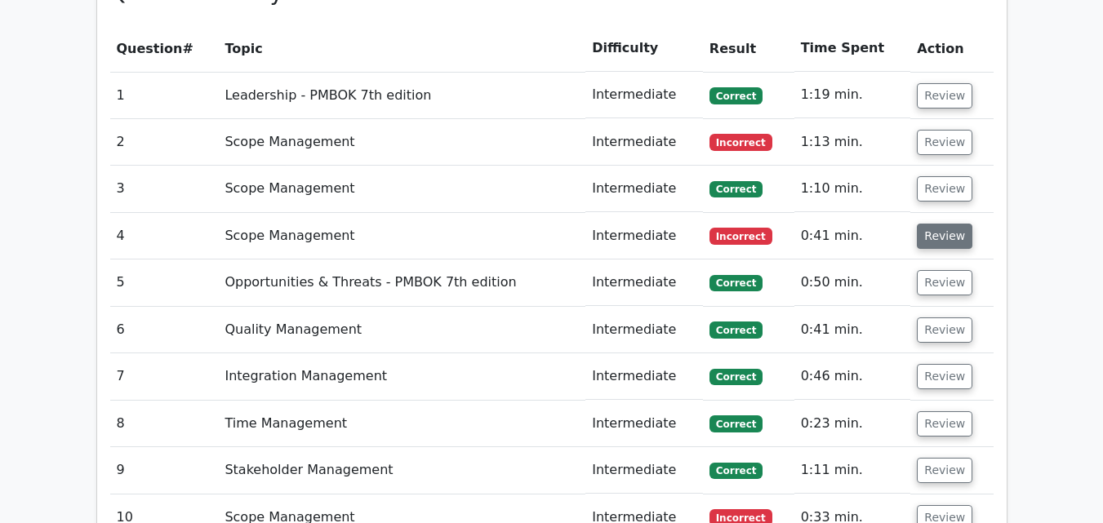
click at [933, 224] on button "Review" at bounding box center [945, 236] width 56 height 25
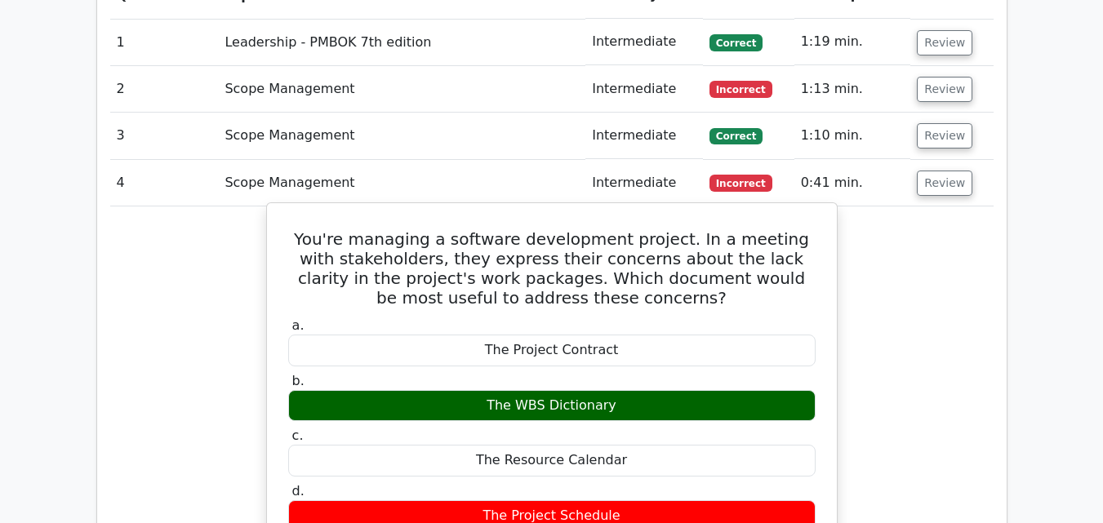
scroll to position [1469, 0]
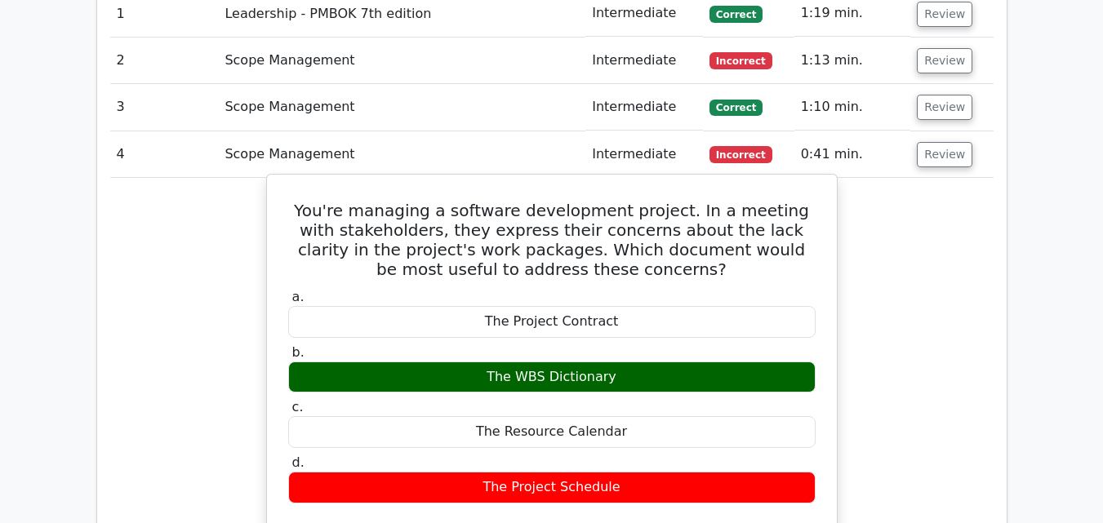
drag, startPoint x: 302, startPoint y: 132, endPoint x: 644, endPoint y: 398, distance: 433.3
click at [644, 398] on div "You're managing a software development project. In a meeting with stakeholders,…" at bounding box center [551, 505] width 557 height 649
copy div "You're managing a software development project. In a meeting with stakeholders,…"
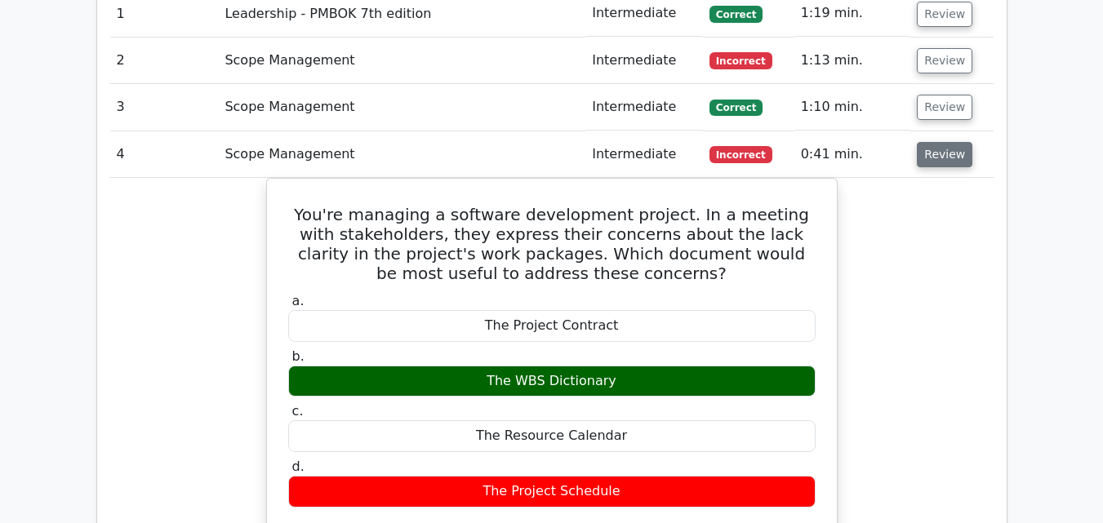
click at [922, 142] on button "Review" at bounding box center [945, 154] width 56 height 25
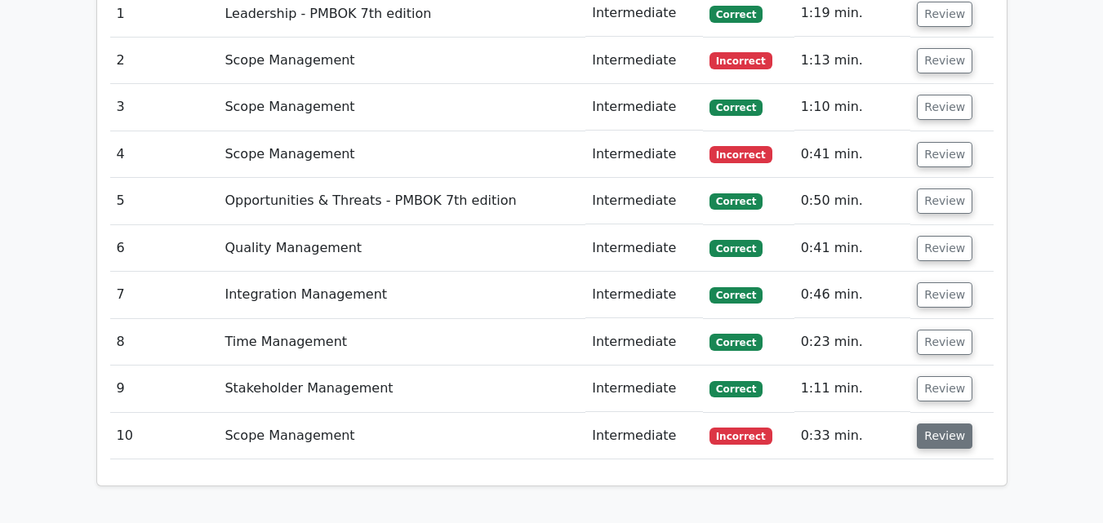
click at [940, 424] on button "Review" at bounding box center [945, 436] width 56 height 25
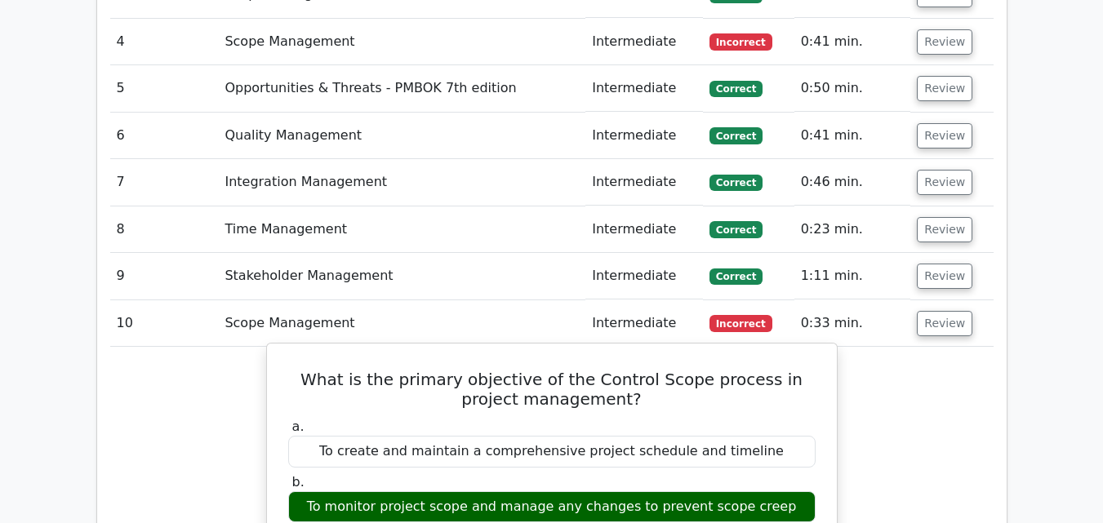
scroll to position [1796, 0]
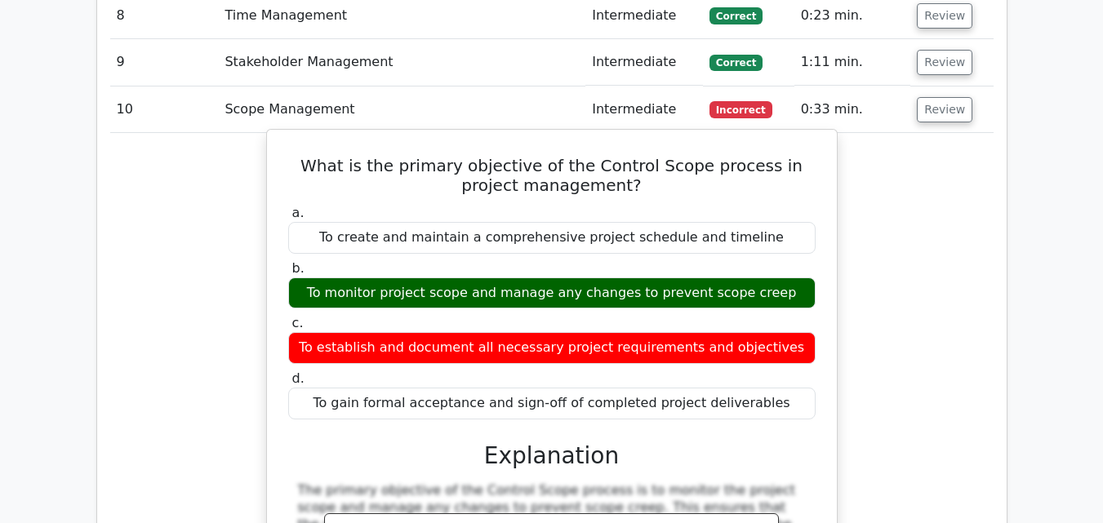
drag, startPoint x: 298, startPoint y: 84, endPoint x: 762, endPoint y: 329, distance: 525.0
click at [762, 329] on div "What is the primary objective of the Control Scope process in project managemen…" at bounding box center [551, 430] width 557 height 588
copy div "What is the primary objective of the Control Scope process in project managemen…"
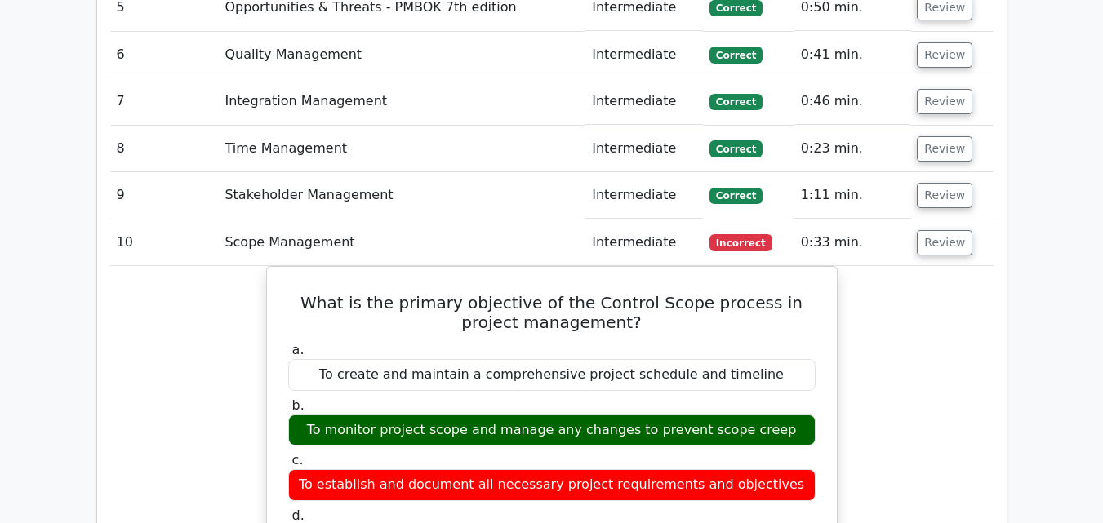
scroll to position [1632, 0]
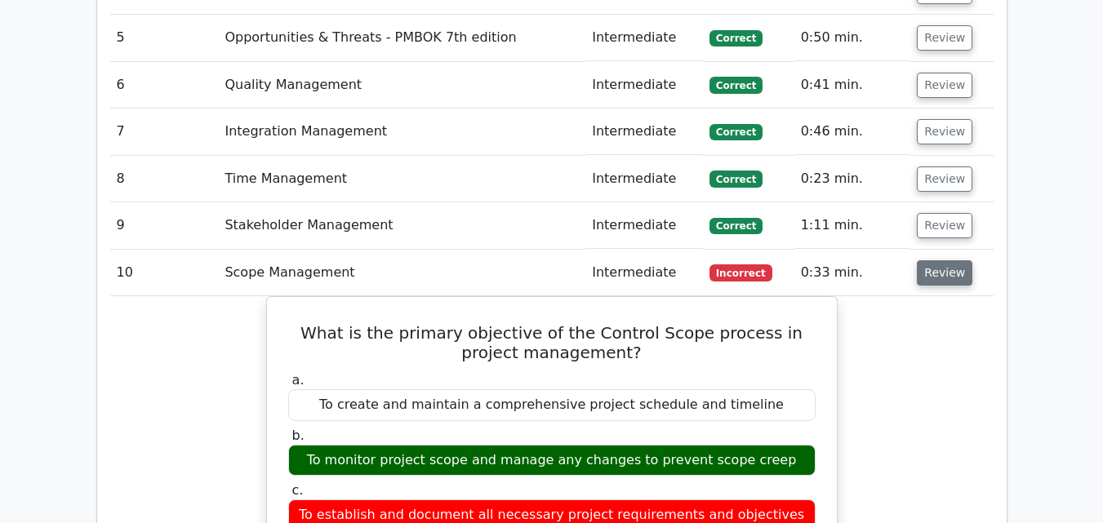
click at [924, 260] on button "Review" at bounding box center [945, 272] width 56 height 25
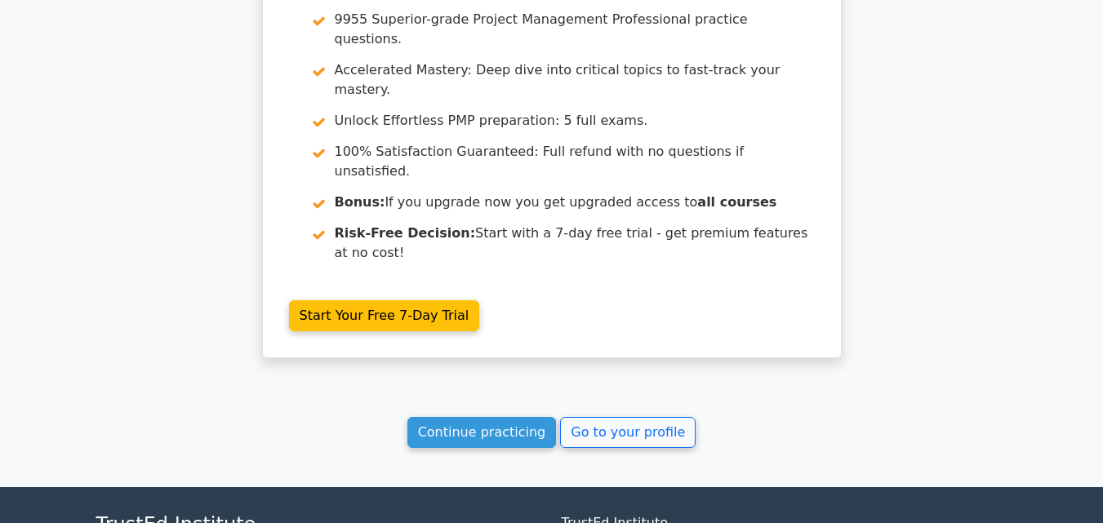
scroll to position [2141, 0]
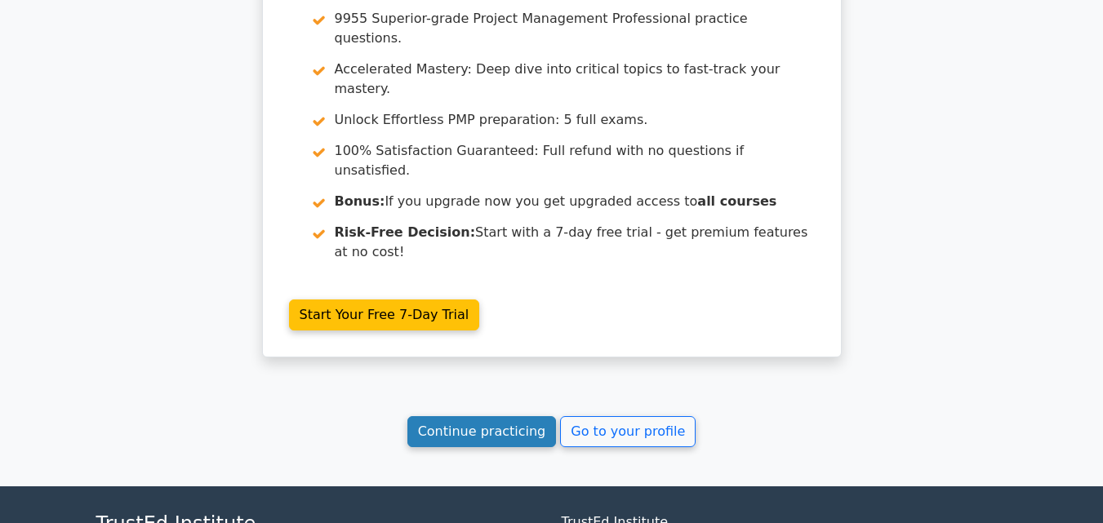
click at [455, 416] on link "Continue practicing" at bounding box center [481, 431] width 149 height 31
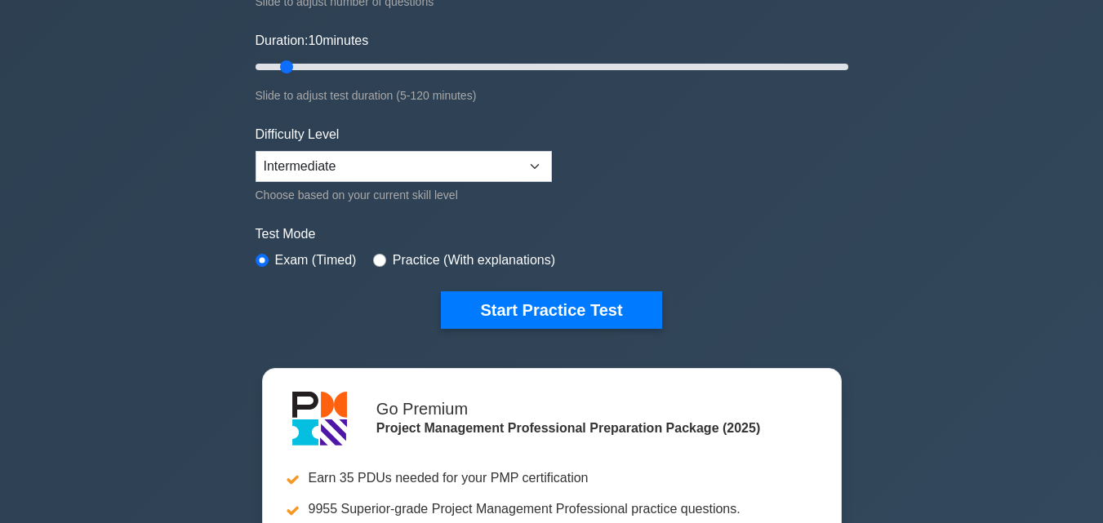
scroll to position [326, 0]
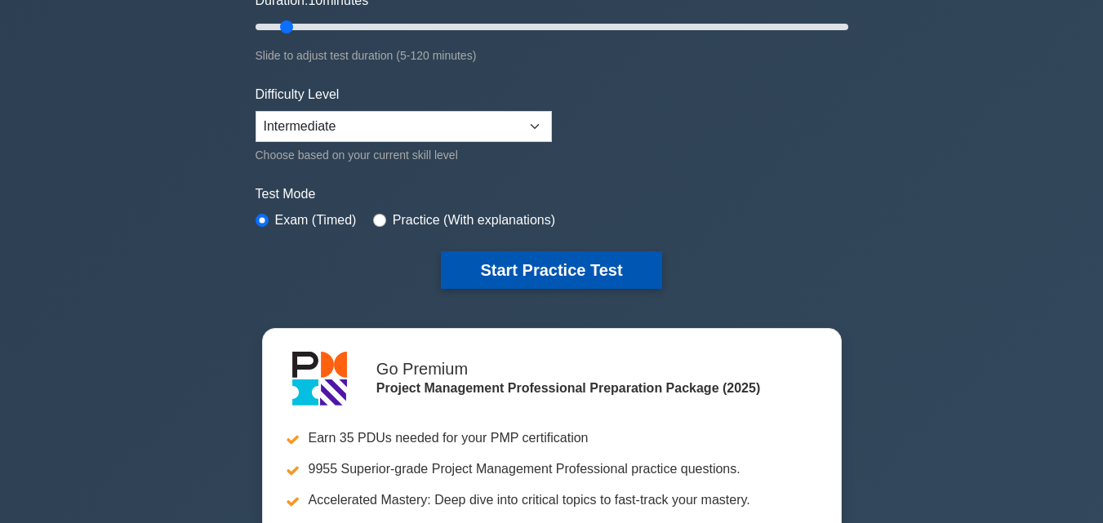
click at [558, 274] on button "Start Practice Test" at bounding box center [551, 270] width 220 height 38
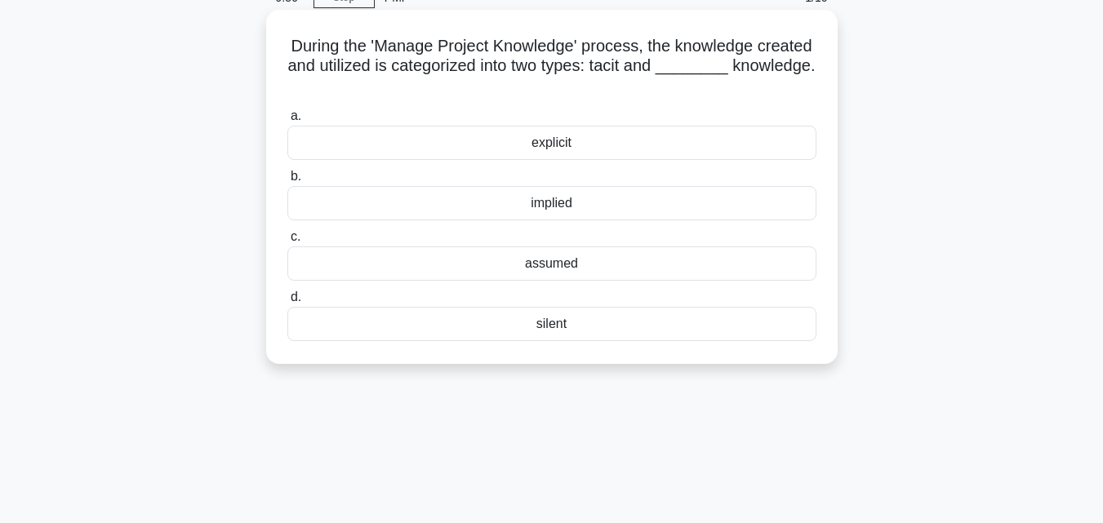
drag, startPoint x: 317, startPoint y: 44, endPoint x: 710, endPoint y: 332, distance: 487.7
click at [710, 332] on div "During the 'Manage Project Knowledge' process, the knowledge created and utiliz…" at bounding box center [552, 186] width 558 height 341
copy div "During the 'Manage Project Knowledge' process, the knowledge created and utiliz…"
click at [324, 203] on div "implied" at bounding box center [551, 203] width 529 height 34
click at [287, 182] on input "b. implied" at bounding box center [287, 176] width 0 height 11
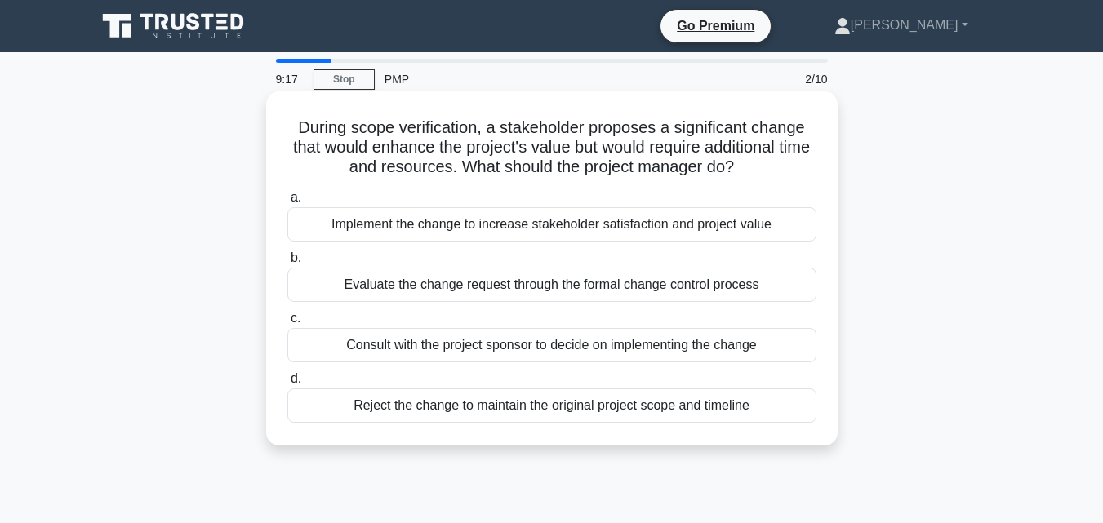
drag, startPoint x: 293, startPoint y: 125, endPoint x: 813, endPoint y: 428, distance: 601.7
click at [813, 428] on div "During scope verification, a stakeholder proposes a significant change that wou…" at bounding box center [552, 268] width 558 height 341
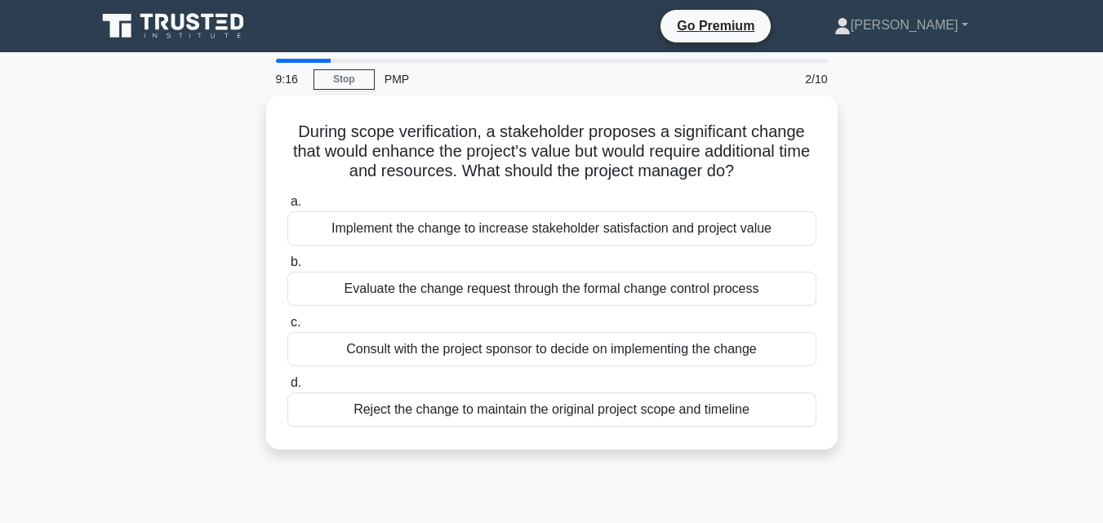
copy div "During scope verification, a stakeholder proposes a significant change that wou…"
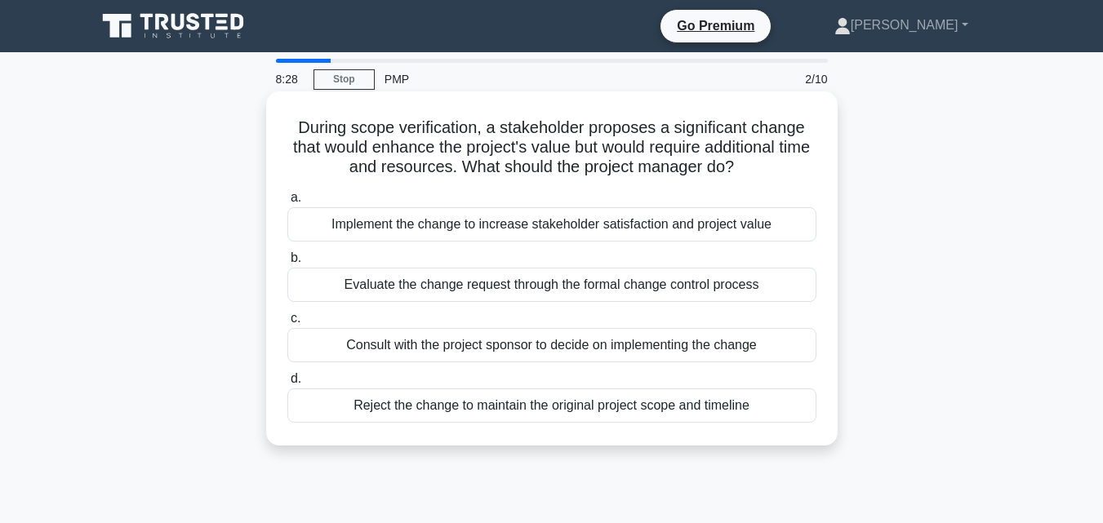
click at [309, 274] on div "Evaluate the change request through the formal change control process" at bounding box center [551, 285] width 529 height 34
click at [287, 264] on input "b. Evaluate the change request through the formal change control process" at bounding box center [287, 258] width 0 height 11
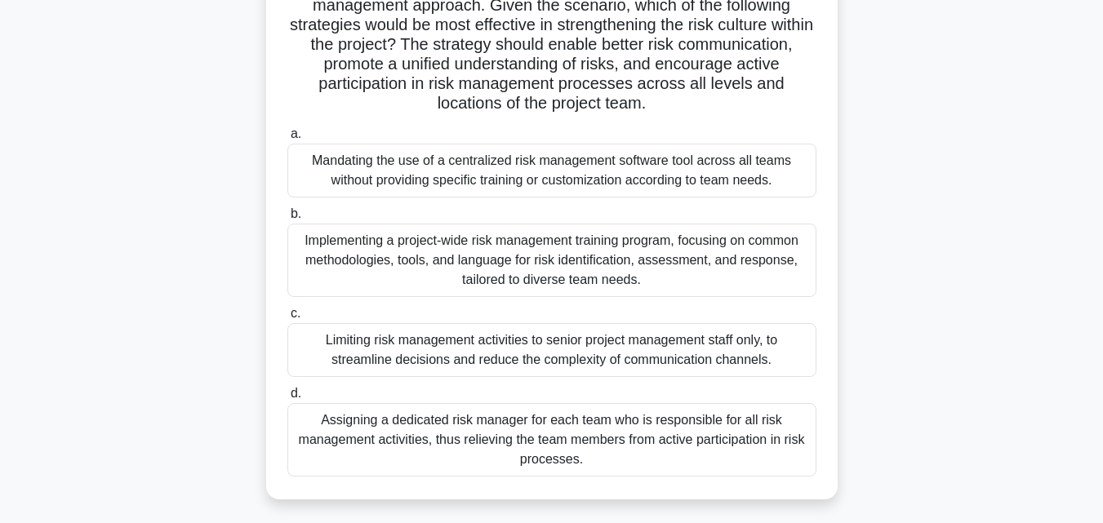
scroll to position [358, 0]
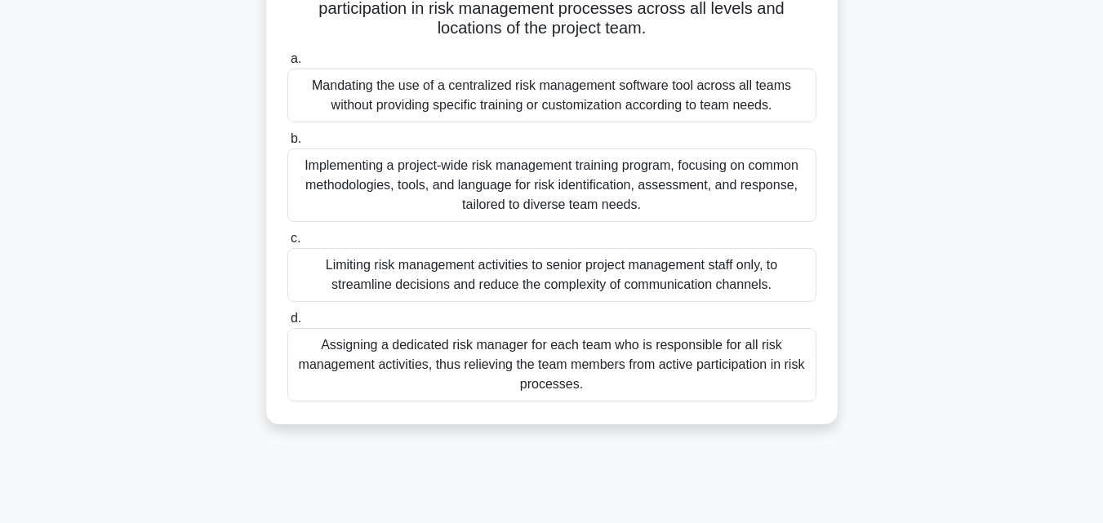
drag, startPoint x: 295, startPoint y: 125, endPoint x: 714, endPoint y: 531, distance: 584.2
click at [714, 522] on html "Go Premium [PERSON_NAME]" at bounding box center [551, 83] width 1103 height 882
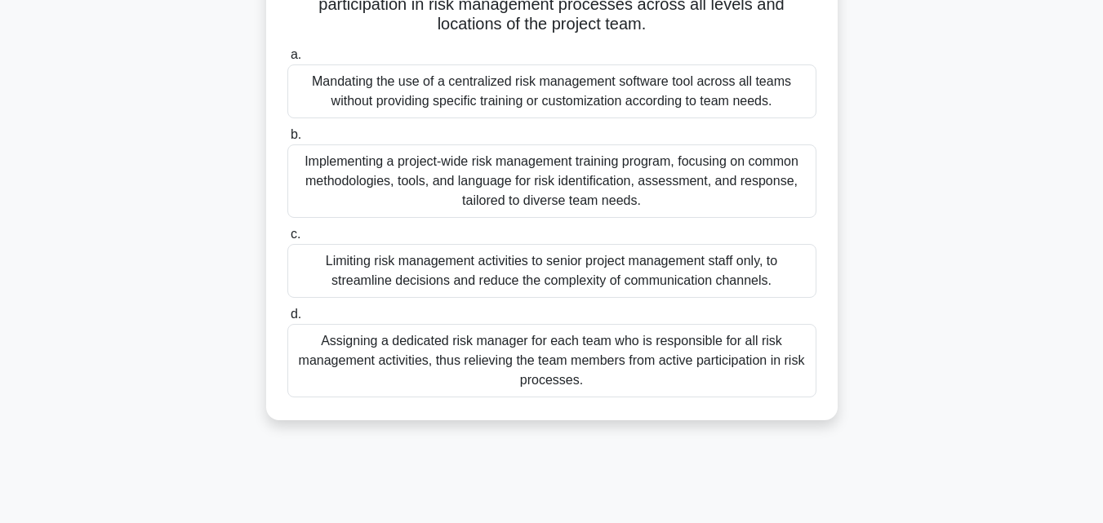
click at [331, 163] on div "Implementing a project-wide risk management training program, focusing on commo…" at bounding box center [551, 180] width 529 height 73
click at [287, 140] on input "b. Implementing a project-wide risk management training program, focusing on co…" at bounding box center [287, 135] width 0 height 11
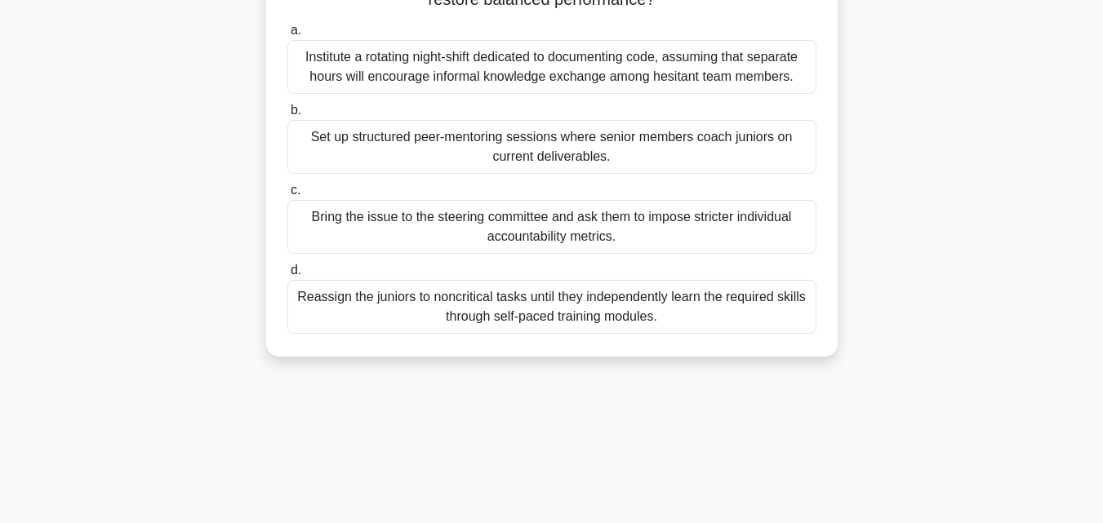
scroll to position [301, 0]
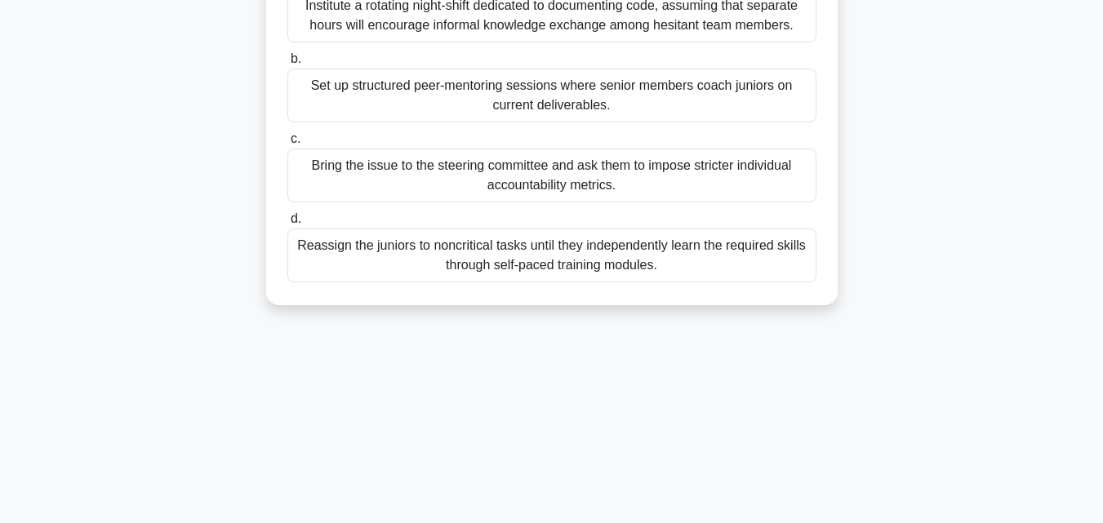
drag, startPoint x: 286, startPoint y: 127, endPoint x: 700, endPoint y: 466, distance: 535.3
click at [681, 513] on div "7:15 Stop PMP 4/10 During sprint five of a data migration project, two senior d…" at bounding box center [552, 166] width 931 height 816
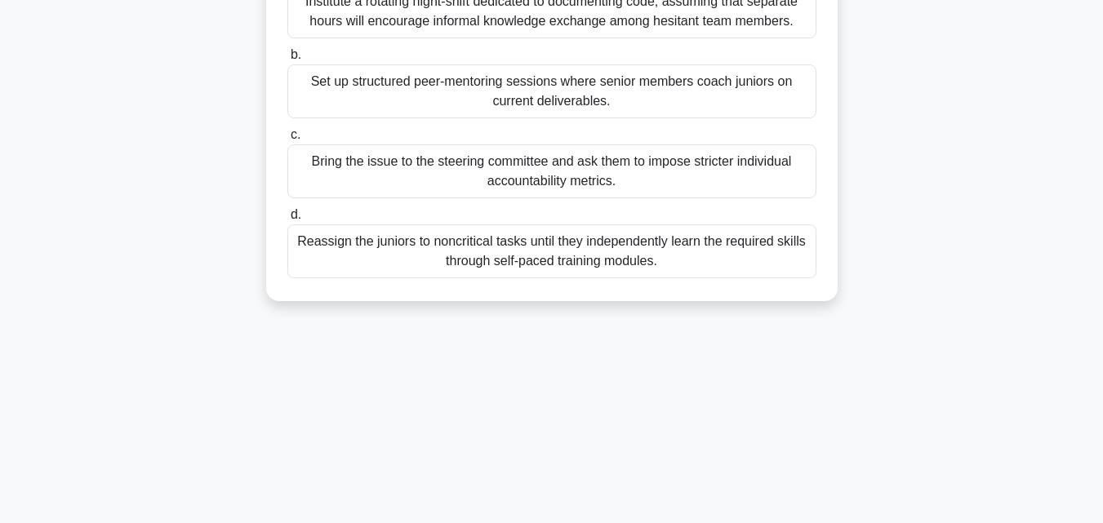
copy div "During sprint five of a data migration project, two senior developers are quiet…"
click at [295, 97] on div "Set up structured peer-mentoring sessions where senior members coach juniors on…" at bounding box center [551, 91] width 529 height 54
click at [287, 60] on input "b. Set up structured peer-mentoring sessions where senior members coach juniors…" at bounding box center [287, 55] width 0 height 11
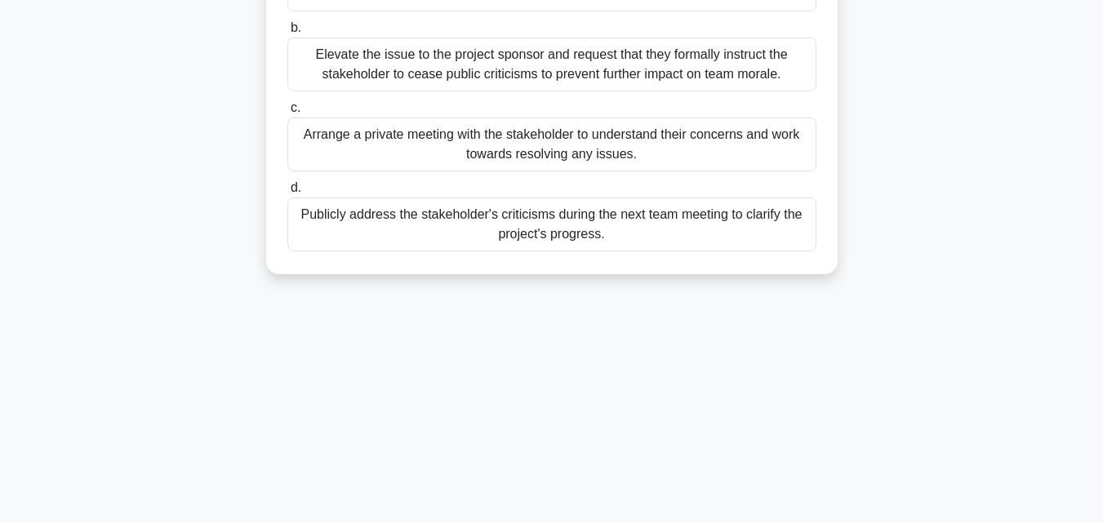
scroll to position [358, 0]
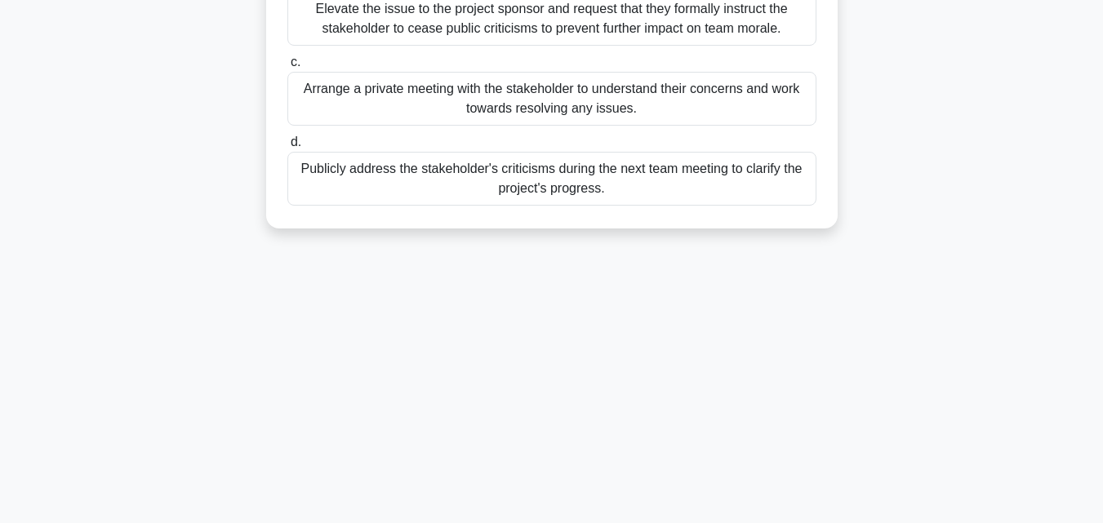
drag, startPoint x: 313, startPoint y: 70, endPoint x: 695, endPoint y: 440, distance: 531.6
click at [693, 466] on div "6:10 Stop PMP 5/10 Midway through your project, an influential stakeholder, who…" at bounding box center [552, 108] width 931 height 816
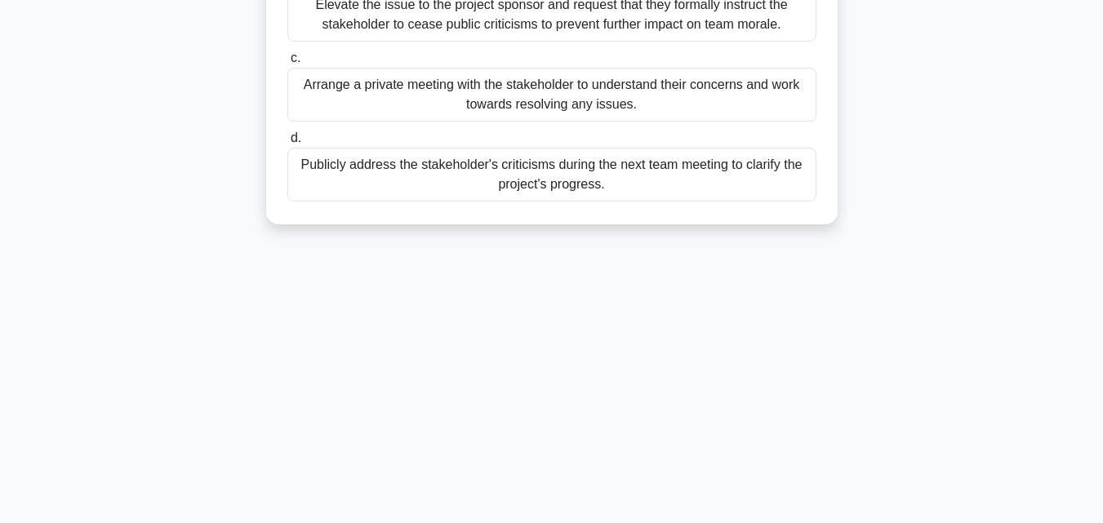
copy div "Midway through your project, an influential stakeholder, who has personal biase…"
click at [390, 189] on div "Publicly address the stakeholder's criticisms during the next team meeting to c…" at bounding box center [551, 175] width 529 height 54
click at [287, 144] on input "d. Publicly address the stakeholder's criticisms during the next team meeting t…" at bounding box center [287, 138] width 0 height 11
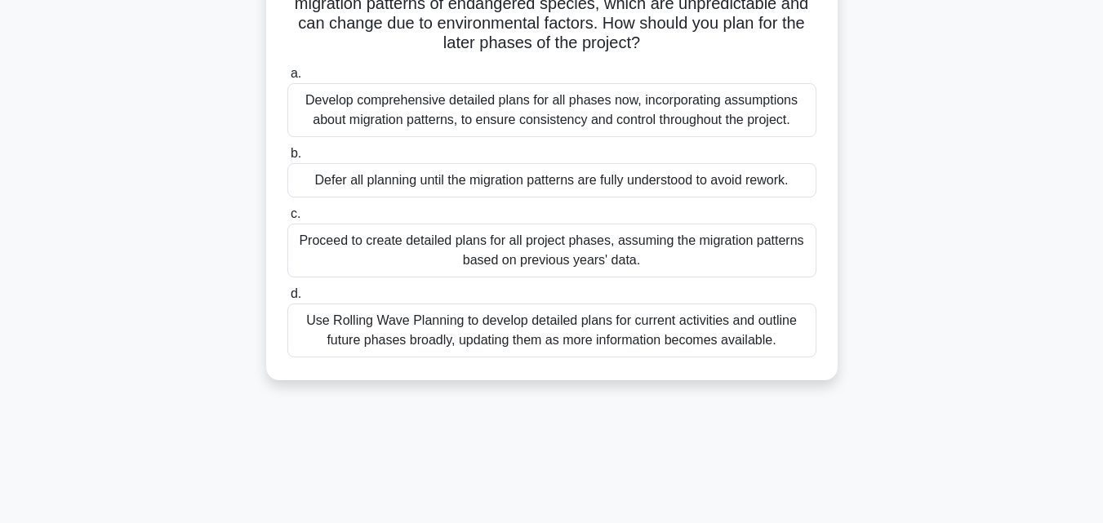
scroll to position [233, 0]
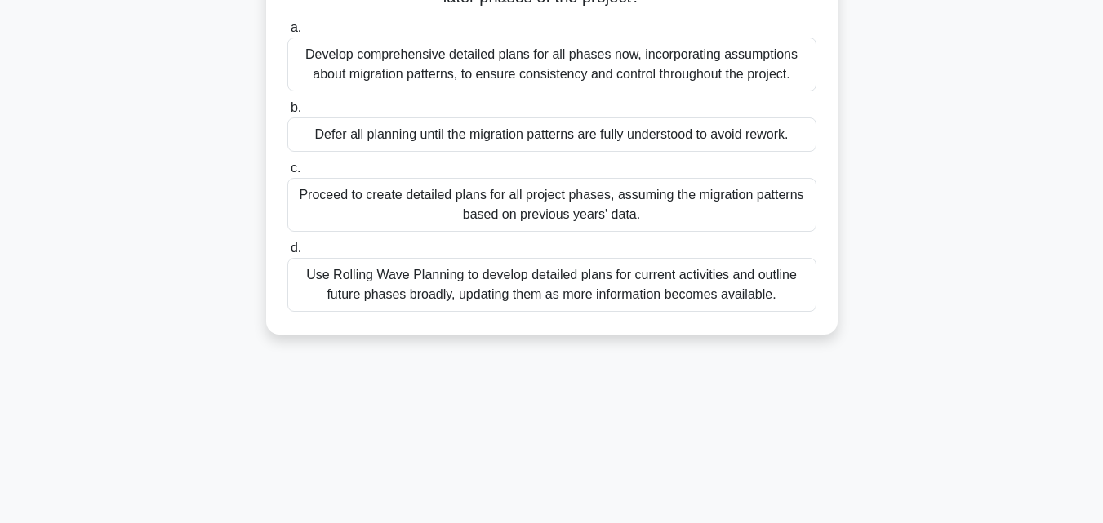
drag, startPoint x: 291, startPoint y: 122, endPoint x: 913, endPoint y: 429, distance: 694.7
click at [913, 429] on div "5:16 Stop PMP 6/10 You are managing a wildlife conservation project in a remote…" at bounding box center [552, 234] width 931 height 816
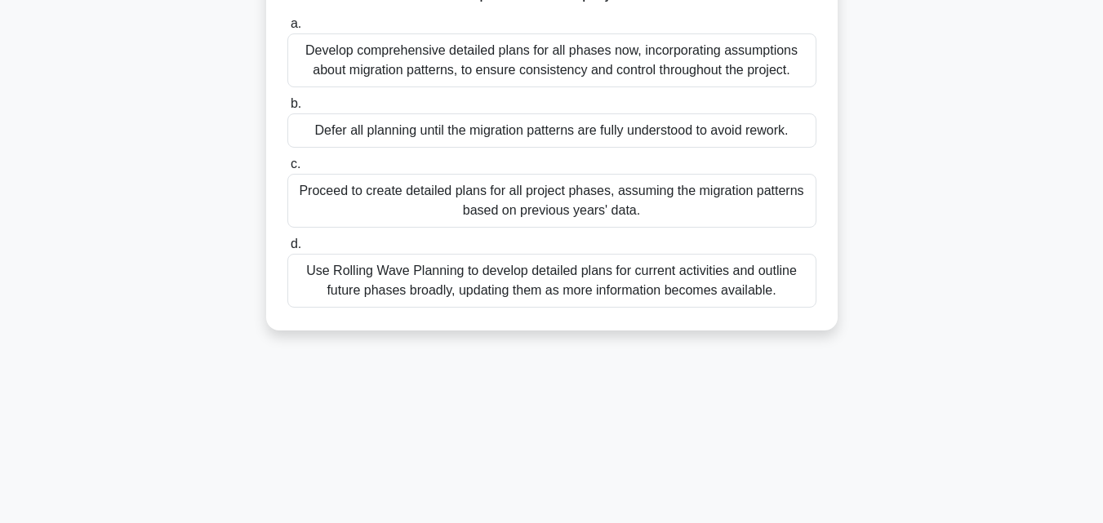
copy div "You are managing a wildlife conservation project in a remote area. The initial …"
click at [318, 140] on div "Defer all planning until the migration patterns are fully understood to avoid r…" at bounding box center [551, 130] width 529 height 34
click at [287, 109] on input "b. Defer all planning until the migration patterns are fully understood to avoi…" at bounding box center [287, 104] width 0 height 11
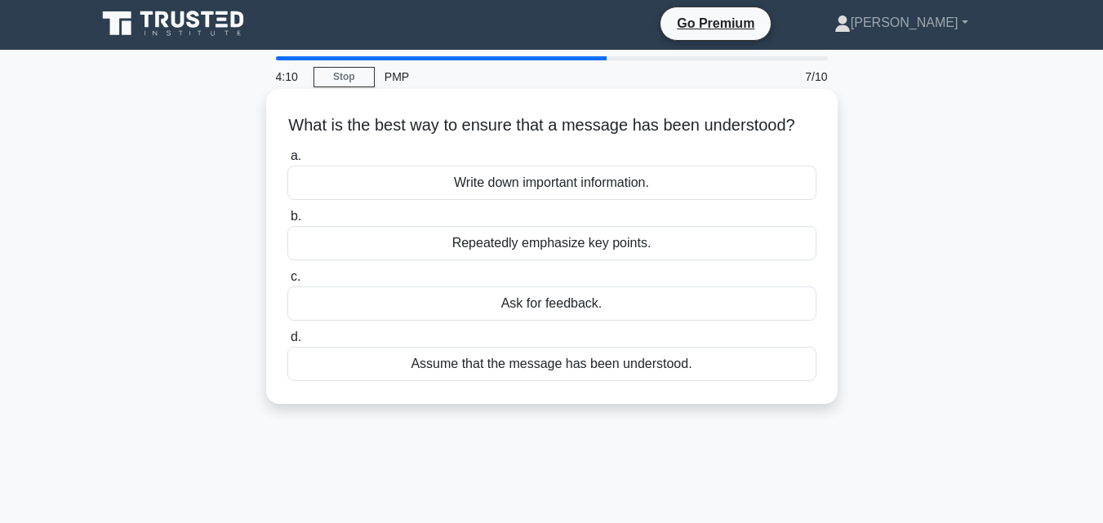
scroll to position [0, 0]
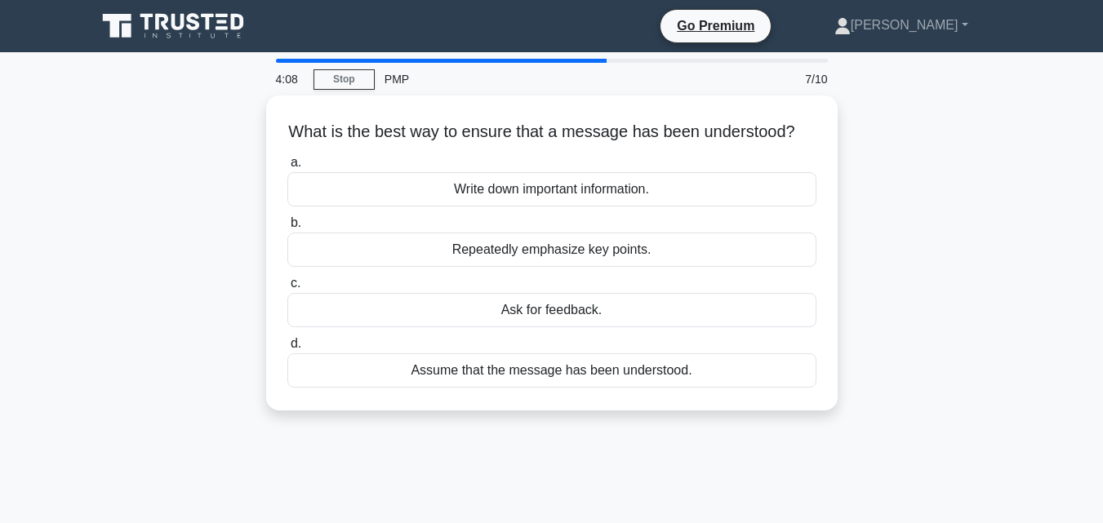
drag, startPoint x: 298, startPoint y: 126, endPoint x: 748, endPoint y: 445, distance: 551.5
click at [748, 430] on div "What is the best way to ensure that a message has been understood? .spinner_0XT…" at bounding box center [552, 262] width 931 height 335
copy div "What is the best way to ensure that a message has been understood? .spinner_0XT…"
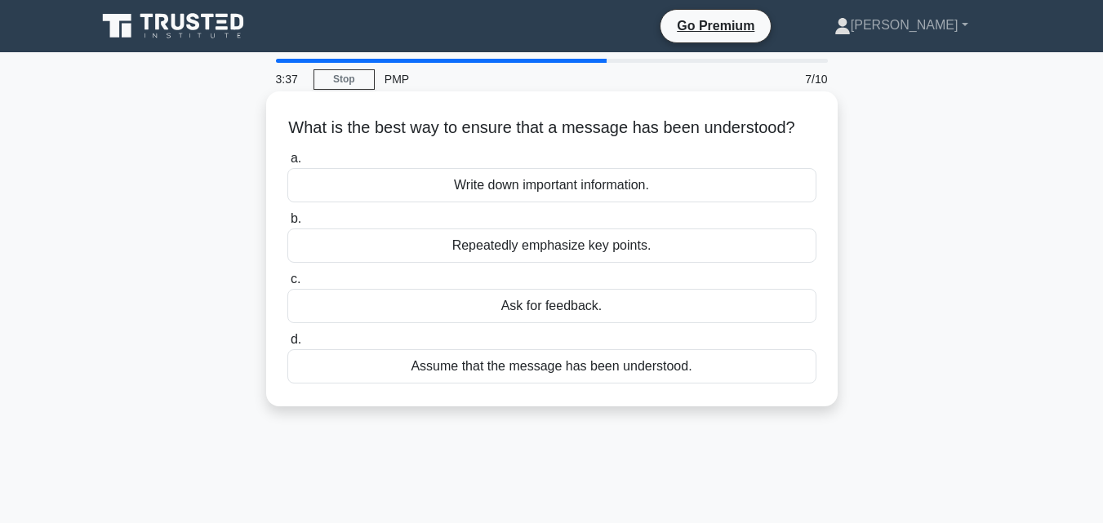
click at [303, 323] on div "Ask for feedback." at bounding box center [551, 306] width 529 height 34
click at [287, 285] on input "c. Ask for feedback." at bounding box center [287, 279] width 0 height 11
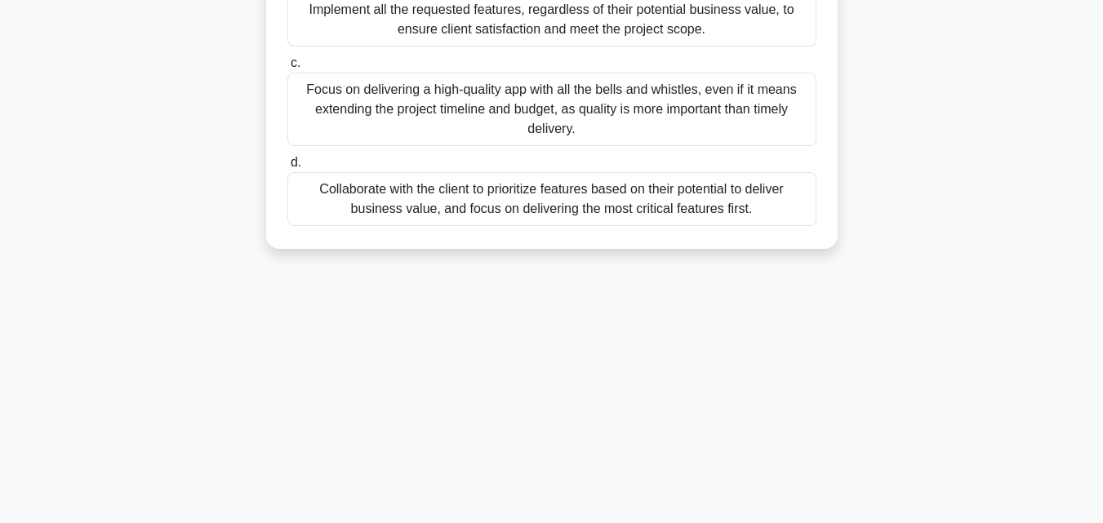
scroll to position [358, 0]
drag, startPoint x: 295, startPoint y: 127, endPoint x: 837, endPoint y: 443, distance: 627.3
click at [837, 443] on div "3:34 Stop PMP 8/10 A software development company is working on a project to cr…" at bounding box center [552, 108] width 931 height 816
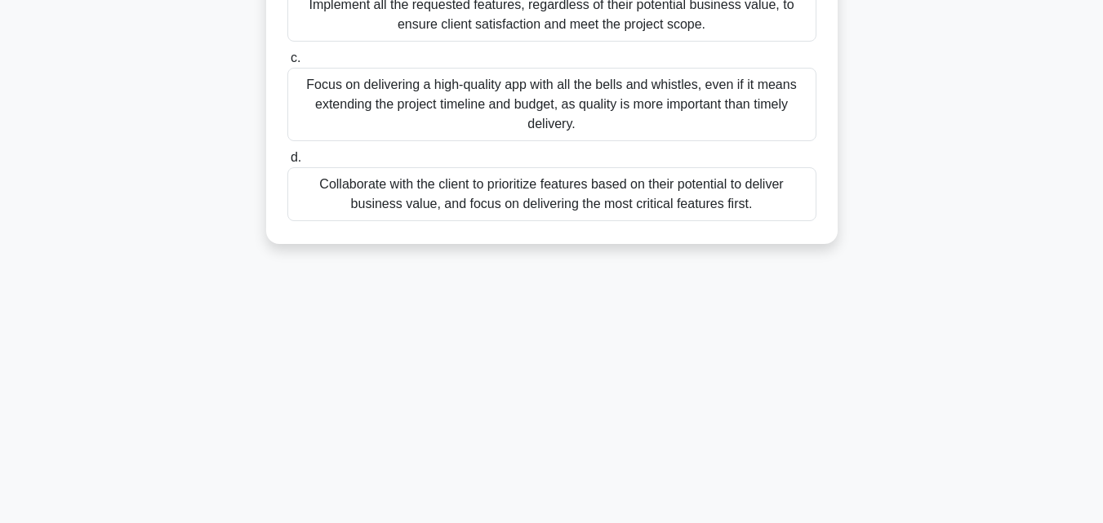
copy div "A software development company is working on a project to create a new mobile a…"
click at [344, 130] on div "Focus on delivering a high-quality app with all the bells and whistles, even if…" at bounding box center [551, 104] width 529 height 73
click at [287, 64] on input "c. Focus on delivering a high-quality app with all the bells and whistles, even…" at bounding box center [287, 58] width 0 height 11
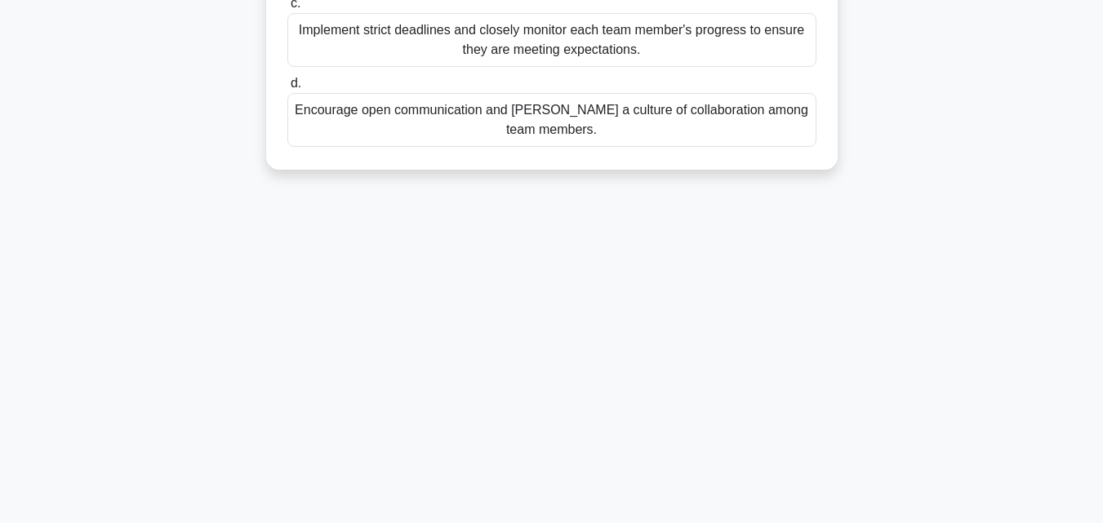
drag, startPoint x: 286, startPoint y: 127, endPoint x: 686, endPoint y: 544, distance: 578.5
click at [686, 522] on html "Go Premium Blair" at bounding box center [551, 83] width 1103 height 882
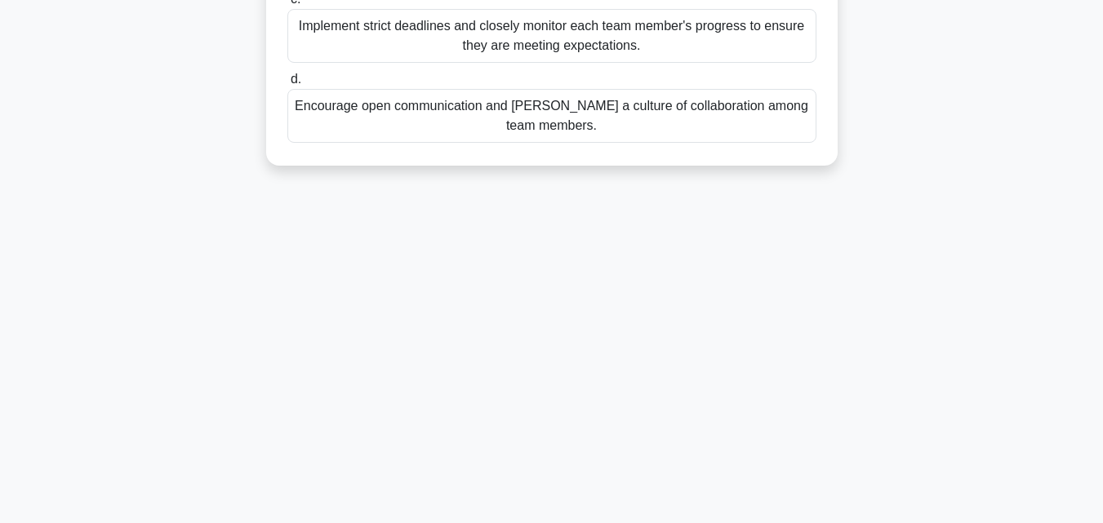
copy div "As a transformational leader, you have noticed that your team members are not c…"
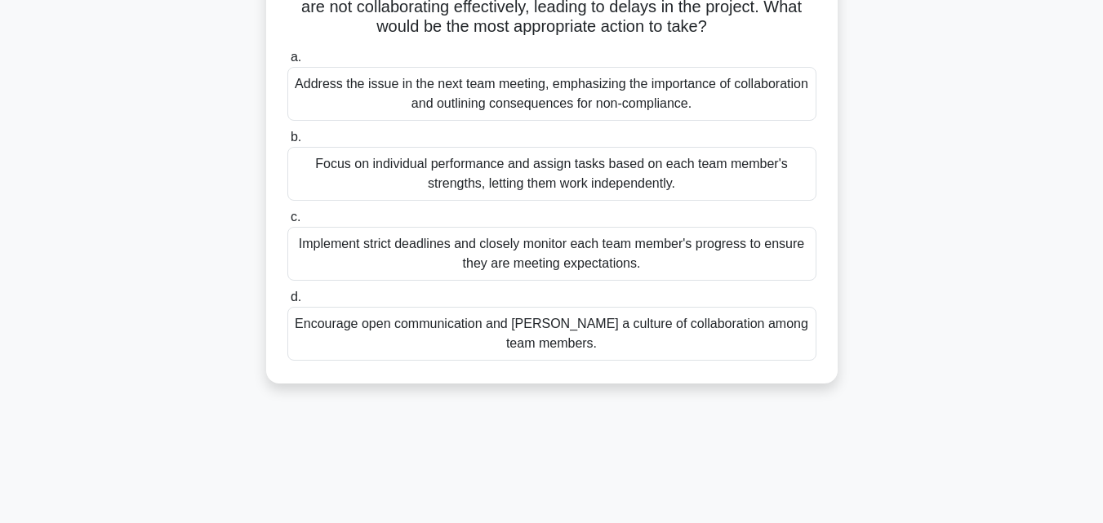
scroll to position [113, 0]
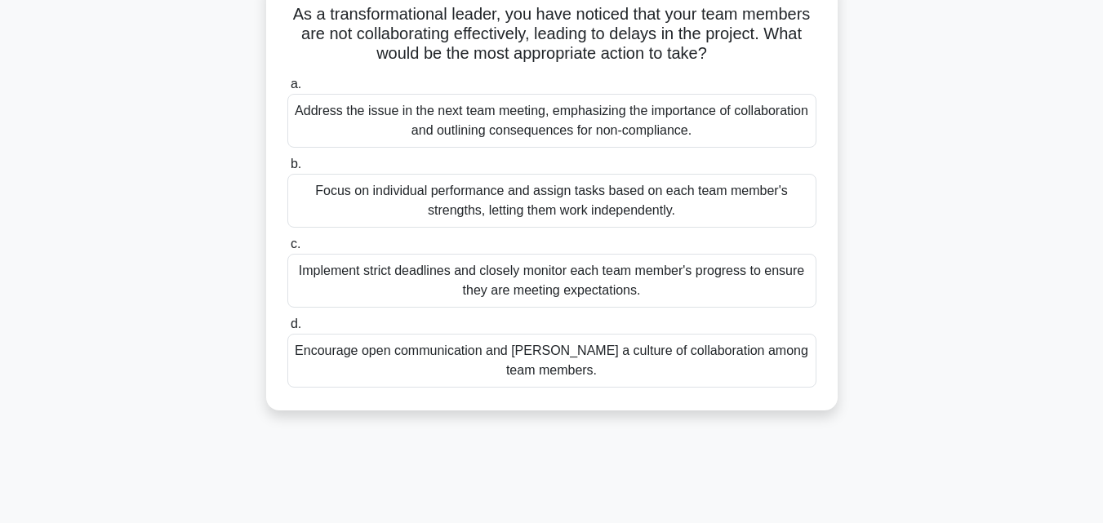
click at [313, 135] on div "Address the issue in the next team meeting, emphasizing the importance of colla…" at bounding box center [551, 121] width 529 height 54
click at [287, 90] on input "a. Address the issue in the next team meeting, emphasizing the importance of co…" at bounding box center [287, 84] width 0 height 11
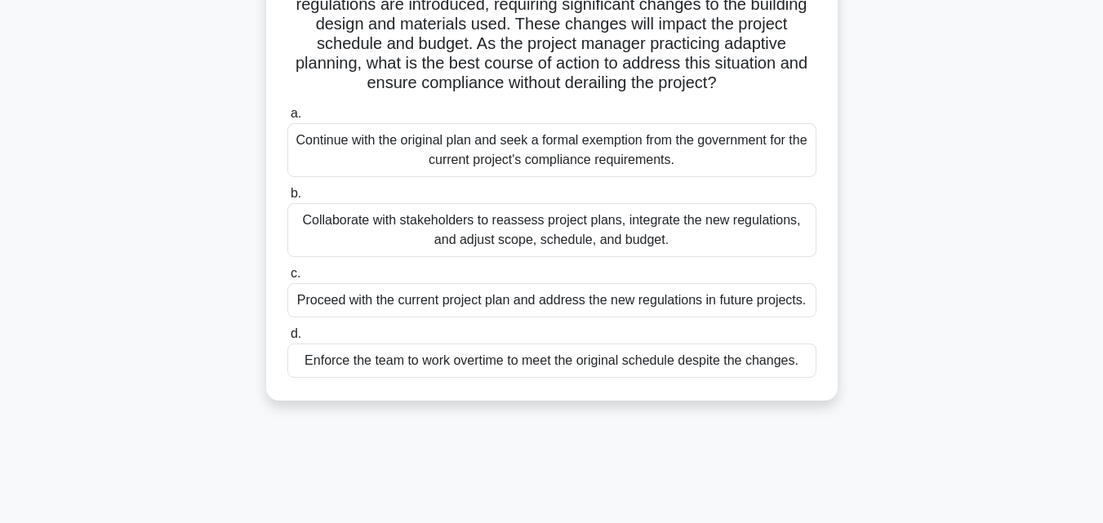
scroll to position [220, 0]
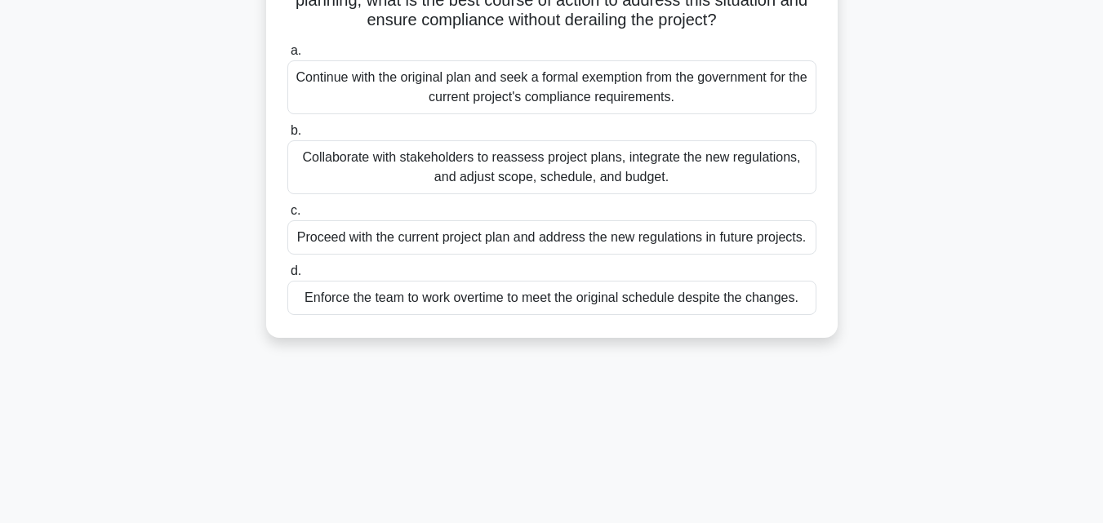
drag, startPoint x: 294, startPoint y: 125, endPoint x: 876, endPoint y: 499, distance: 691.7
click at [875, 513] on div "1:39 Stop PMP 10/10 Midway through a large construction project, new government…" at bounding box center [552, 257] width 931 height 816
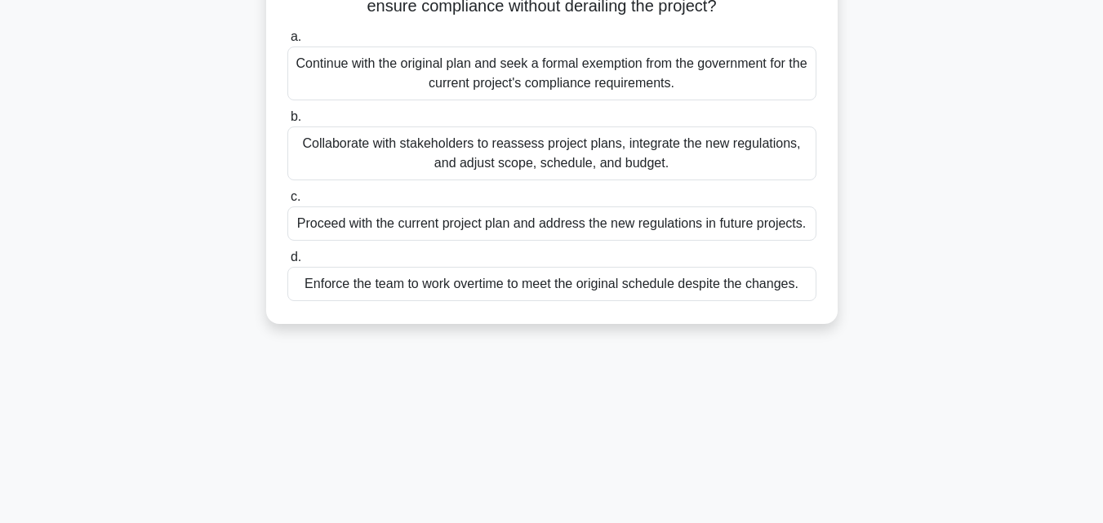
copy div "Midway through a large construction project, new government safety regulations …"
click at [372, 163] on div "Collaborate with stakeholders to reassess project plans, integrate the new regu…" at bounding box center [551, 154] width 529 height 54
click at [287, 122] on input "b. Collaborate with stakeholders to reassess project plans, integrate the new r…" at bounding box center [287, 117] width 0 height 11
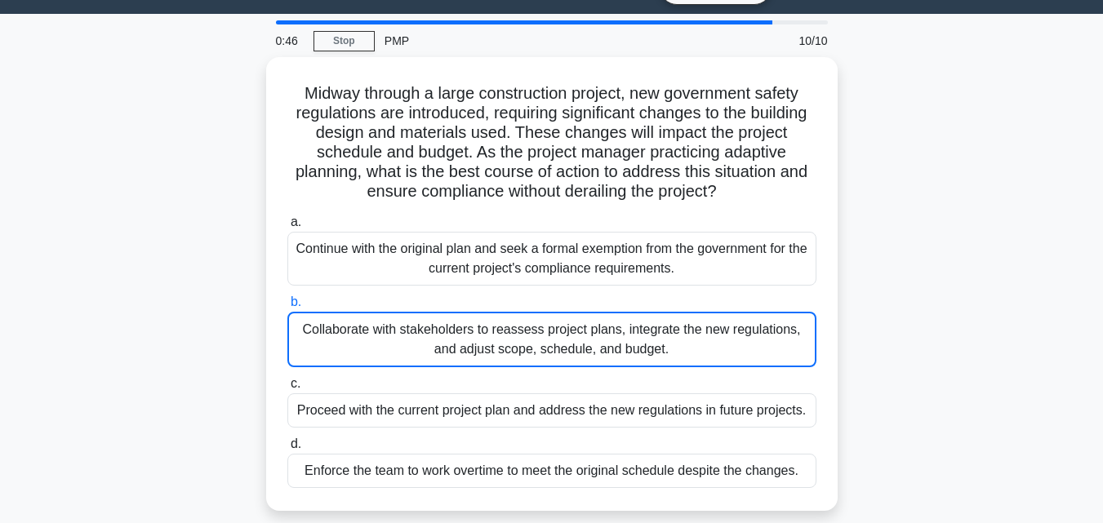
scroll to position [0, 0]
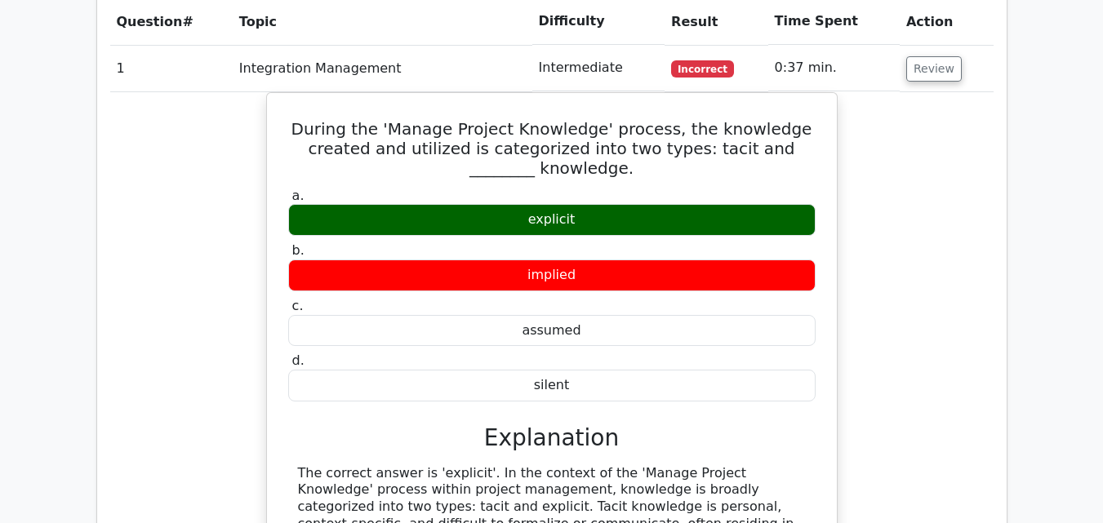
scroll to position [1469, 0]
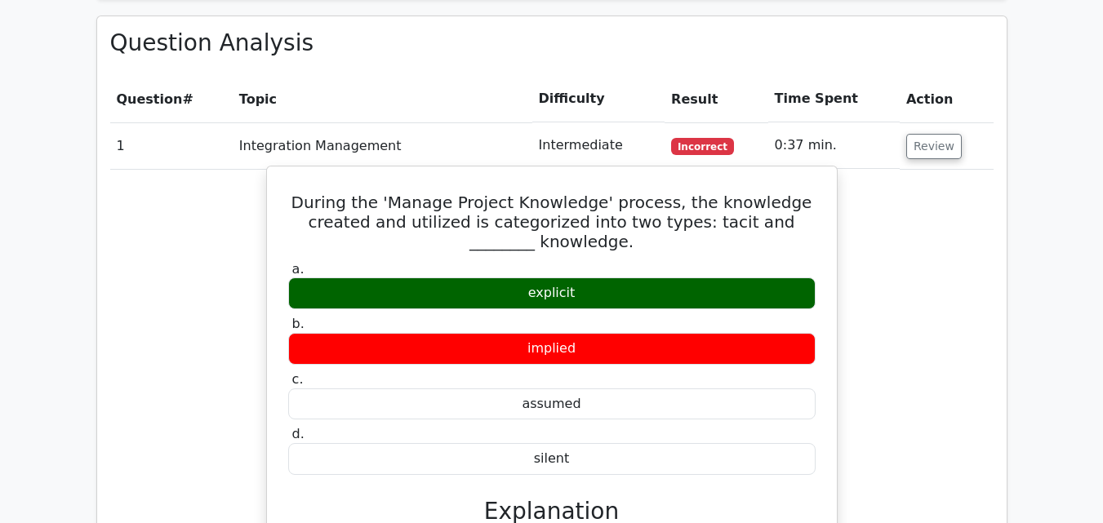
drag, startPoint x: 314, startPoint y: 122, endPoint x: 600, endPoint y: 393, distance: 393.8
click at [600, 393] on div "During the 'Manage Project Knowledge' process, the knowledge created and utiliz…" at bounding box center [551, 521] width 557 height 697
copy div "During the 'Manage Project Knowledge' process, the knowledge created and utiliz…"
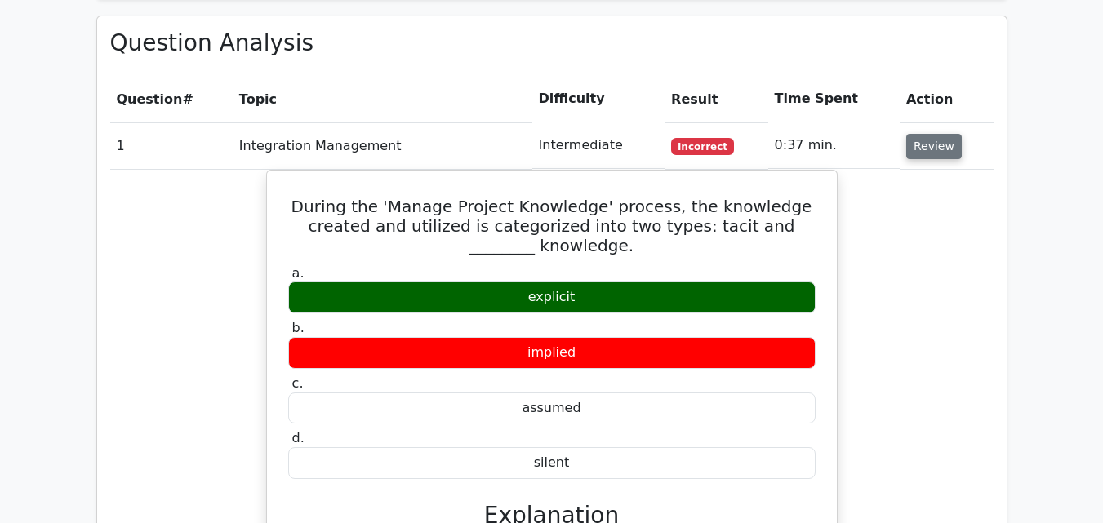
click at [917, 134] on button "Review" at bounding box center [934, 146] width 56 height 25
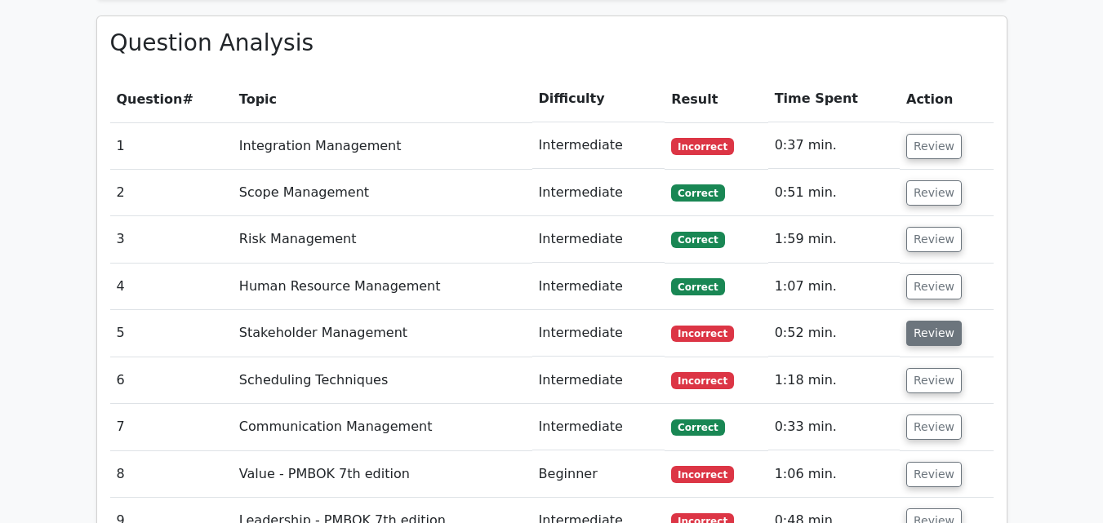
click at [921, 321] on button "Review" at bounding box center [934, 333] width 56 height 25
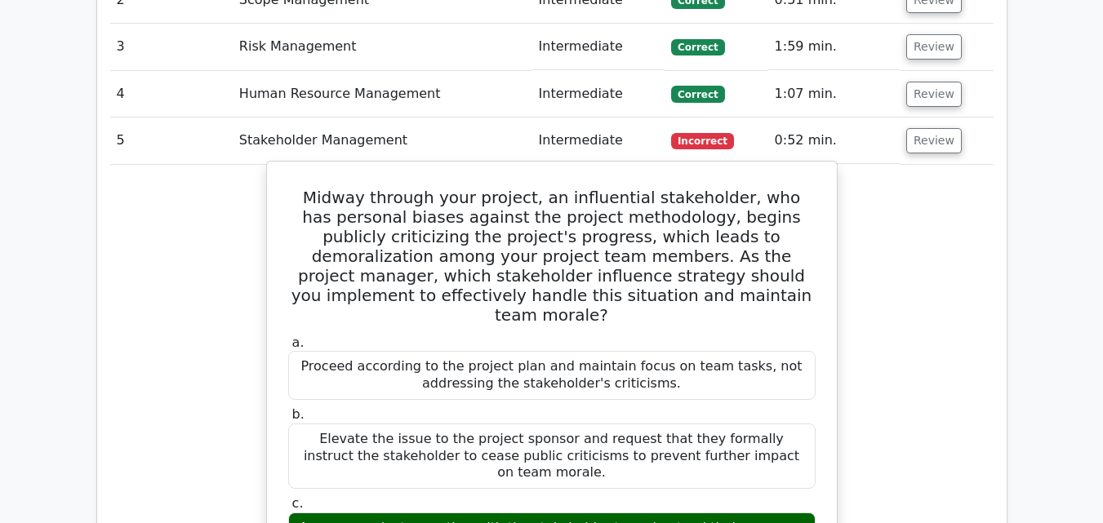
scroll to position [1714, 0]
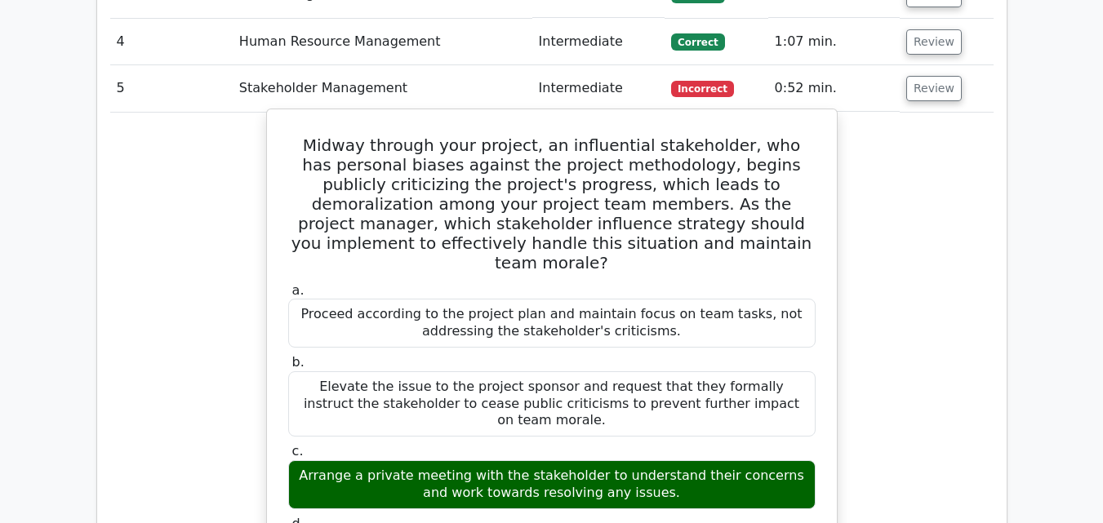
drag, startPoint x: 313, startPoint y: 69, endPoint x: 778, endPoint y: 457, distance: 605.6
click at [778, 457] on div "Midway through your project, an influential stakeholder, who has personal biase…" at bounding box center [551, 495] width 557 height 759
copy div "Midway through your project, an influential stakeholder, who has personal biase…"
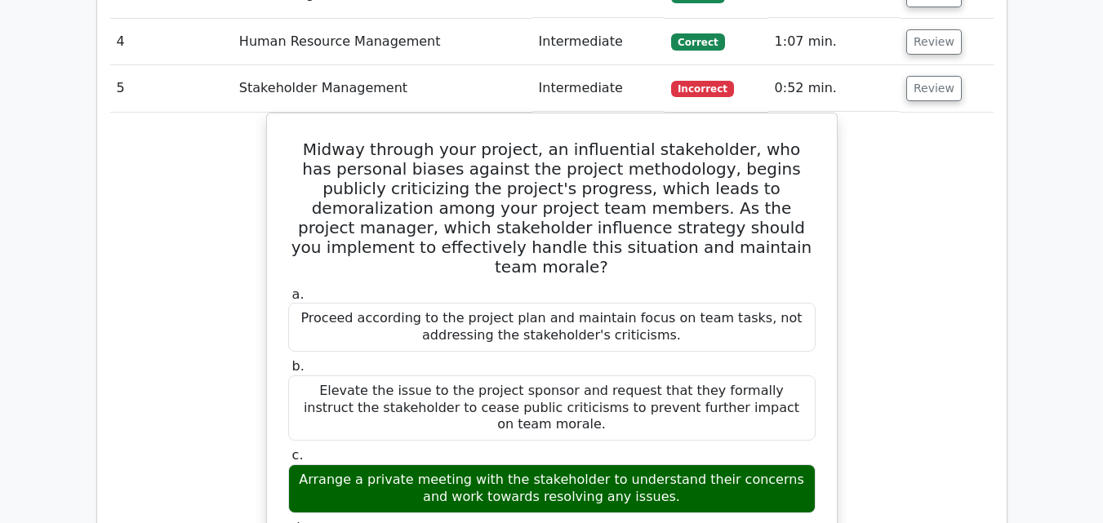
click at [891, 184] on div "Midway through your project, an influential stakeholder, who has personal biase…" at bounding box center [551, 509] width 883 height 793
click at [917, 76] on button "Review" at bounding box center [934, 88] width 56 height 25
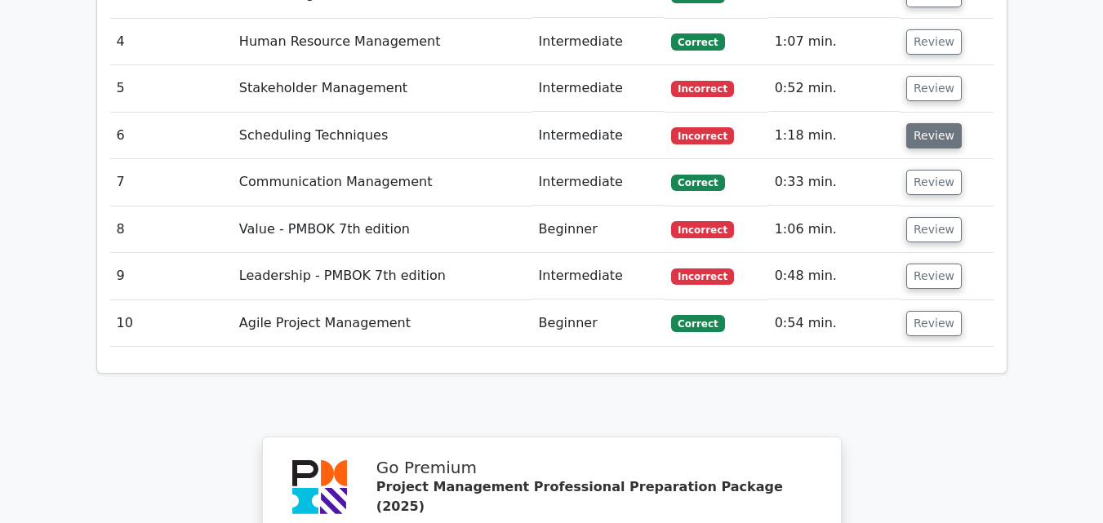
click at [932, 123] on button "Review" at bounding box center [934, 135] width 56 height 25
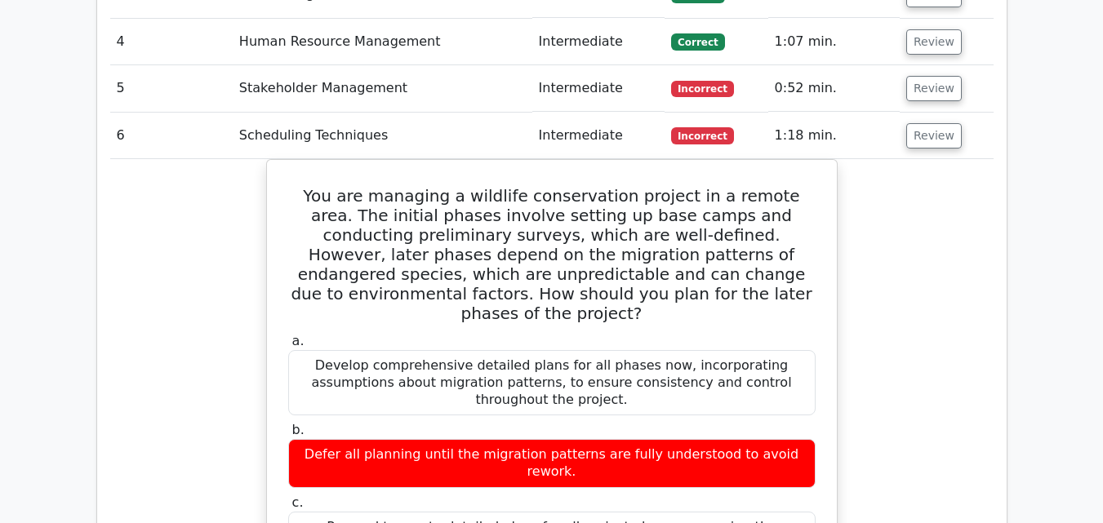
scroll to position [1796, 0]
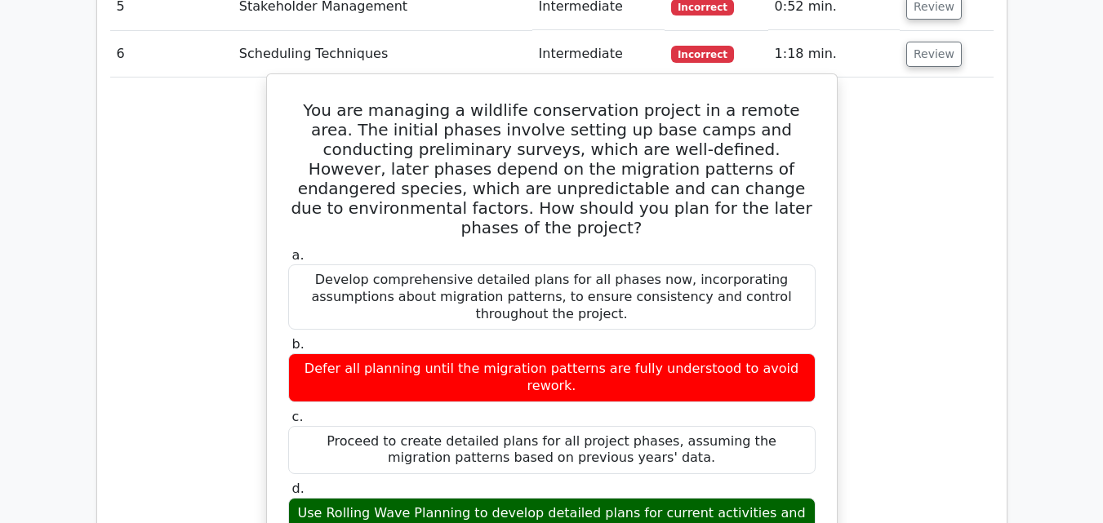
click at [292, 100] on h5 "You are managing a wildlife conservation project in a remote area. The initial …" at bounding box center [551, 168] width 531 height 137
drag, startPoint x: 292, startPoint y: 33, endPoint x: 788, endPoint y: 408, distance: 621.8
click at [788, 408] on div "You are managing a wildlife conservation project in a remote area. The initial …" at bounding box center [551, 494] width 557 height 827
copy div "You are managing a wildlife conservation project in a remote area. The initial …"
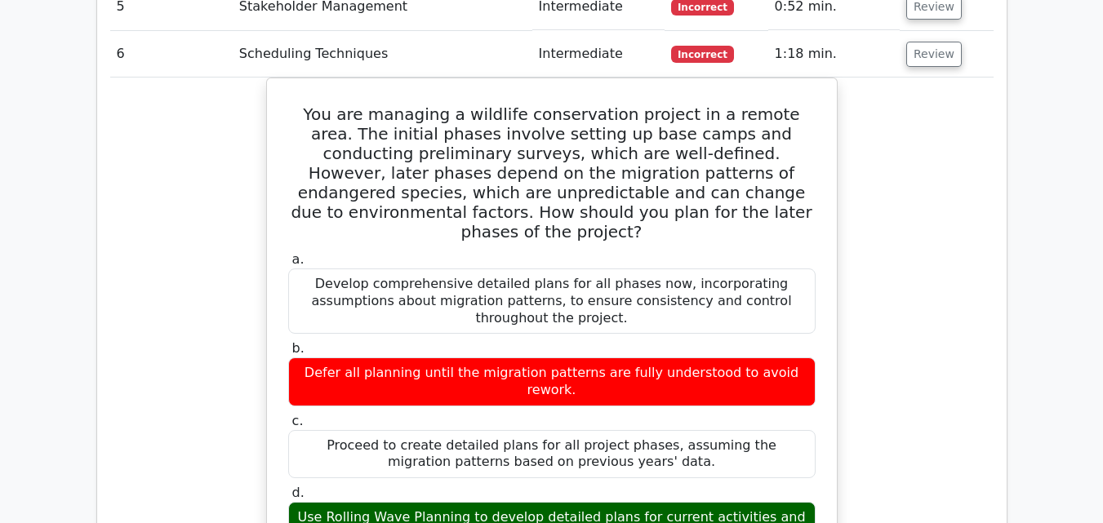
click at [939, 181] on div "You are managing a wildlife conservation project in a remote area. The initial …" at bounding box center [551, 508] width 883 height 861
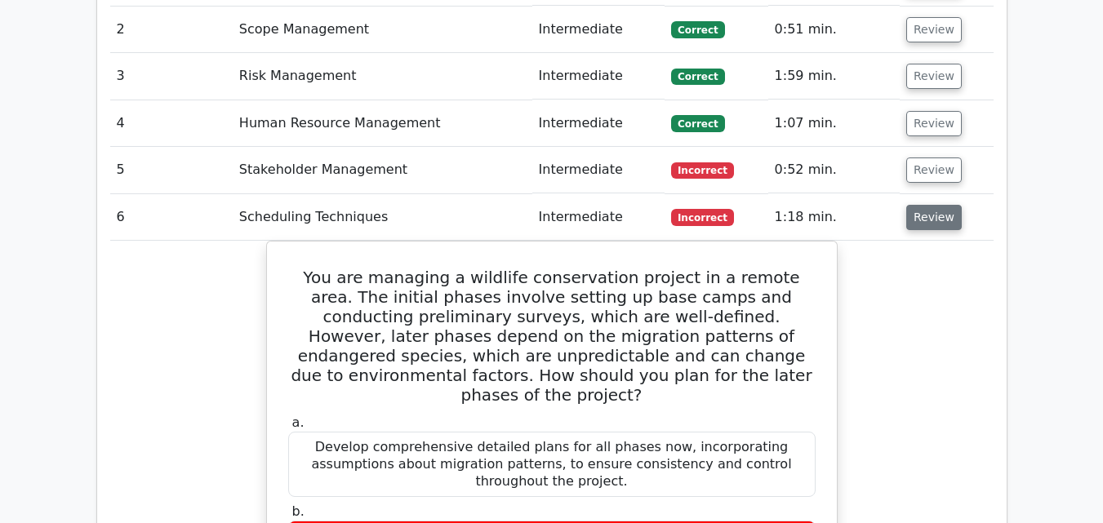
click at [928, 205] on button "Review" at bounding box center [934, 217] width 56 height 25
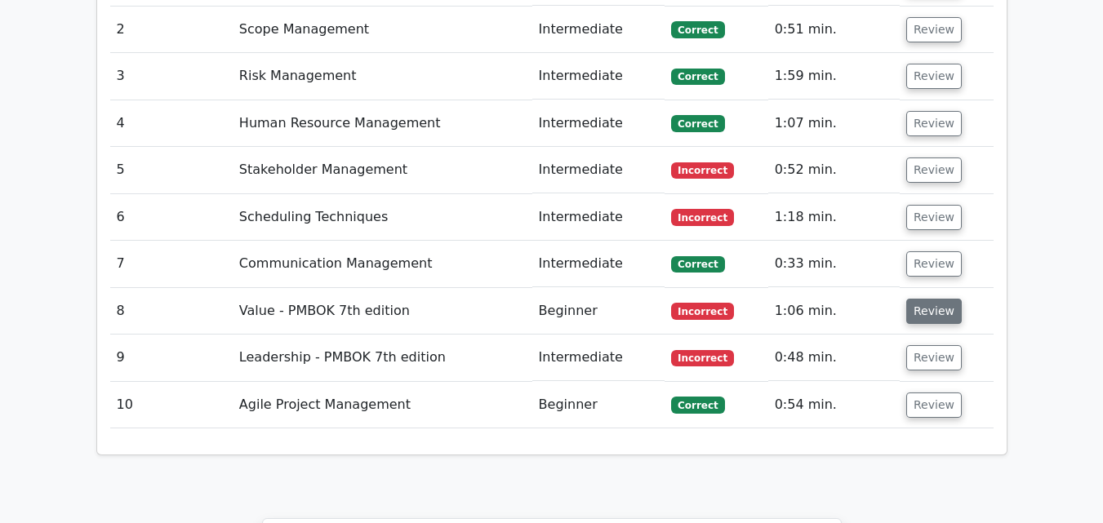
click at [923, 299] on button "Review" at bounding box center [934, 311] width 56 height 25
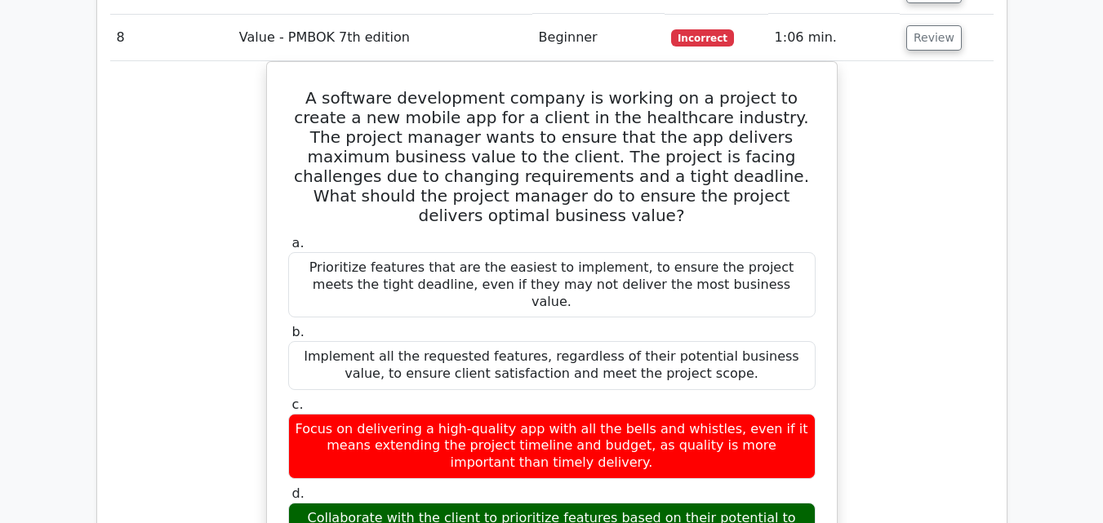
scroll to position [1877, 0]
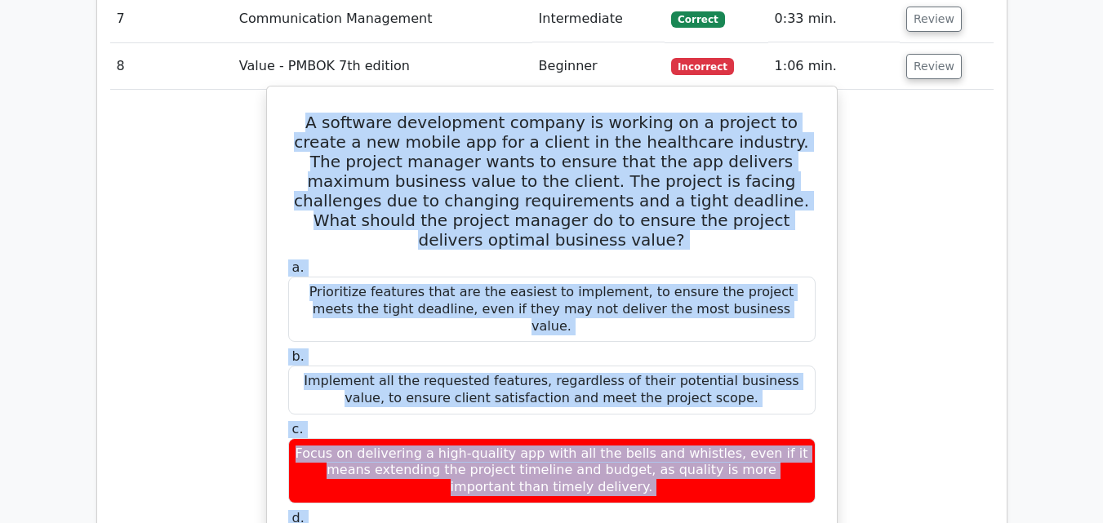
drag, startPoint x: 298, startPoint y: 46, endPoint x: 796, endPoint y: 473, distance: 656.4
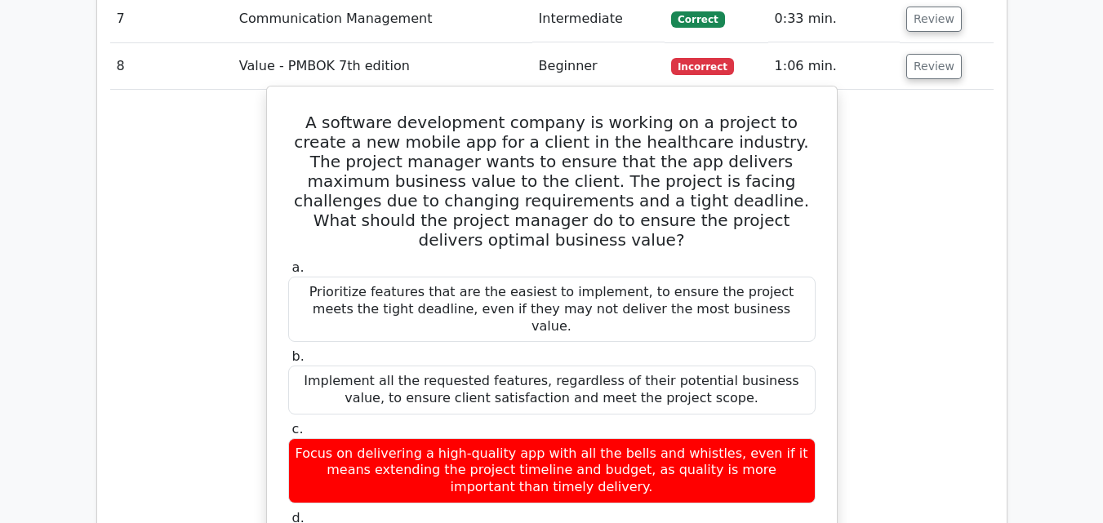
drag, startPoint x: 760, startPoint y: 445, endPoint x: 292, endPoint y: 41, distance: 618.1
copy div "A software development company is working on a project to create a new mobile a…"
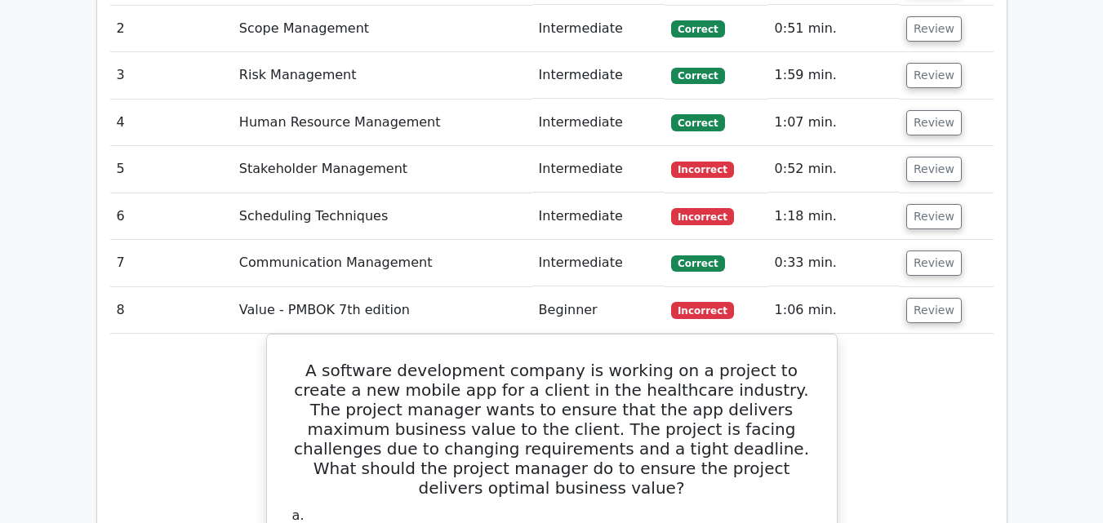
scroll to position [1632, 0]
click at [927, 299] on button "Review" at bounding box center [934, 311] width 56 height 25
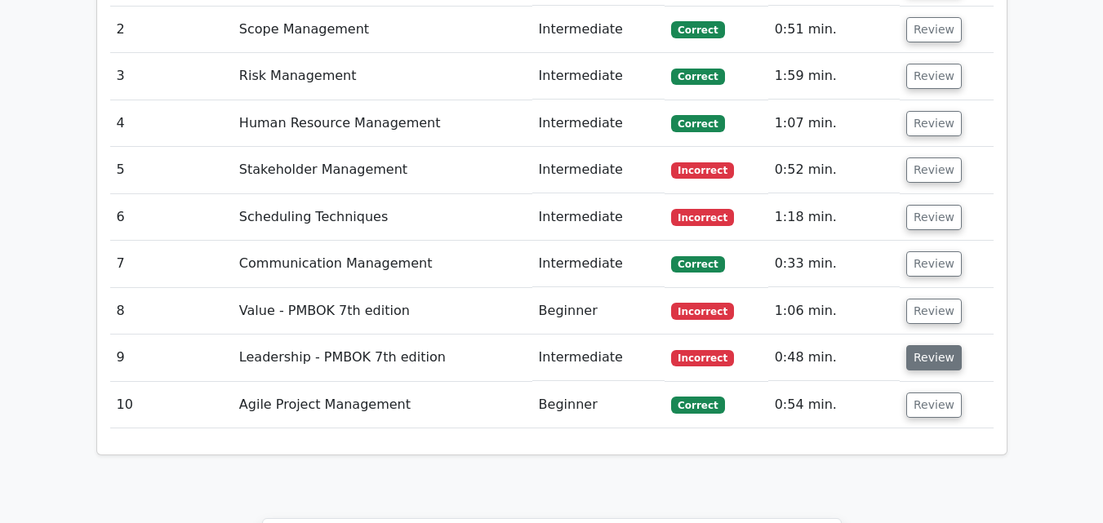
click at [927, 345] on button "Review" at bounding box center [934, 357] width 56 height 25
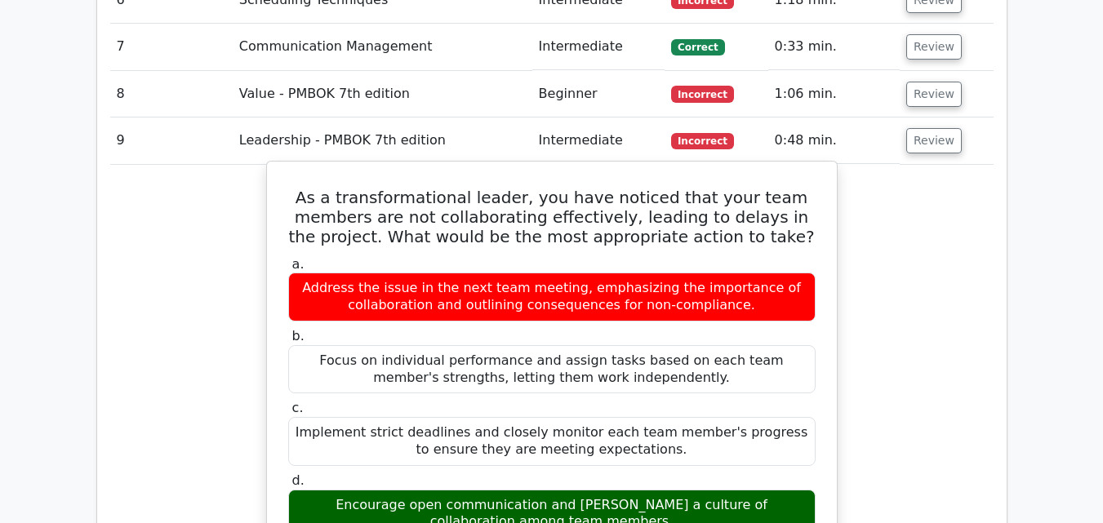
scroll to position [1877, 0]
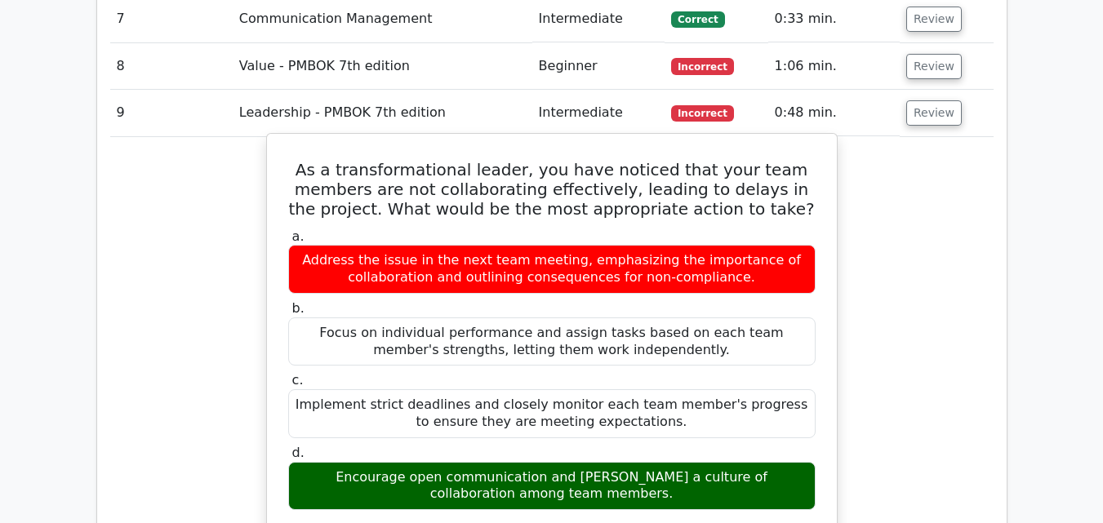
click at [325, 160] on h5 "As a transformational leader, you have noticed that your team members are not c…" at bounding box center [551, 189] width 531 height 59
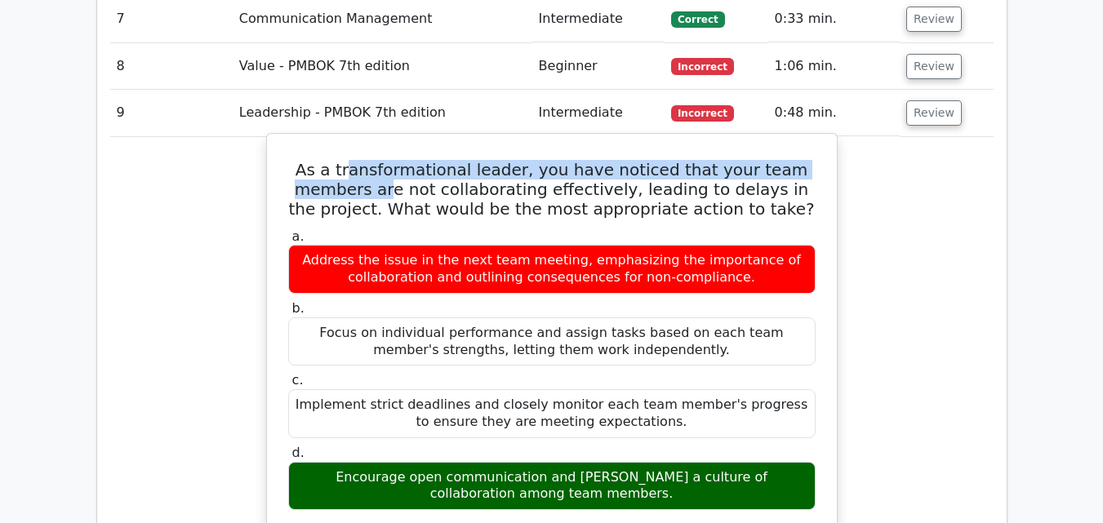
click at [407, 160] on h5 "As a transformational leader, you have noticed that your team members are not c…" at bounding box center [551, 189] width 531 height 59
drag, startPoint x: 450, startPoint y: 127, endPoint x: 593, endPoint y: 412, distance: 319.0
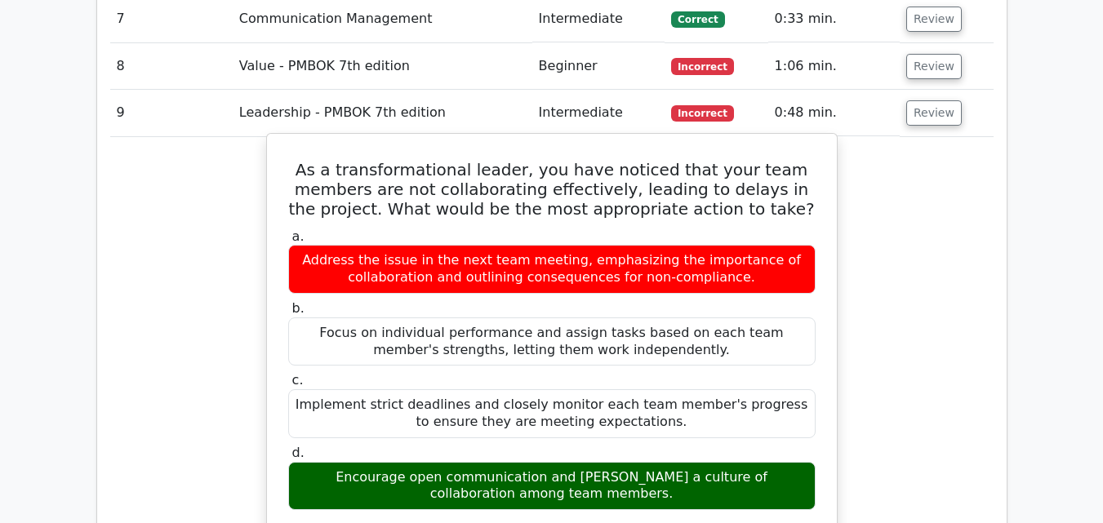
click at [325, 160] on h5 "As a transformational leader, you have noticed that your team members are not c…" at bounding box center [551, 189] width 531 height 59
drag, startPoint x: 325, startPoint y: 89, endPoint x: 625, endPoint y: 411, distance: 440.1
copy div "As a transformational leader, you have noticed that your team members are not c…"
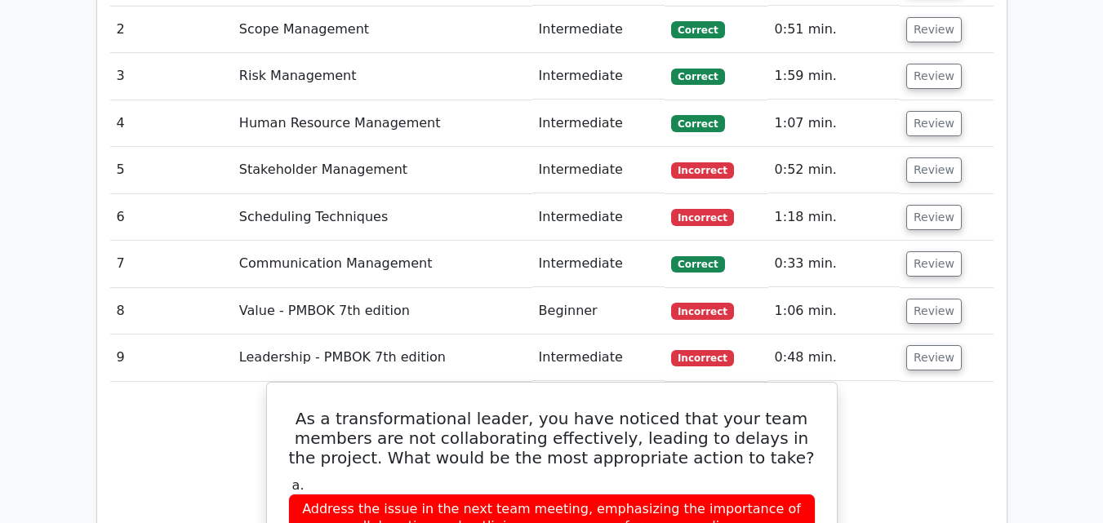
scroll to position [1551, 0]
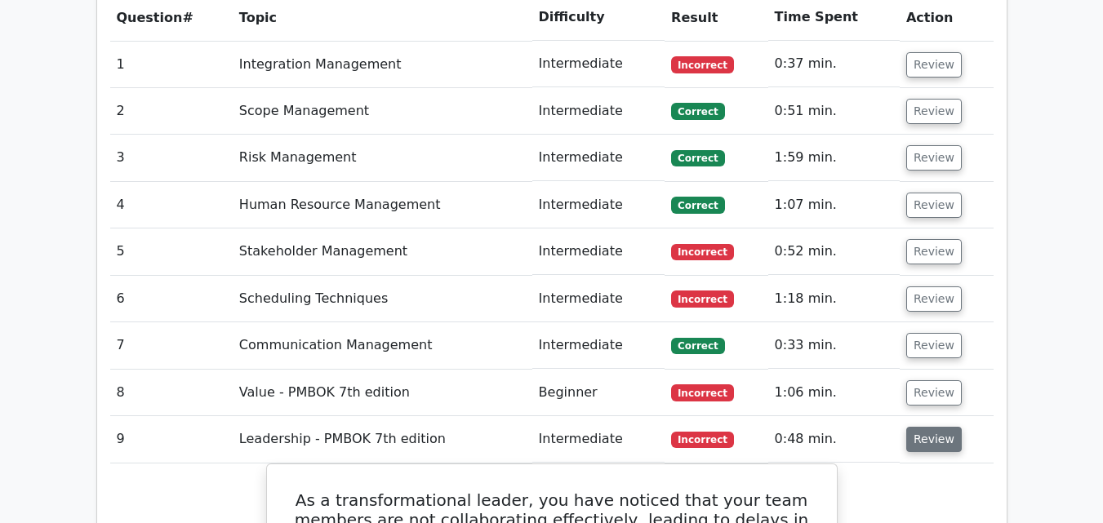
click at [933, 427] on button "Review" at bounding box center [934, 439] width 56 height 25
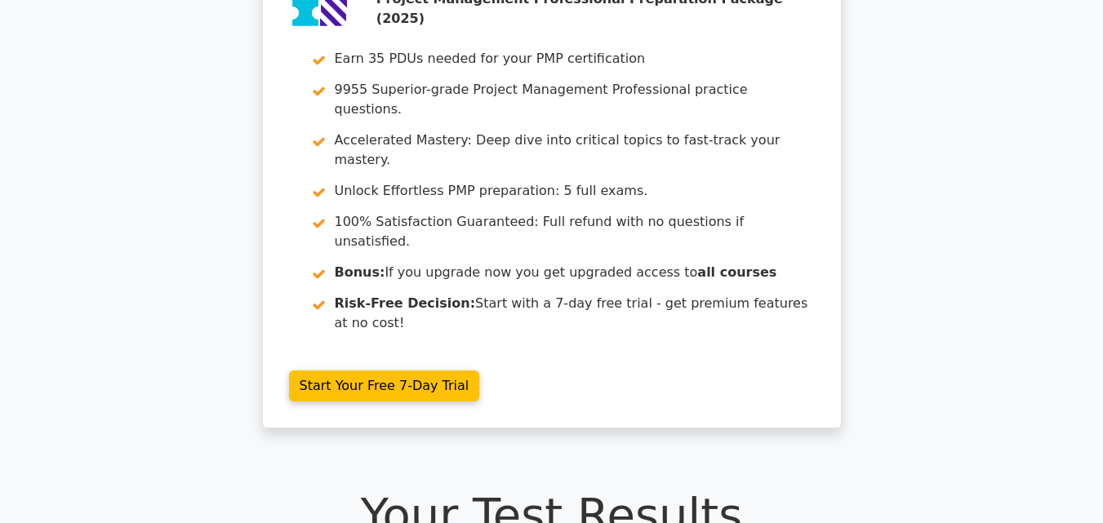
scroll to position [0, 0]
